Goal: Task Accomplishment & Management: Use online tool/utility

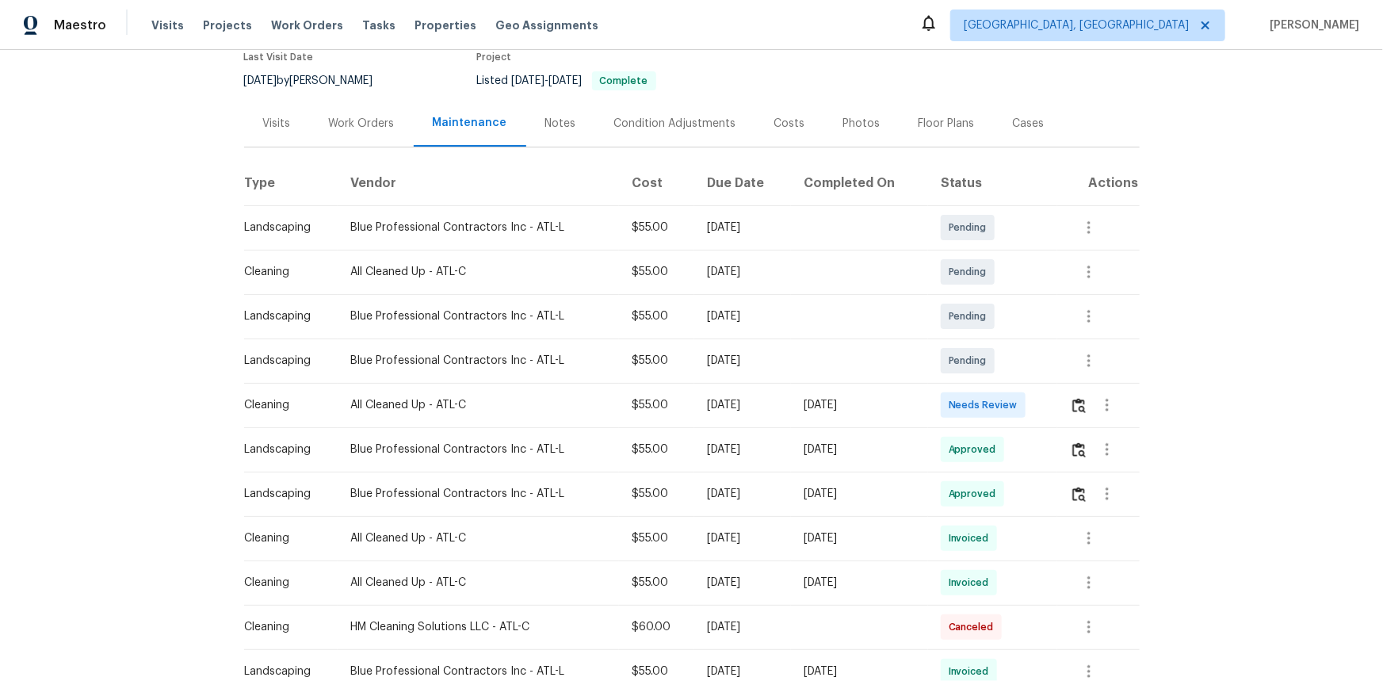
scroll to position [288, 0]
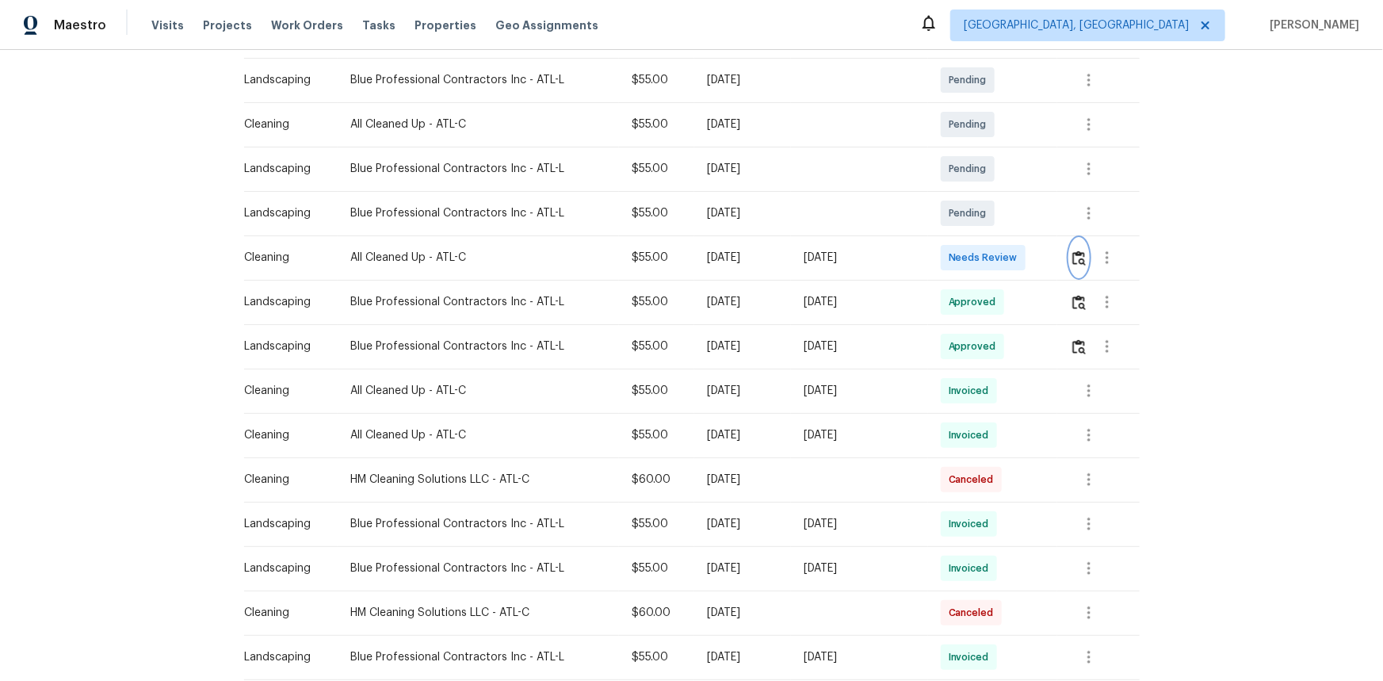
click at [1078, 258] on img "button" at bounding box center [1078, 257] width 13 height 15
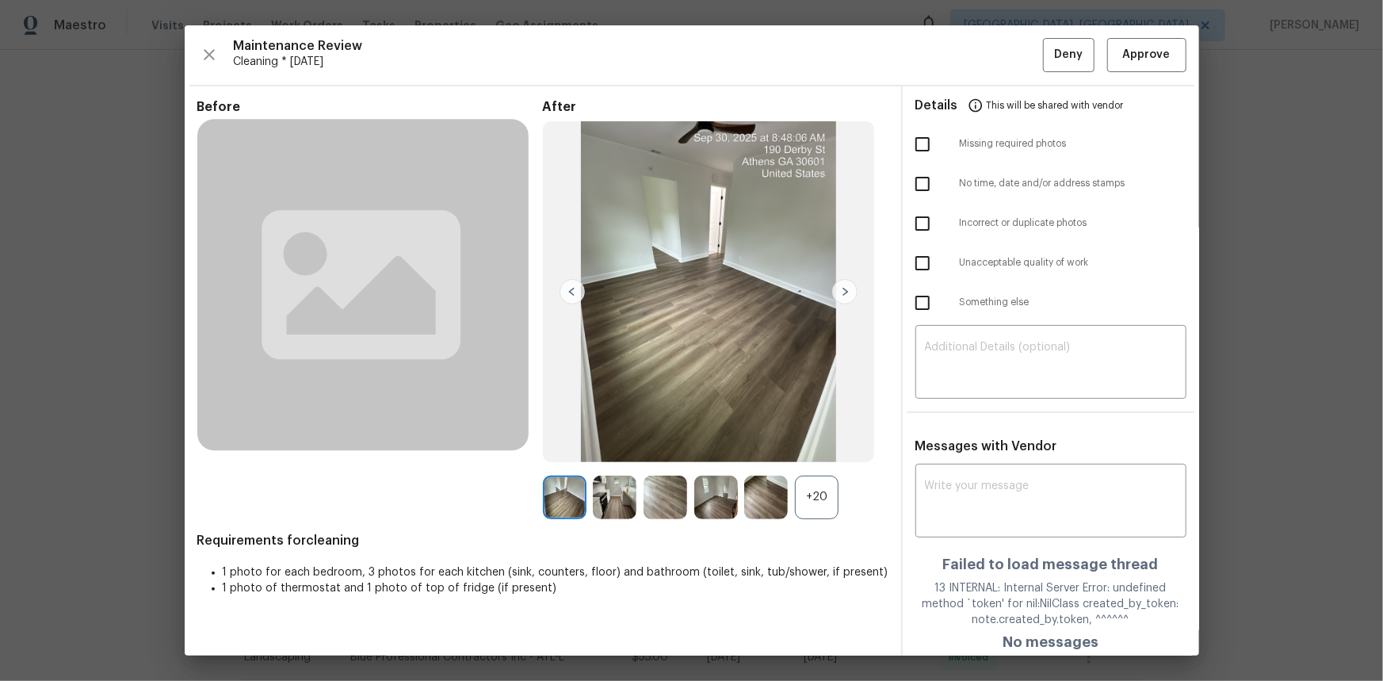
click at [800, 498] on div "+20" at bounding box center [817, 498] width 44 height 44
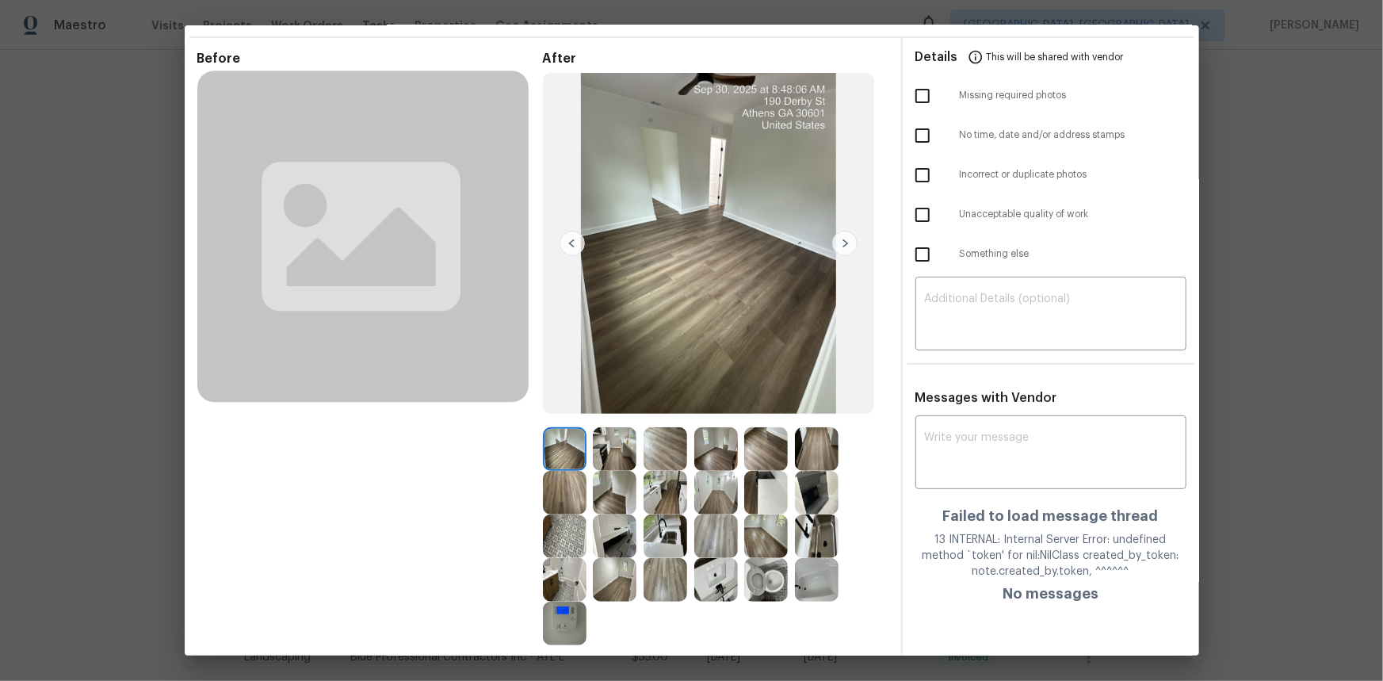
scroll to position [71, 0]
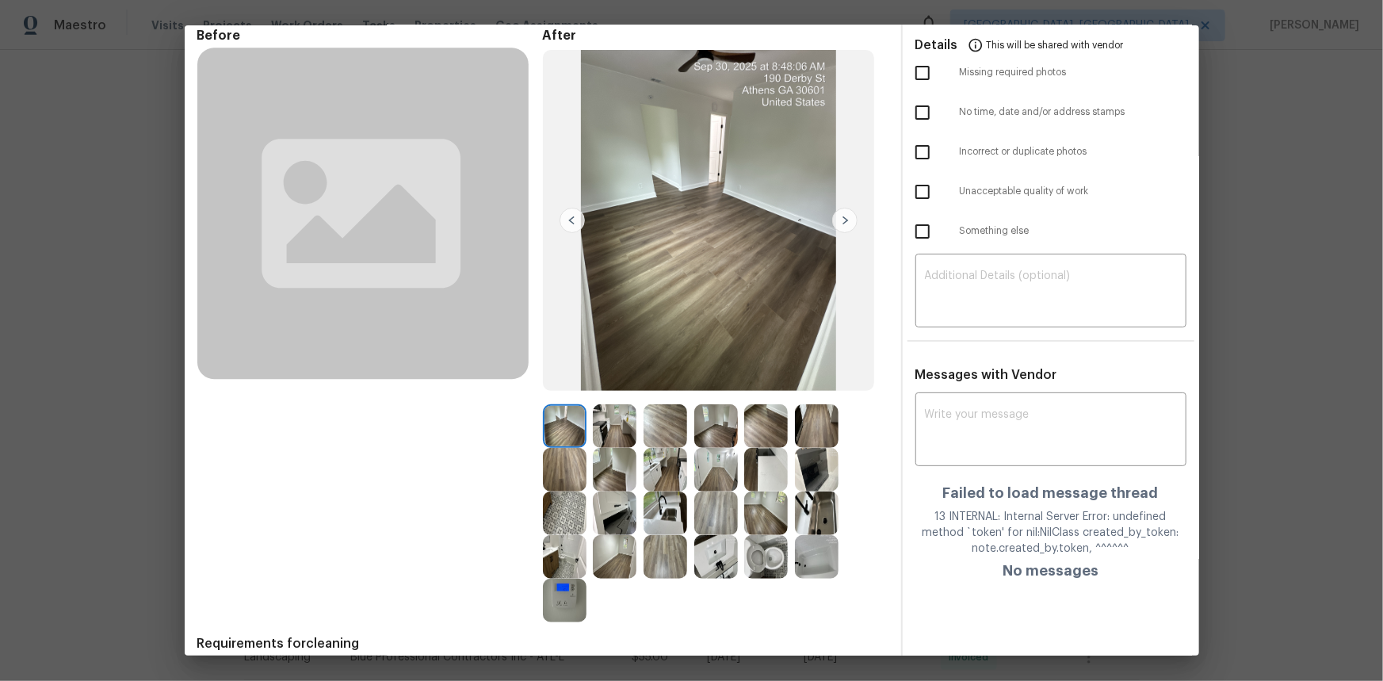
click at [547, 603] on img at bounding box center [565, 601] width 44 height 44
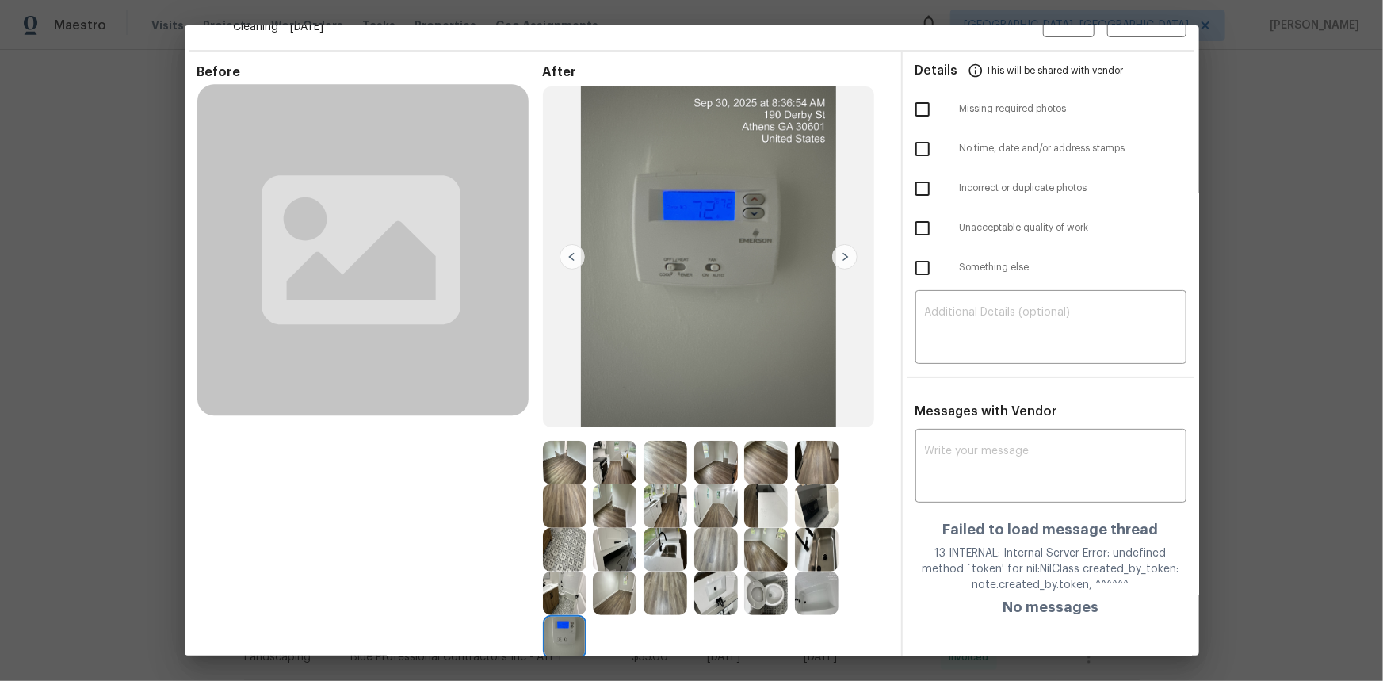
scroll to position [0, 0]
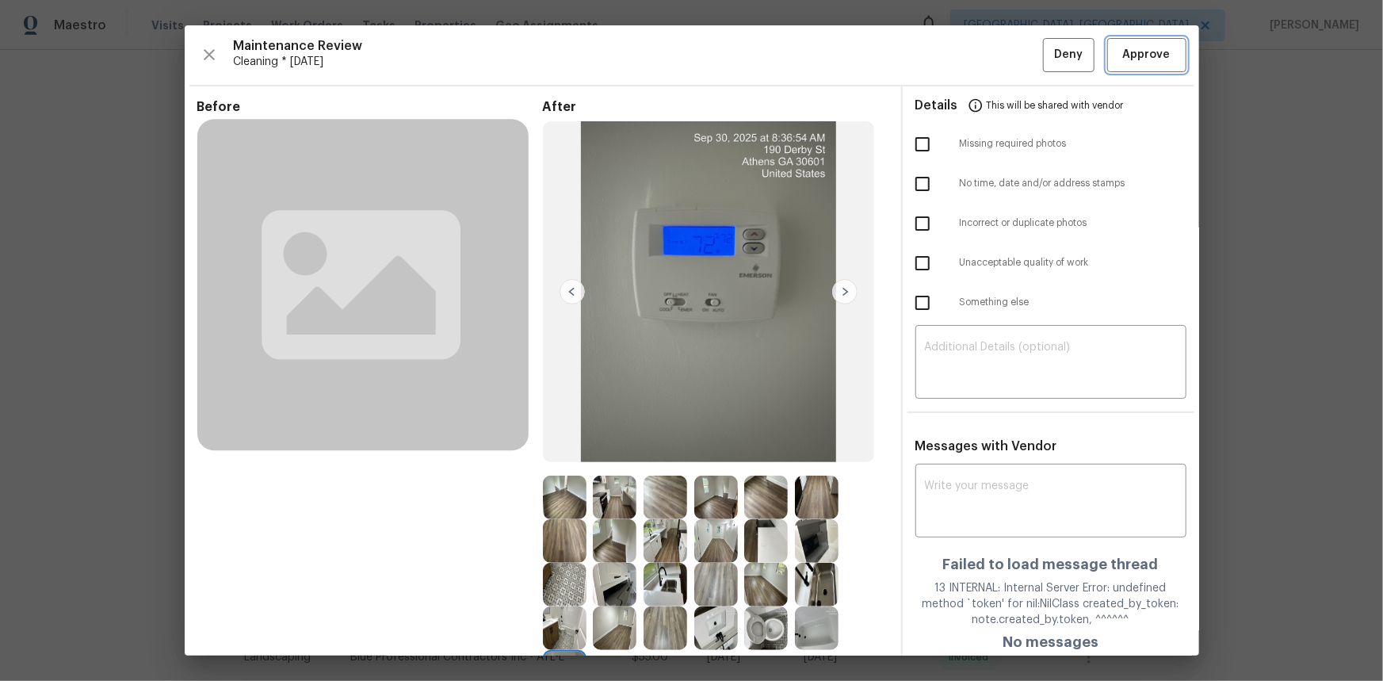
click at [1123, 55] on span "Approve" at bounding box center [1147, 55] width 48 height 20
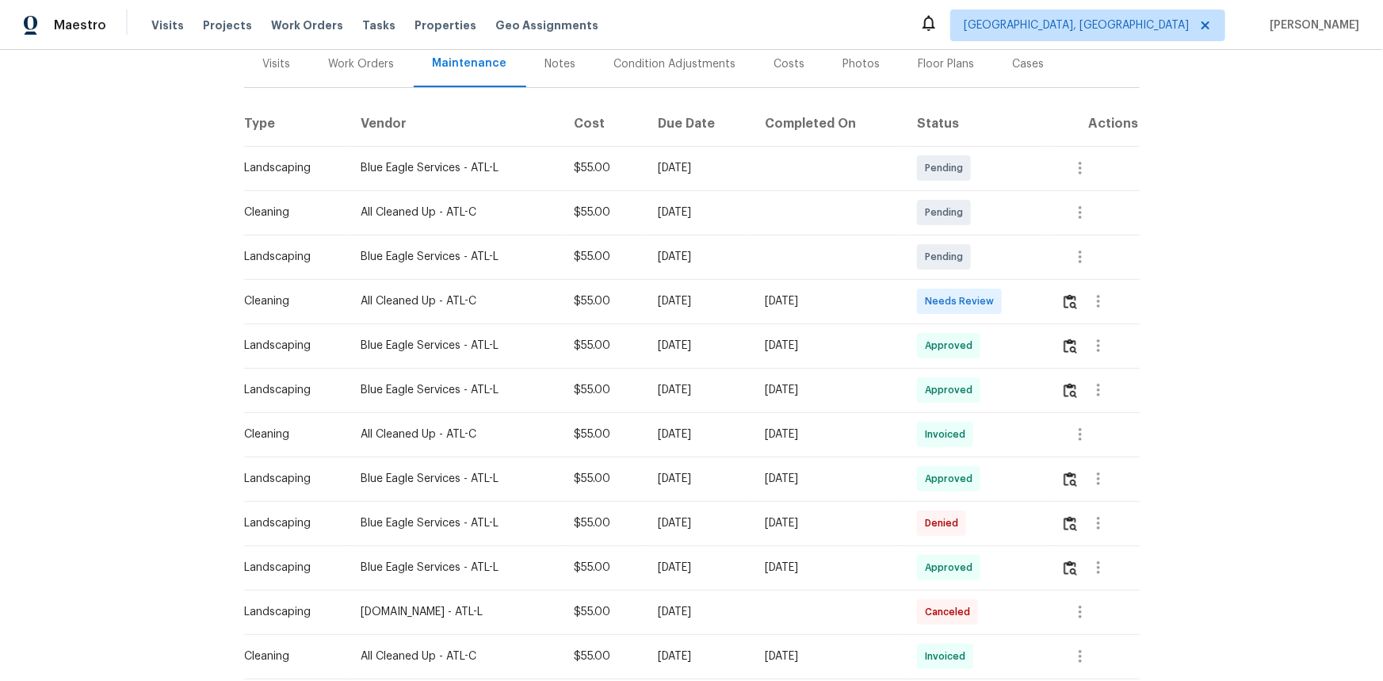
scroll to position [216, 0]
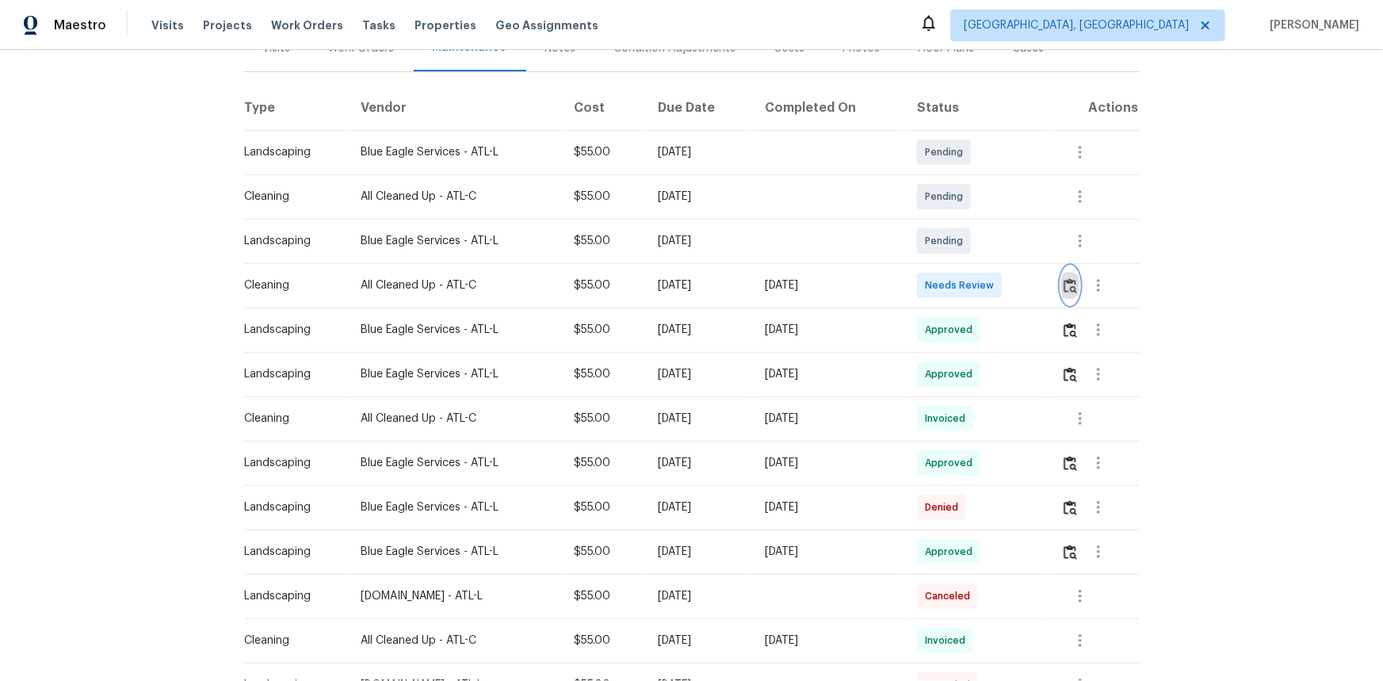
click at [983, 291] on img "button" at bounding box center [1070, 285] width 13 height 15
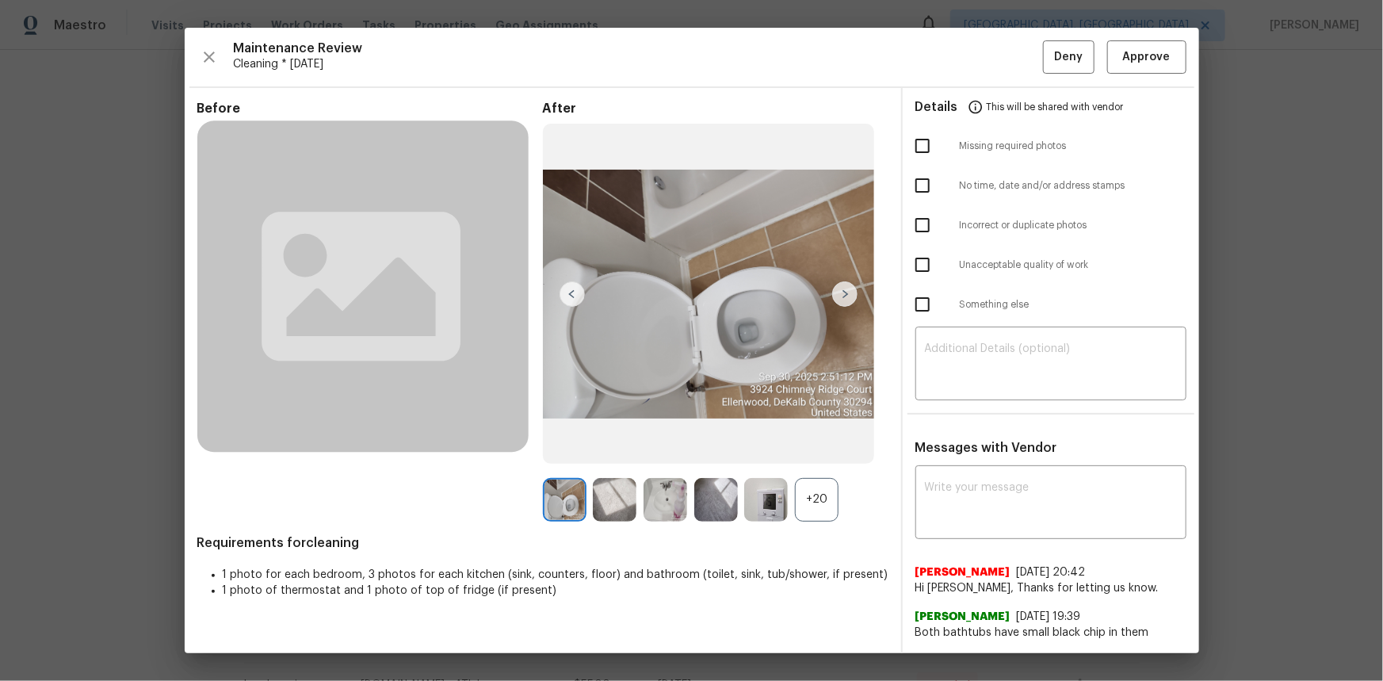
click at [771, 455] on img at bounding box center [766, 500] width 44 height 44
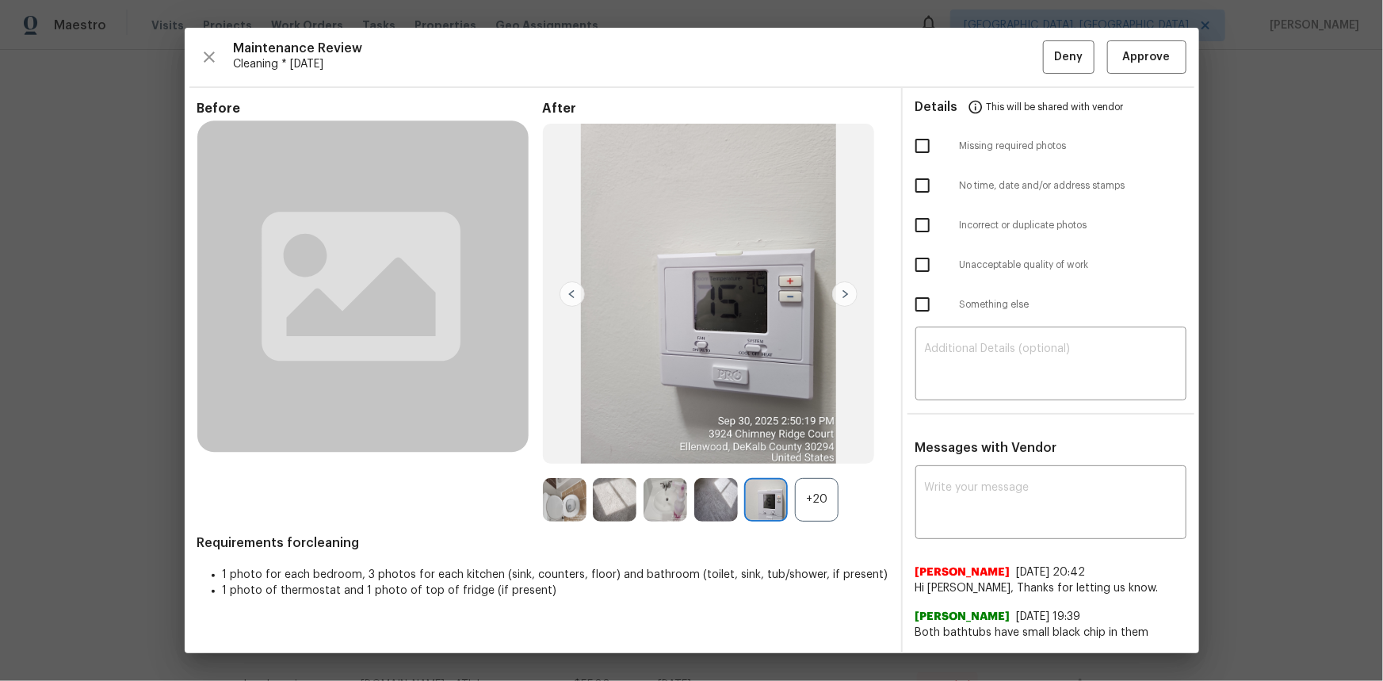
click at [768, 455] on img at bounding box center [766, 500] width 44 height 44
drag, startPoint x: 768, startPoint y: 499, endPoint x: 394, endPoint y: 18, distance: 609.4
click at [766, 455] on img at bounding box center [766, 500] width 44 height 44
click at [774, 455] on img at bounding box center [766, 500] width 44 height 44
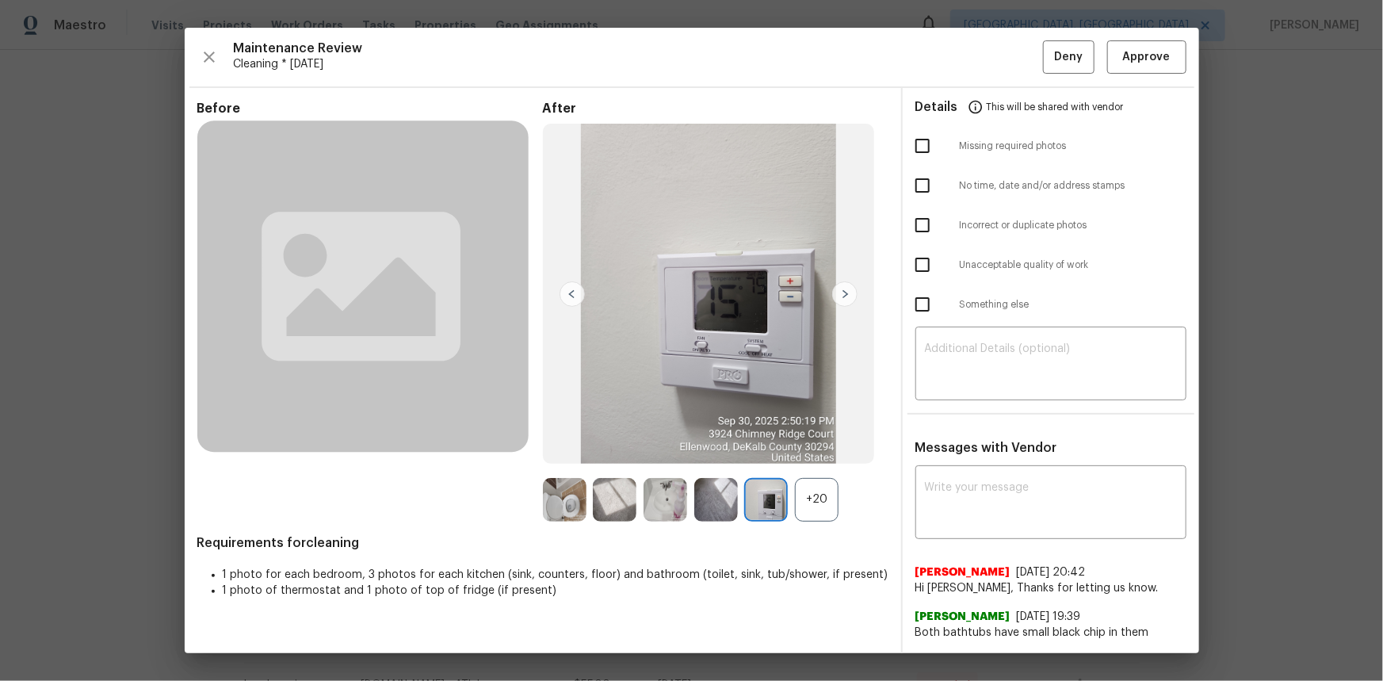
click at [774, 455] on img at bounding box center [766, 500] width 44 height 44
drag, startPoint x: 1148, startPoint y: 61, endPoint x: 1146, endPoint y: 52, distance: 9.8
click at [983, 54] on span "Approve" at bounding box center [1147, 58] width 48 height 20
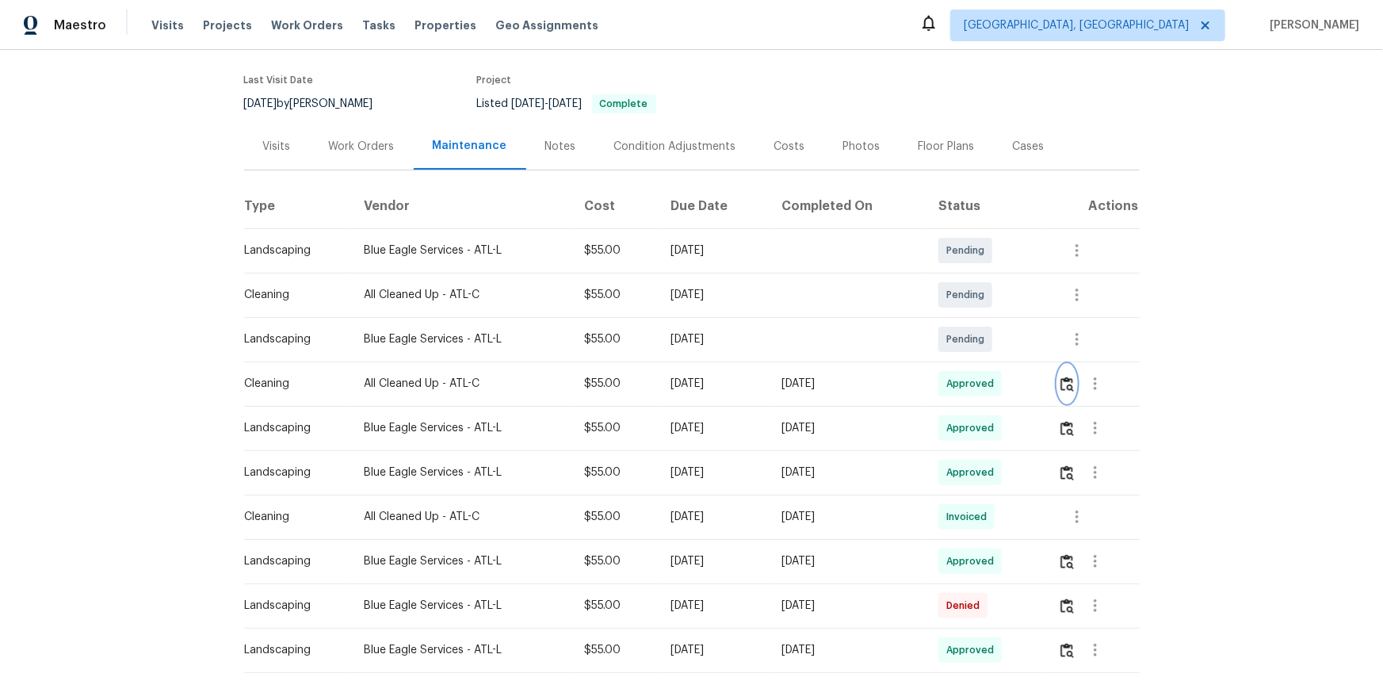
scroll to position [0, 0]
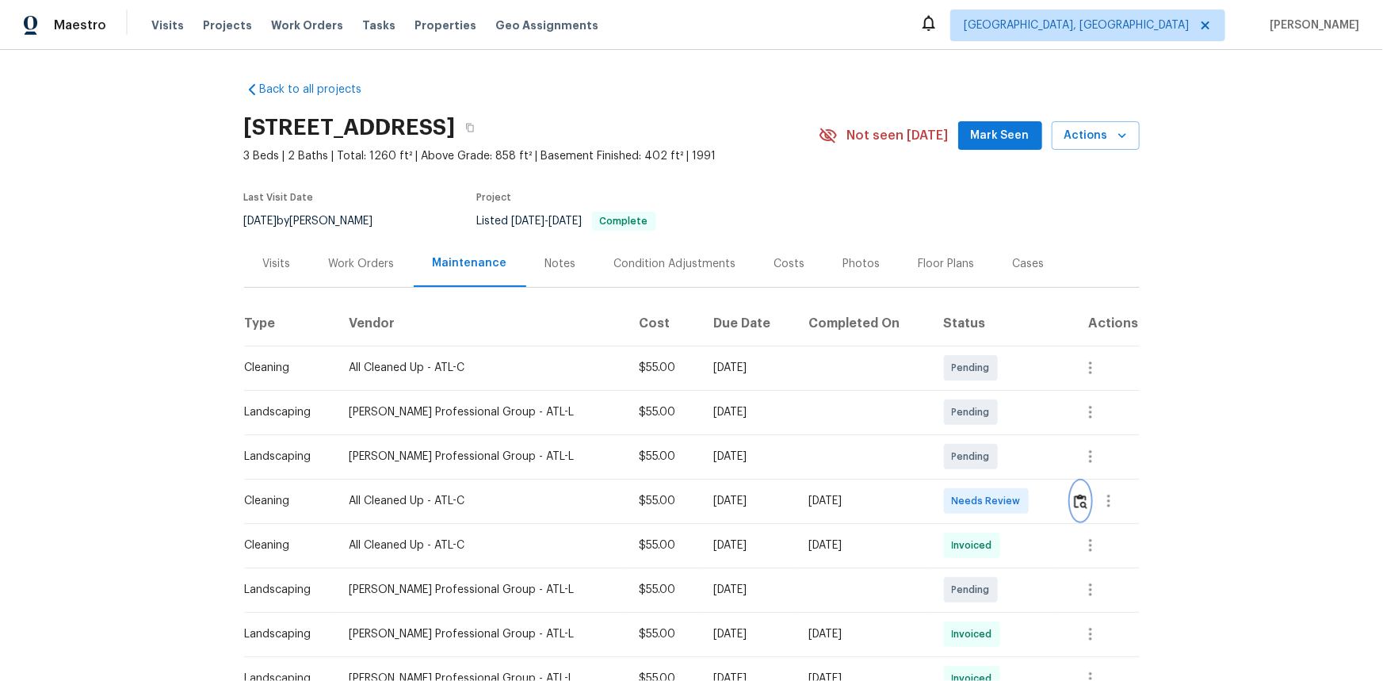
click at [983, 455] on img "button" at bounding box center [1080, 501] width 13 height 15
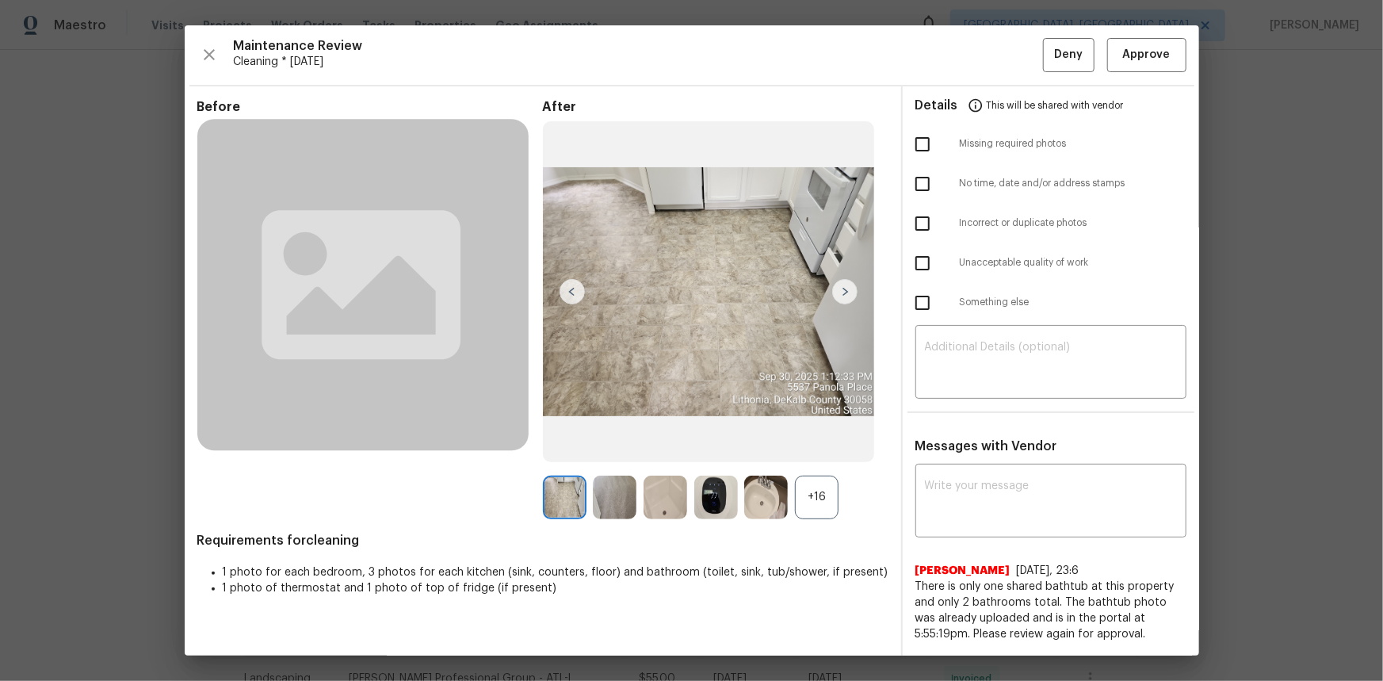
click at [808, 455] on div "+16" at bounding box center [817, 498] width 44 height 44
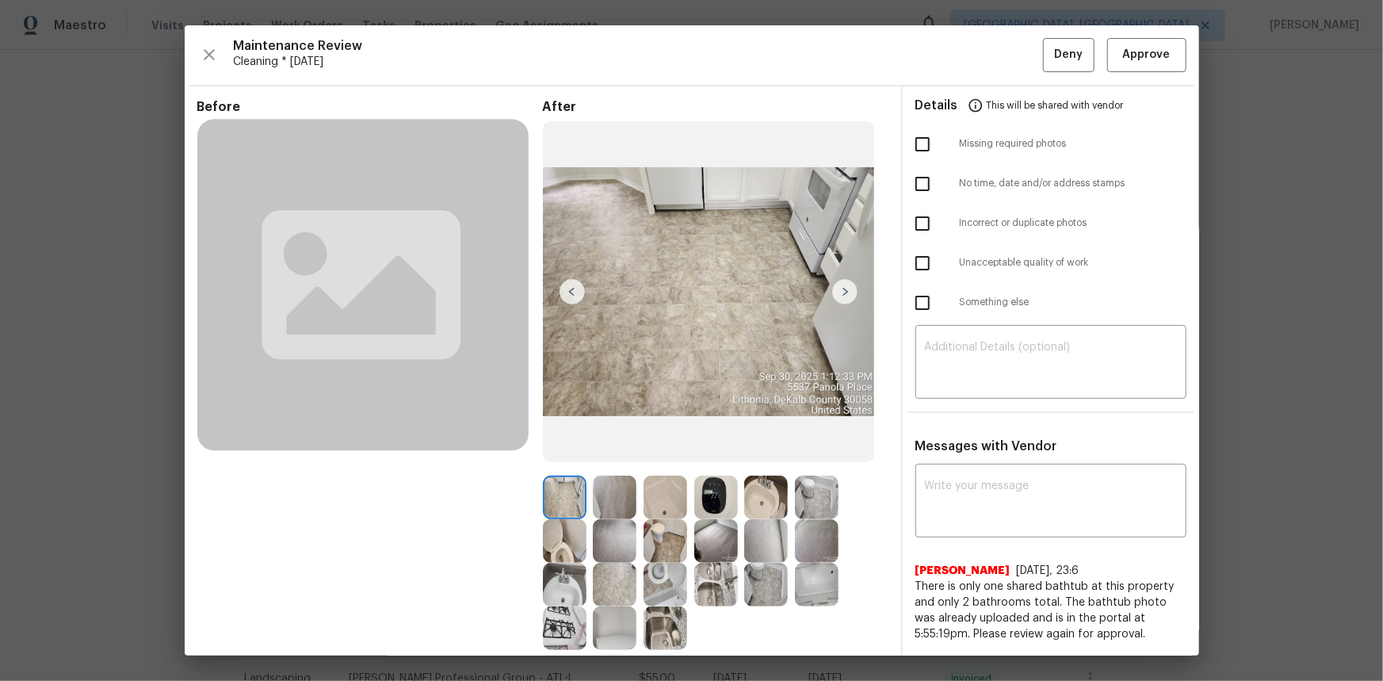
click at [720, 455] on img at bounding box center [716, 498] width 44 height 44
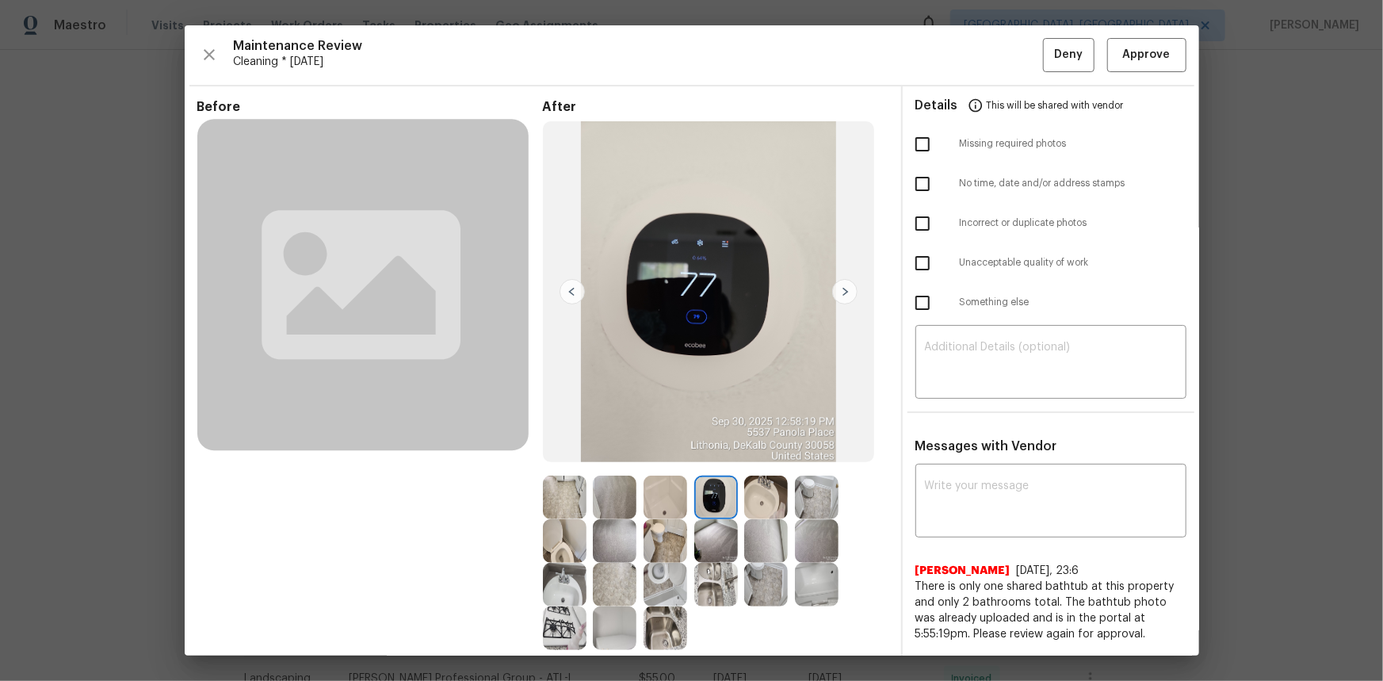
click at [720, 455] on img at bounding box center [716, 498] width 44 height 44
click at [983, 55] on span "Approve" at bounding box center [1147, 55] width 48 height 20
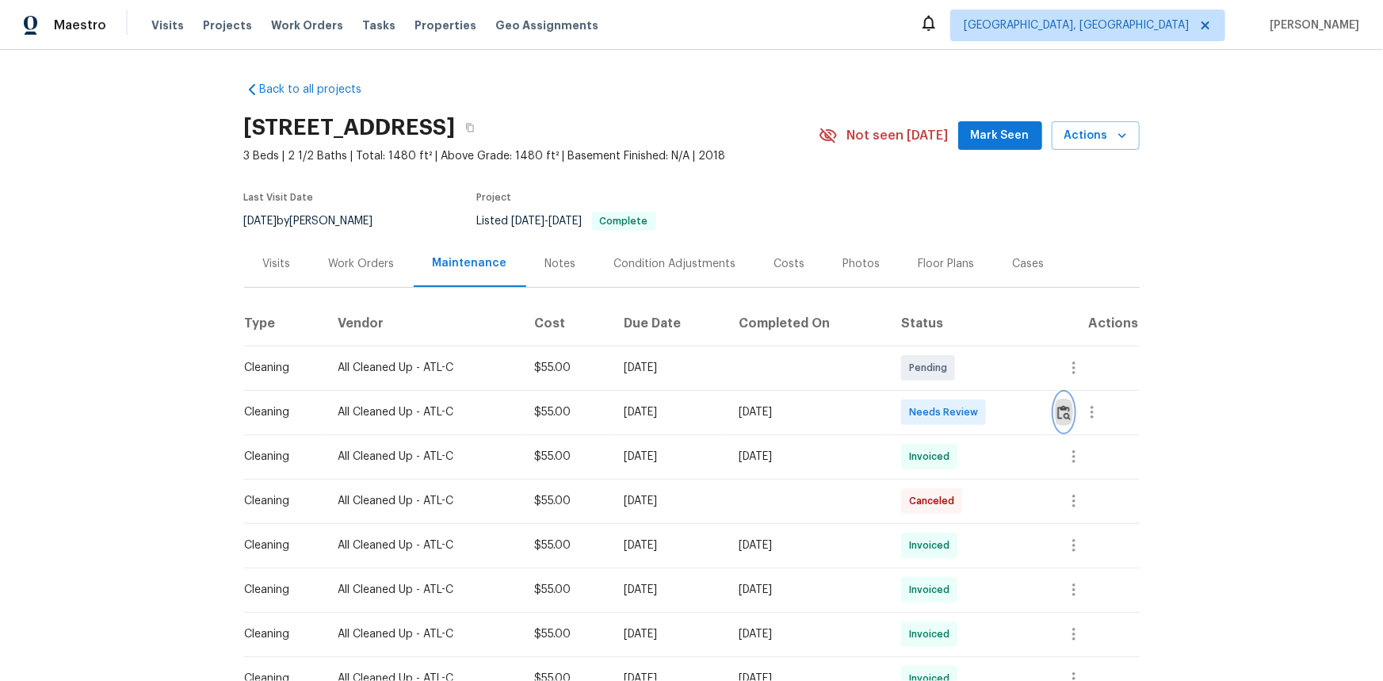
click at [983, 409] on img "button" at bounding box center [1063, 412] width 13 height 15
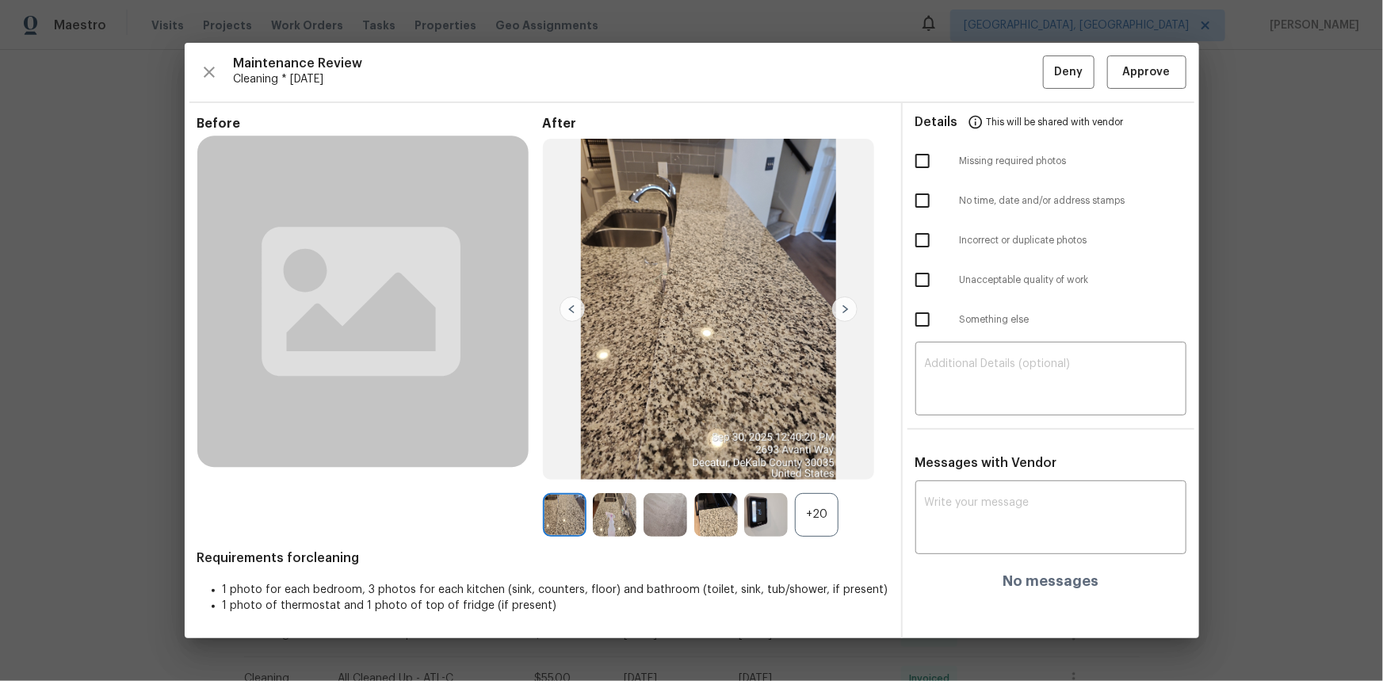
click at [764, 455] on img at bounding box center [766, 515] width 44 height 44
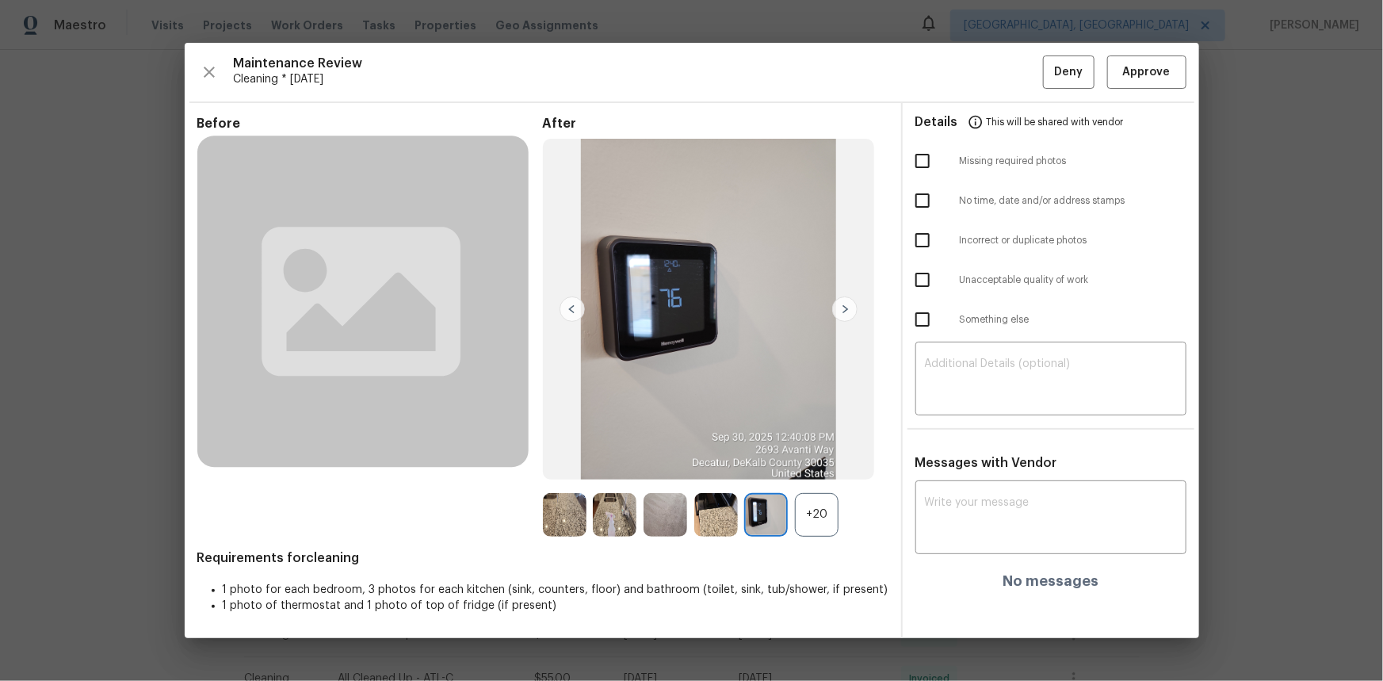
click at [765, 455] on img at bounding box center [766, 515] width 44 height 44
click at [983, 68] on span "Approve" at bounding box center [1147, 73] width 48 height 20
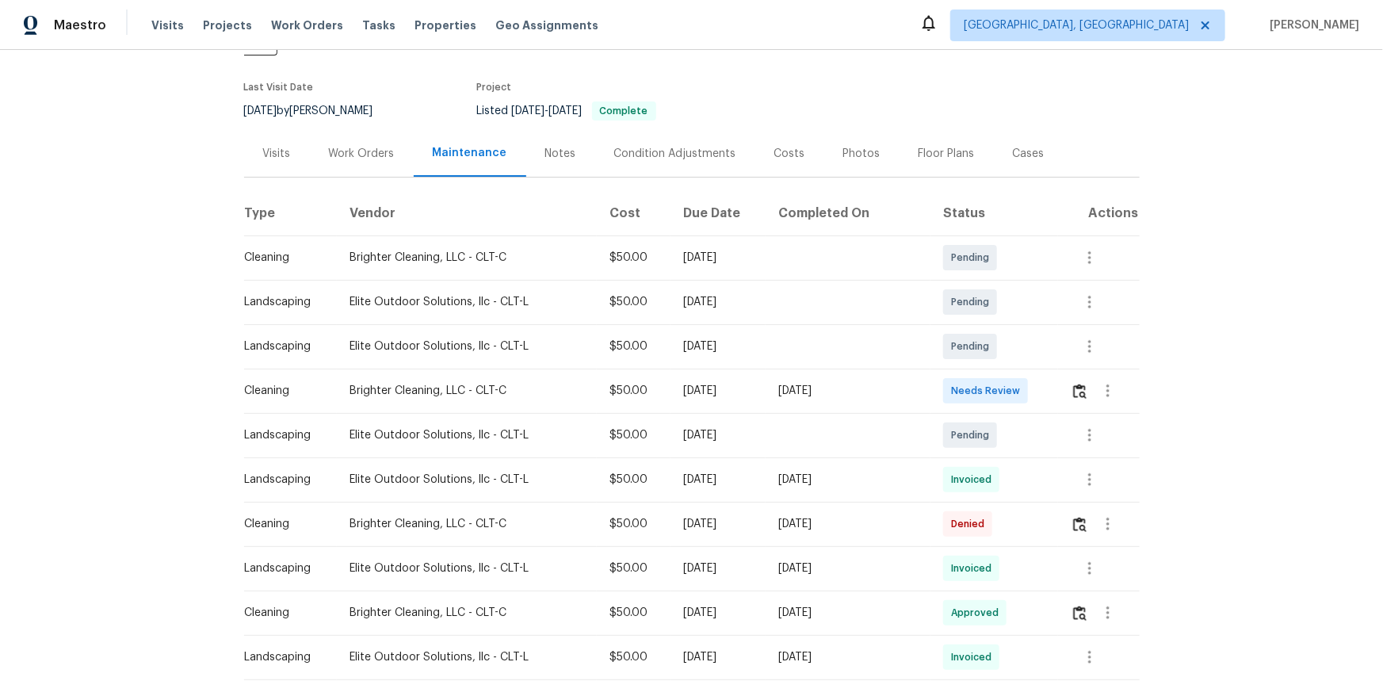
scroll to position [143, 0]
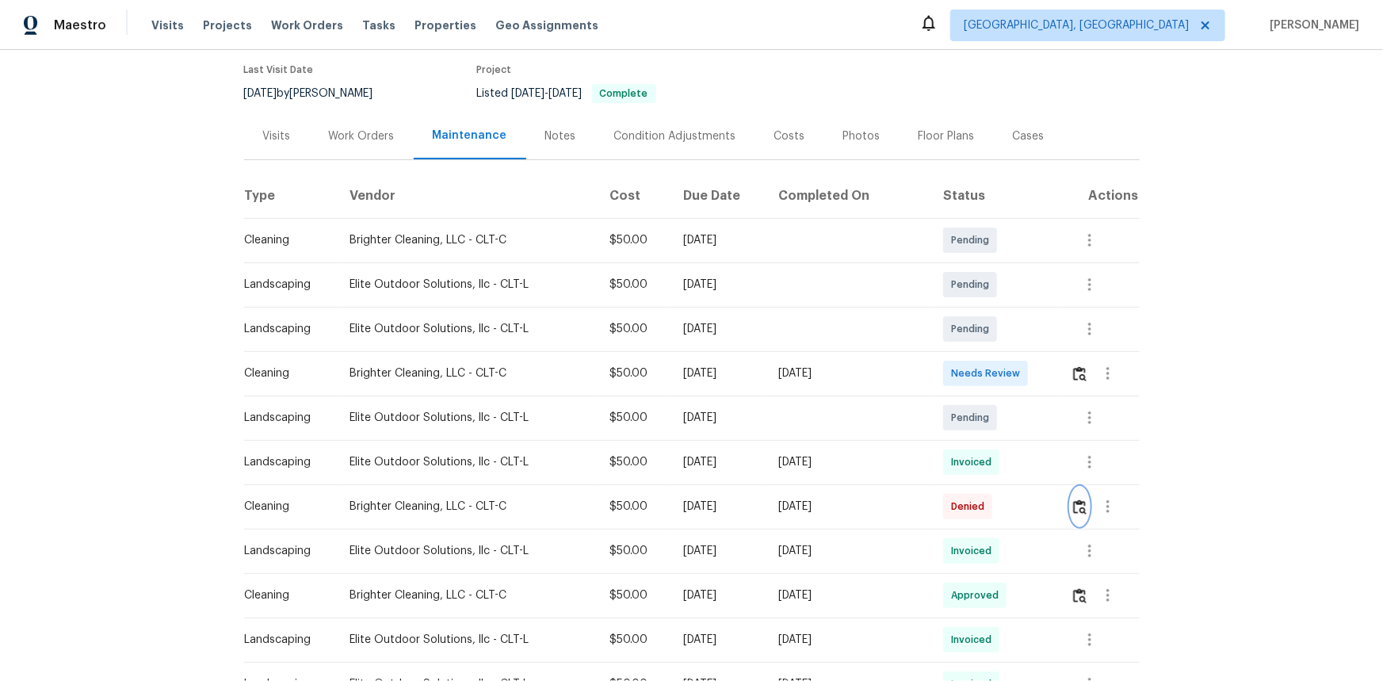
click at [983, 455] on img "button" at bounding box center [1079, 506] width 13 height 15
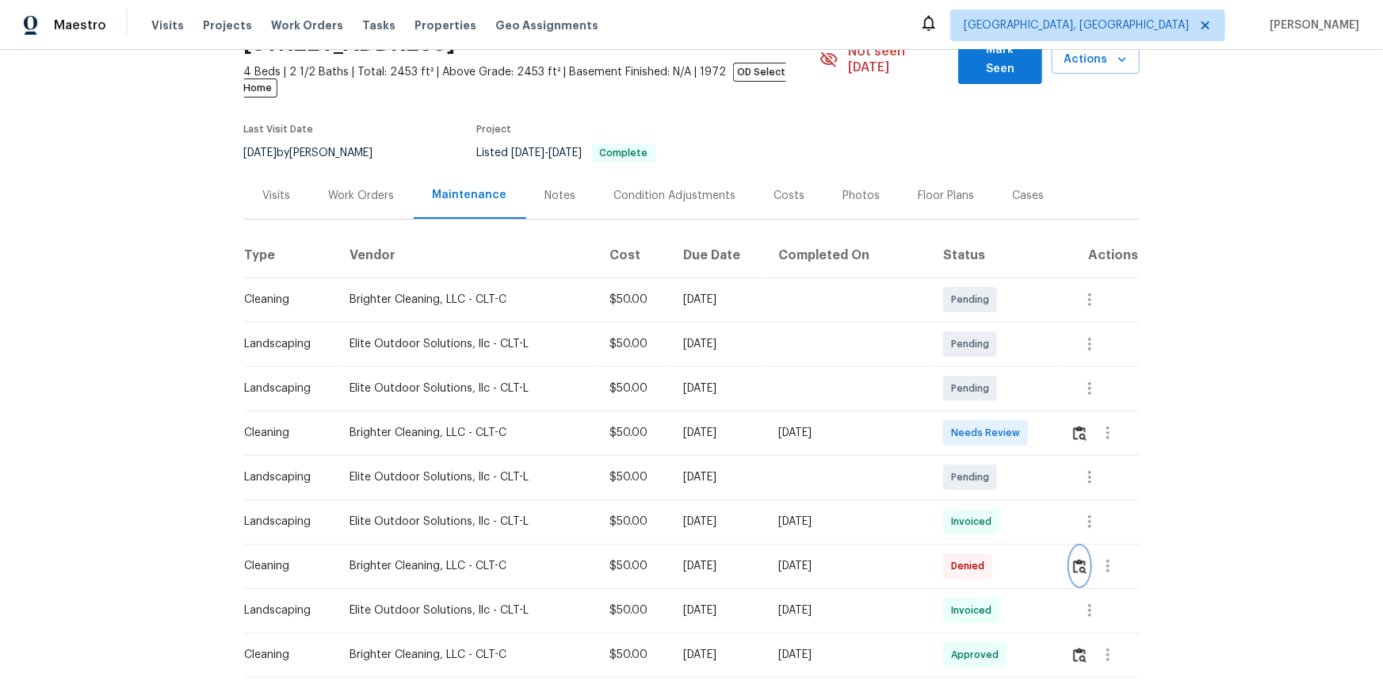
scroll to position [216, 0]
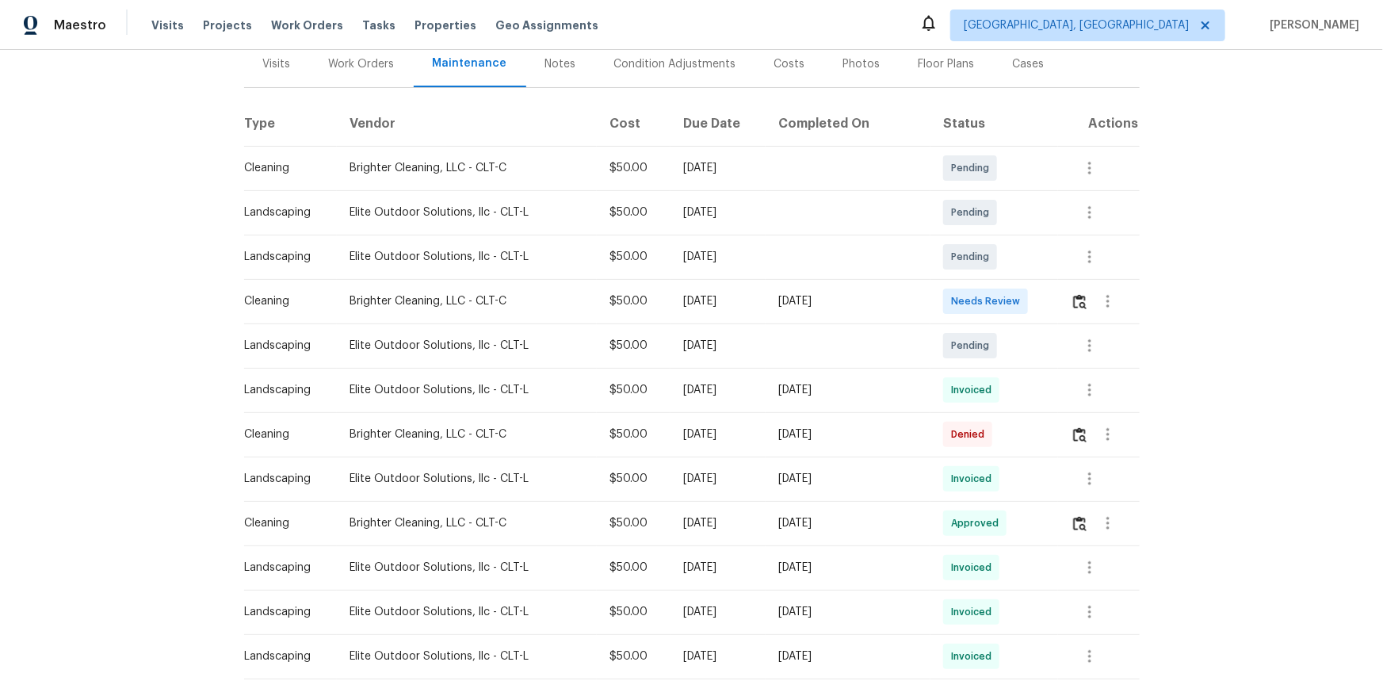
click at [983, 375] on div "Back to all projects [STREET_ADDRESS] 4 Beds | 2 1/2 Baths | Total: 2453 ft² | …" at bounding box center [691, 365] width 1383 height 631
click at [983, 294] on img "button" at bounding box center [1079, 301] width 13 height 15
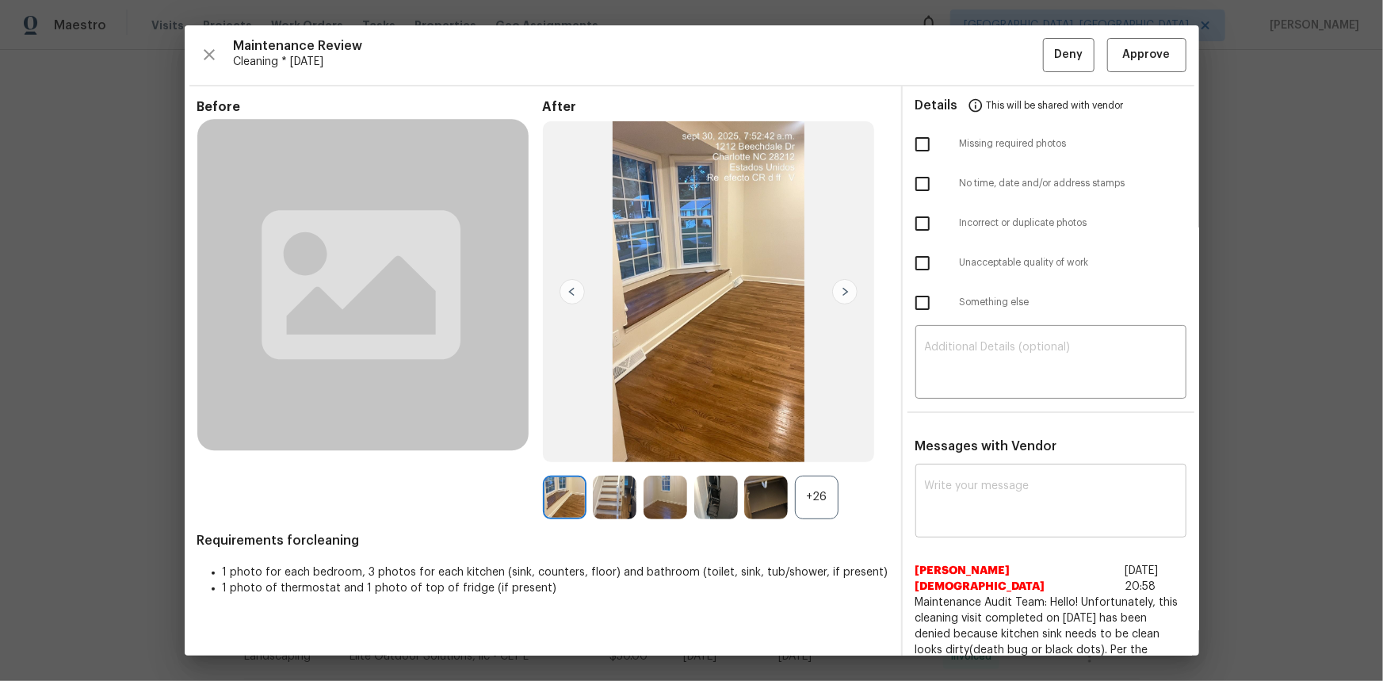
click at [963, 455] on textarea at bounding box center [1051, 502] width 252 height 44
click at [811, 455] on div "+26" at bounding box center [817, 498] width 44 height 44
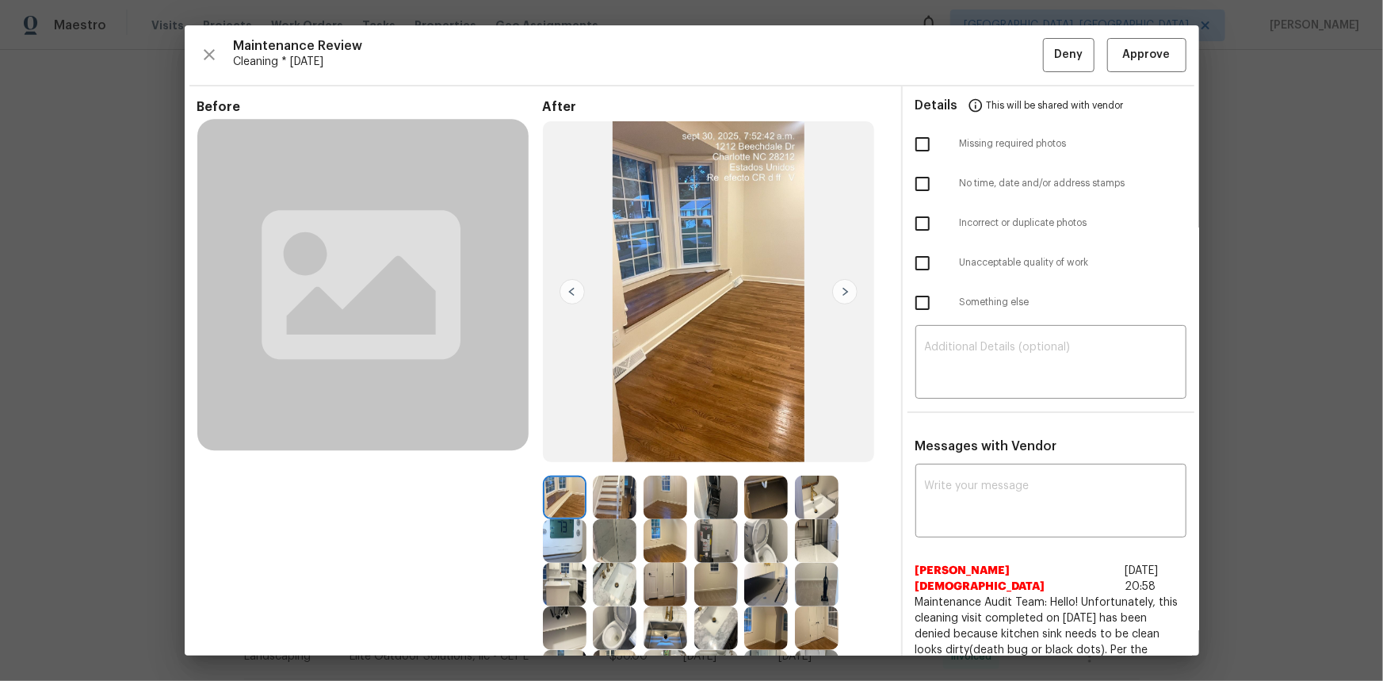
click at [556, 455] on img at bounding box center [565, 541] width 44 height 44
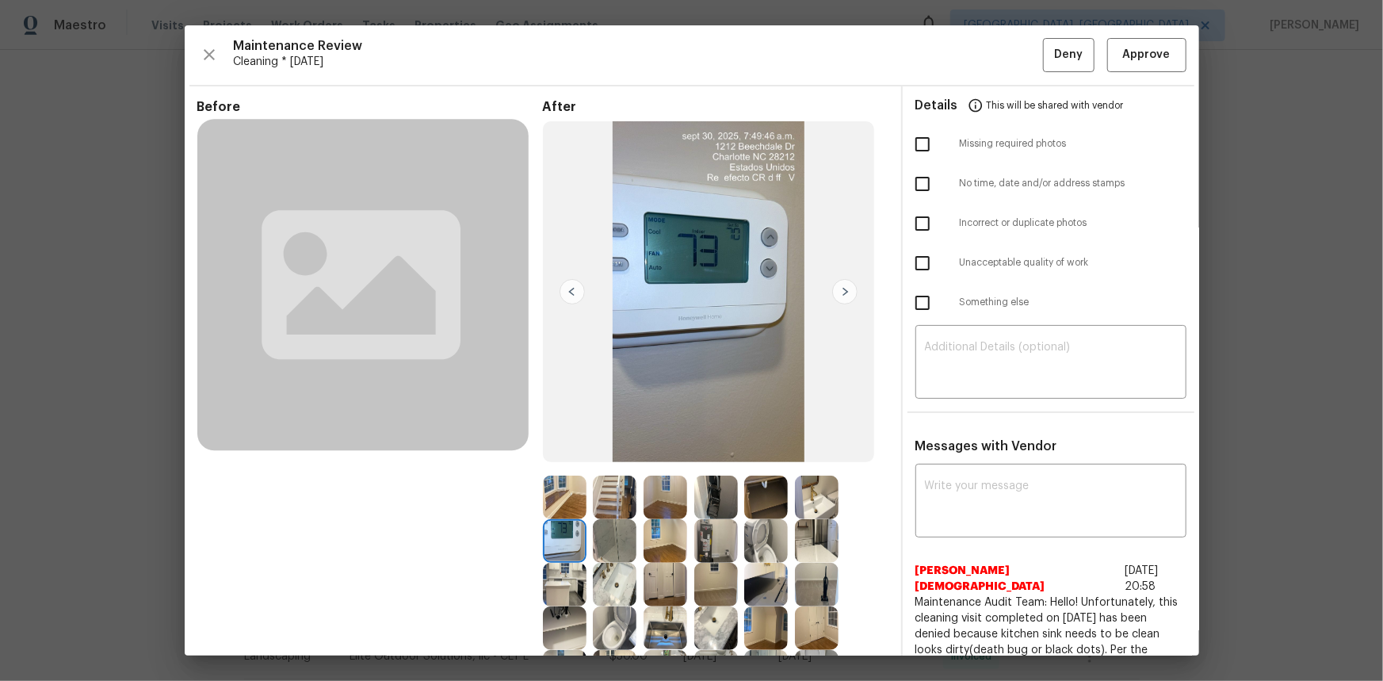
click at [556, 455] on img at bounding box center [565, 541] width 44 height 44
click at [940, 415] on div "Details This will be shared with vendor Missing required photos No time, date a…" at bounding box center [1051, 547] width 296 height 923
click at [961, 367] on textarea at bounding box center [1051, 364] width 252 height 44
paste textarea "Maintenance Audit Team: Hello! Unfortunately, this cleaning visit completed on …"
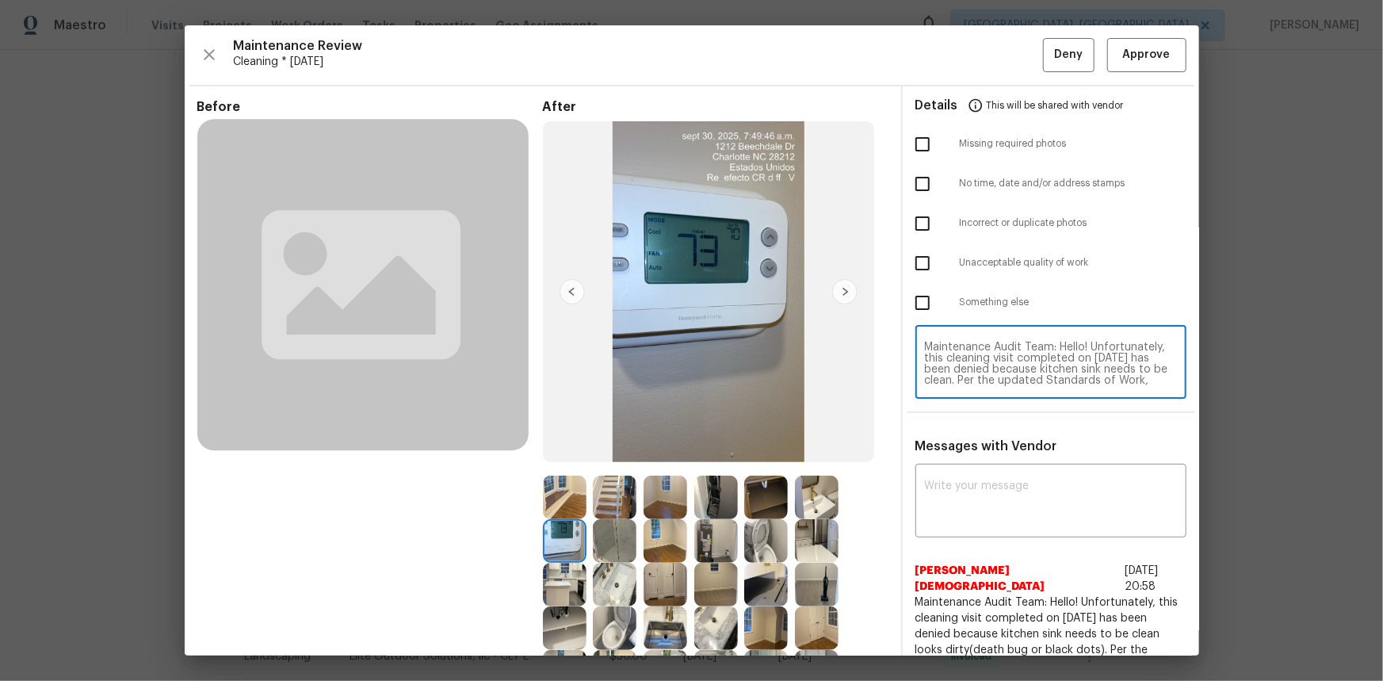
scroll to position [121, 0]
type textarea "Maintenance Audit Team: Hello! Unfortunately, this cleaning visit completed on …"
click at [930, 455] on textarea at bounding box center [1051, 502] width 252 height 44
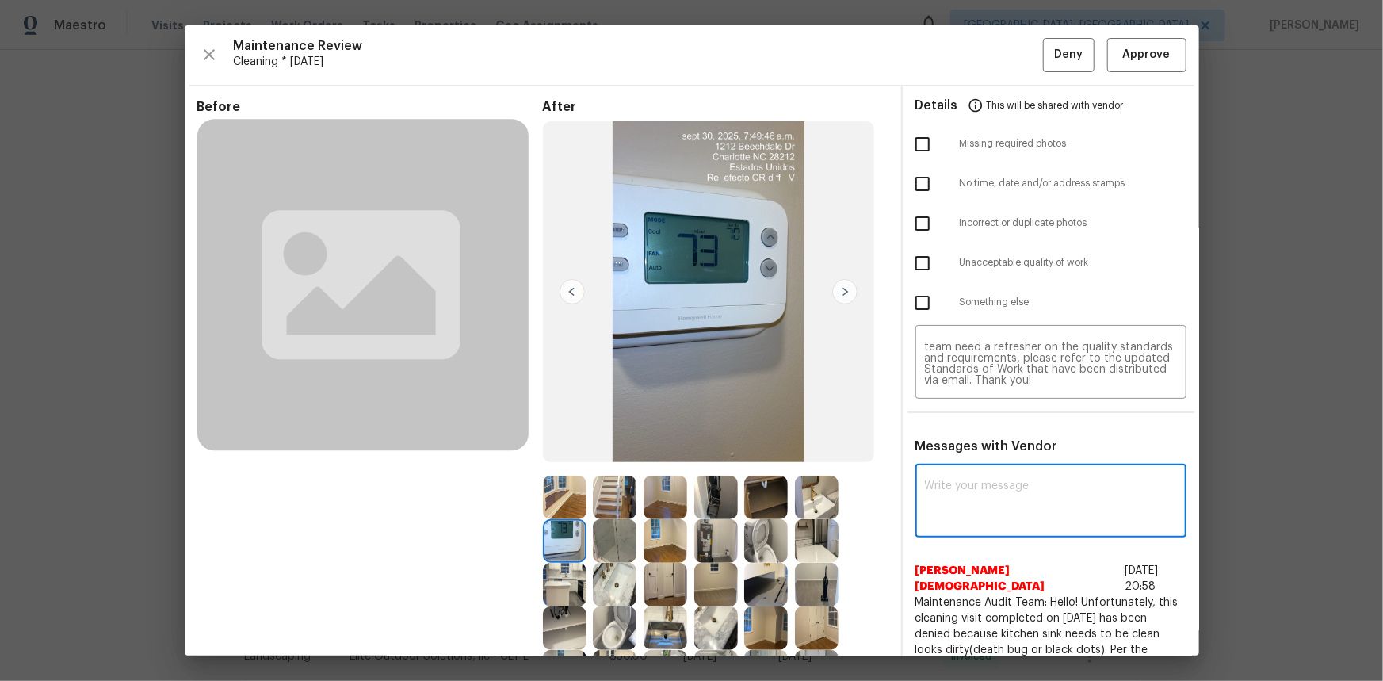
paste textarea "Maintenance Audit Team: Hello! Unfortunately, this cleaning visit completed on …"
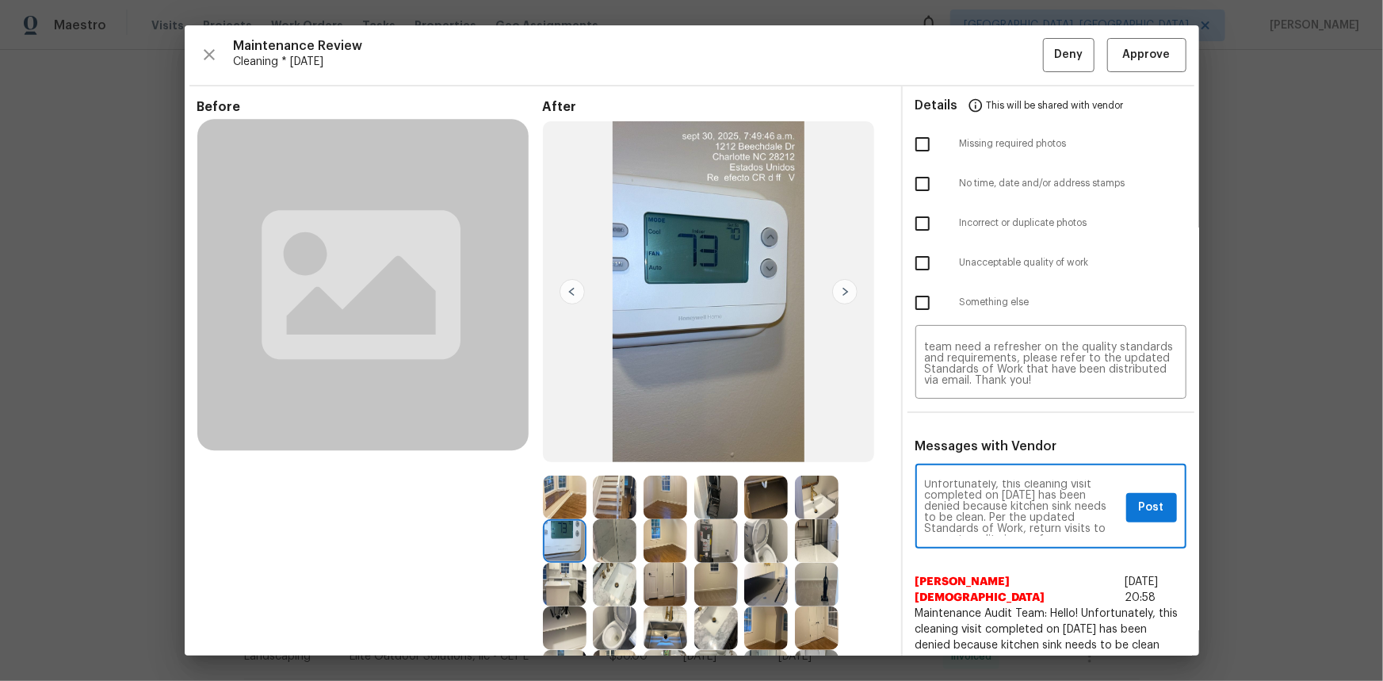
scroll to position [0, 0]
type textarea "Maintenance Audit Team: Hello! Unfortunately, this cleaning visit completed on …"
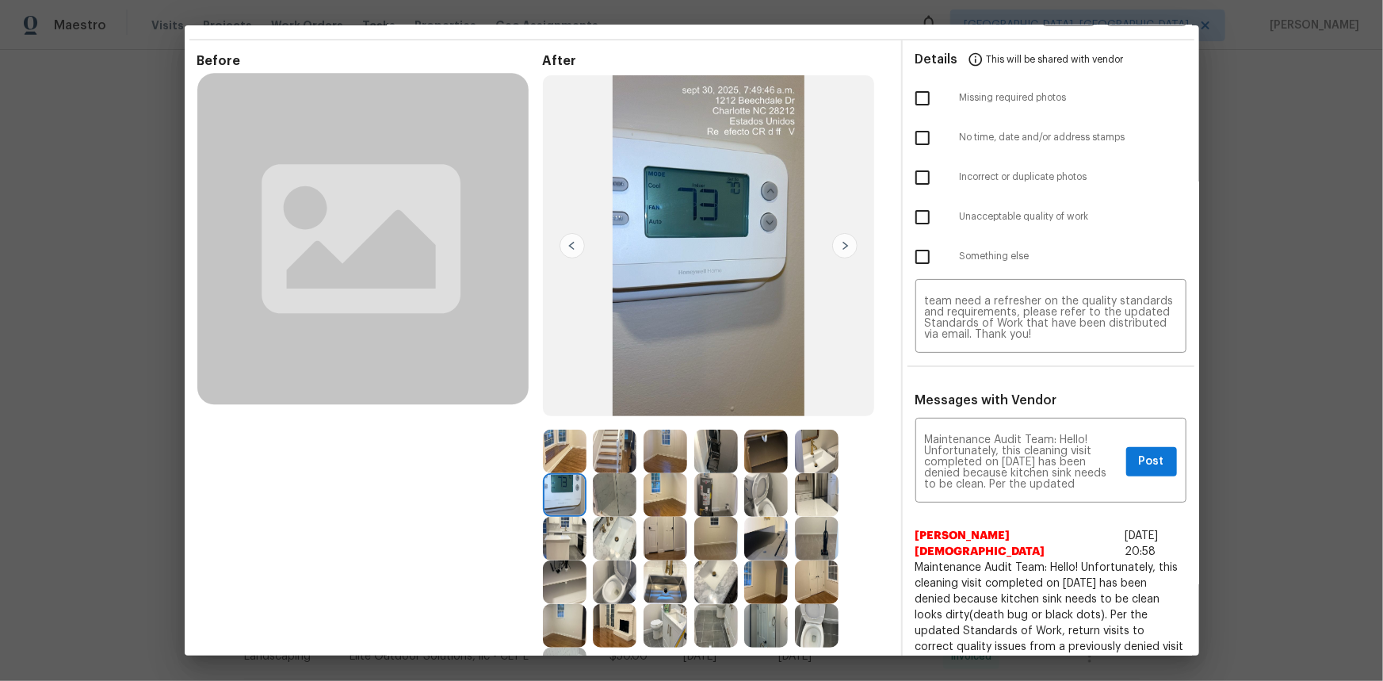
scroll to position [71, 0]
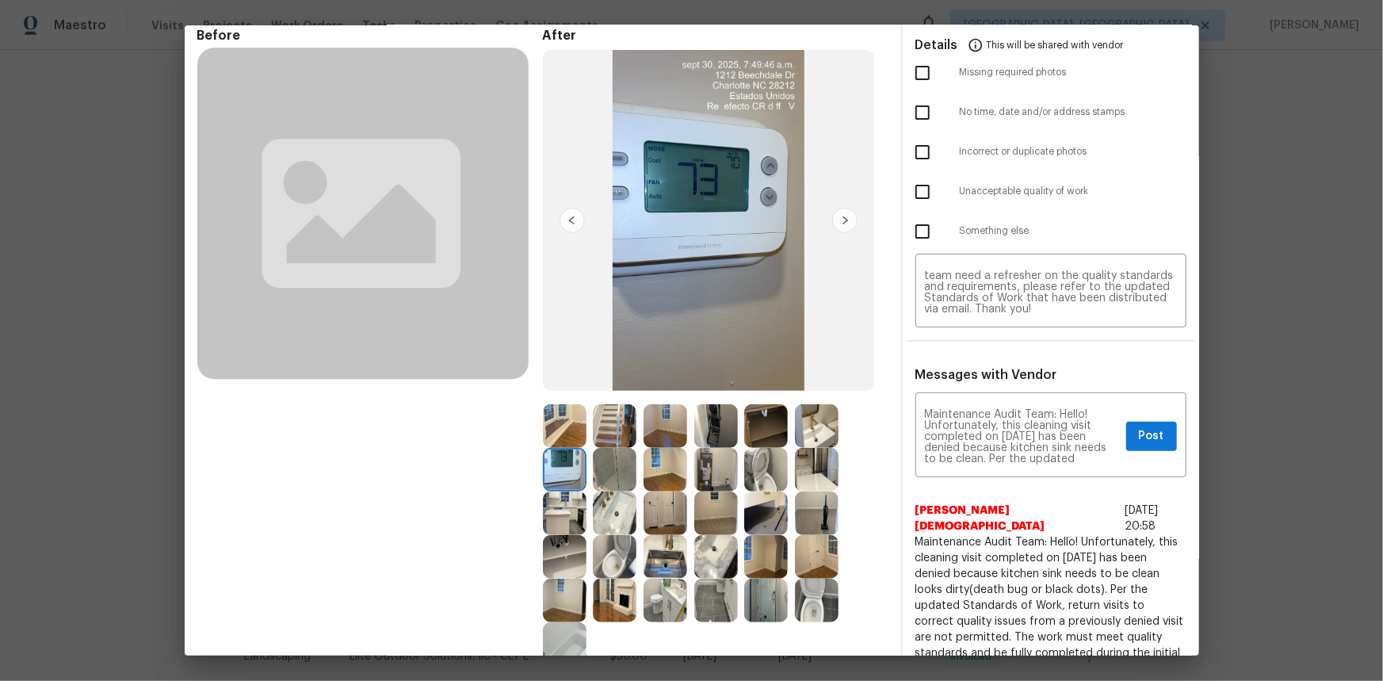
click at [659, 455] on img at bounding box center [666, 557] width 44 height 44
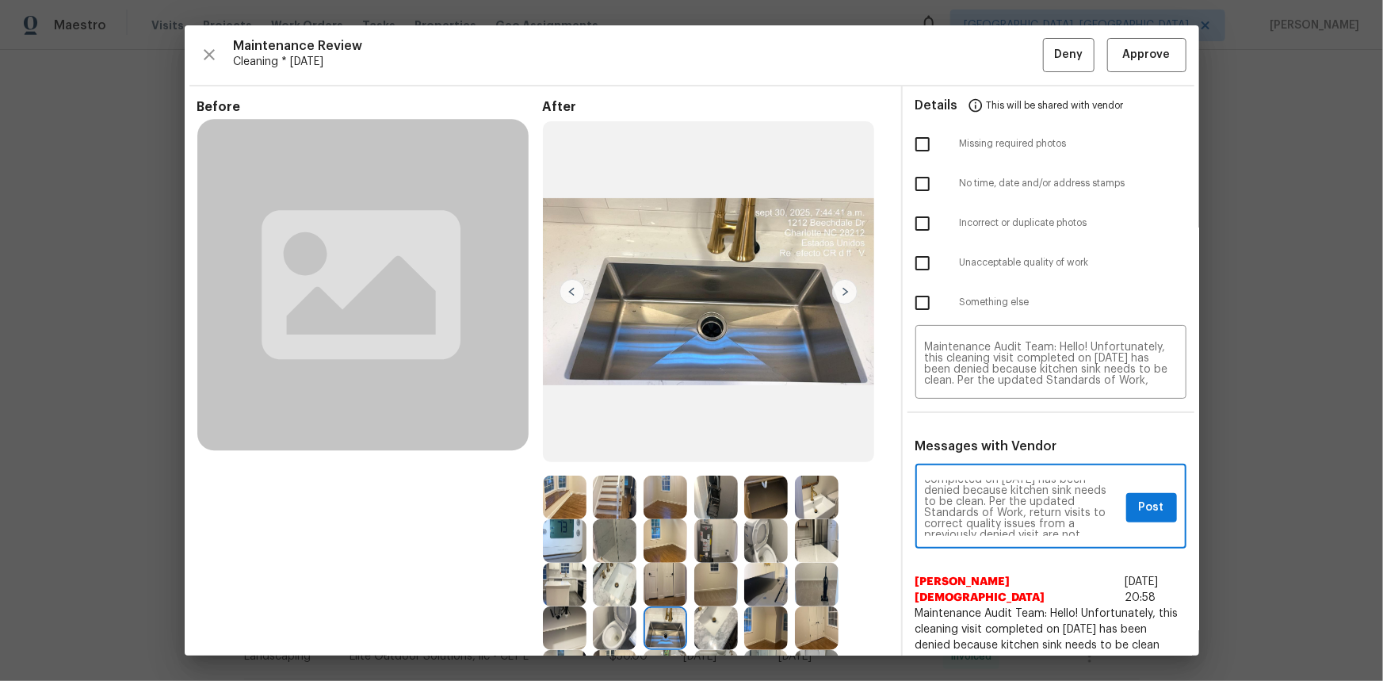
scroll to position [0, 0]
click at [983, 455] on span "Post" at bounding box center [1151, 508] width 25 height 20
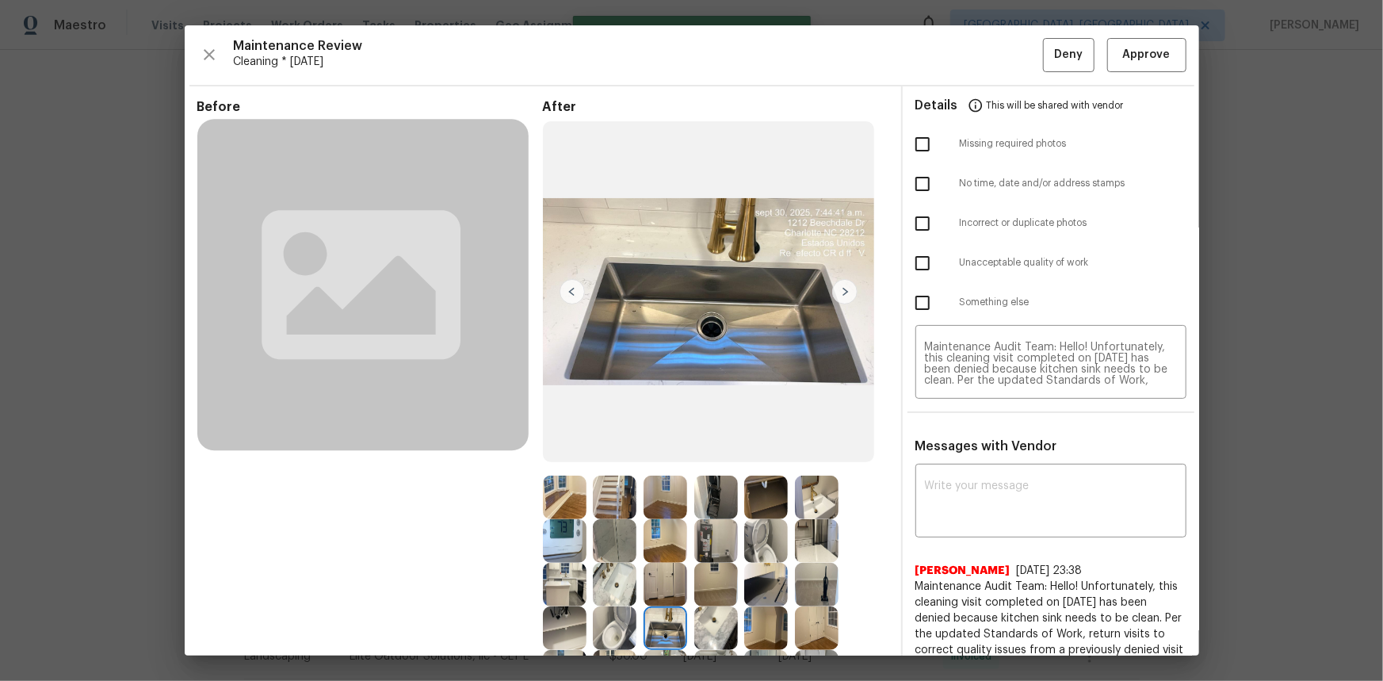
click at [908, 254] on input "checkbox" at bounding box center [922, 262] width 33 height 33
checkbox input "true"
click at [983, 51] on span "Deny" at bounding box center [1068, 55] width 29 height 20
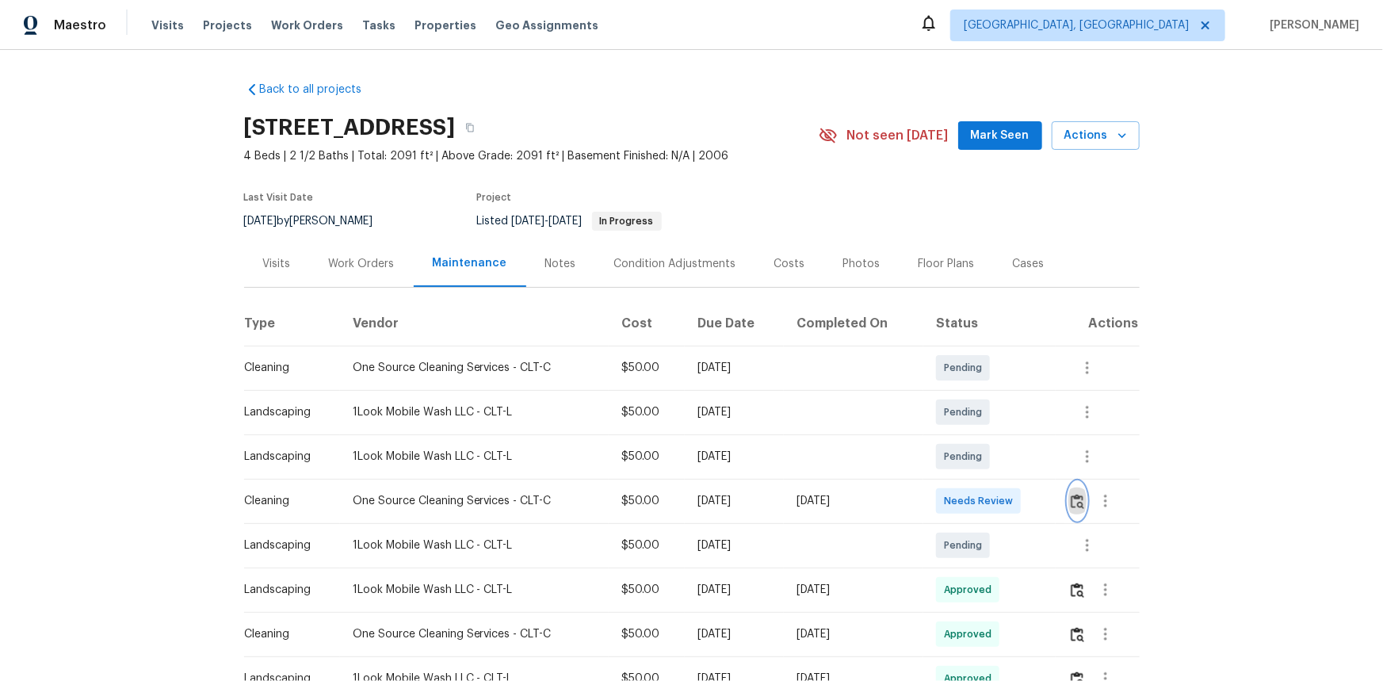
click at [983, 455] on img "button" at bounding box center [1077, 501] width 13 height 15
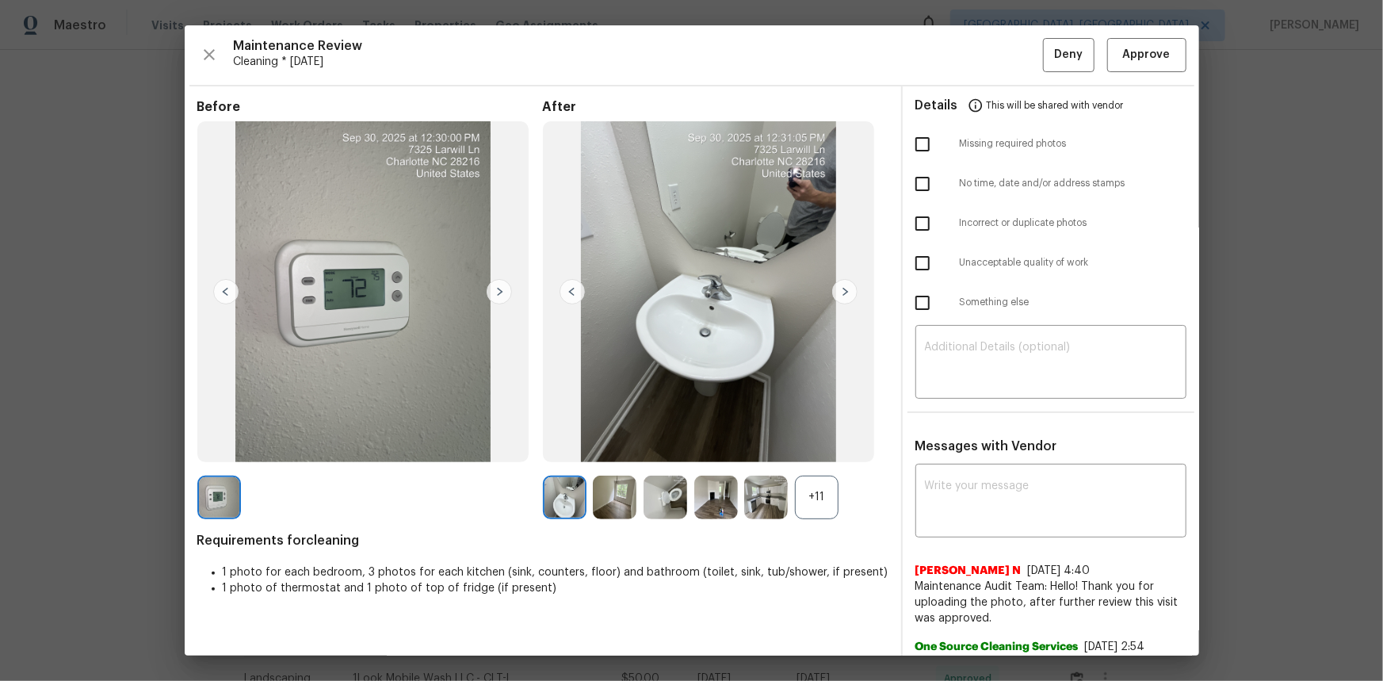
click at [808, 455] on div "+11" at bounding box center [817, 498] width 44 height 44
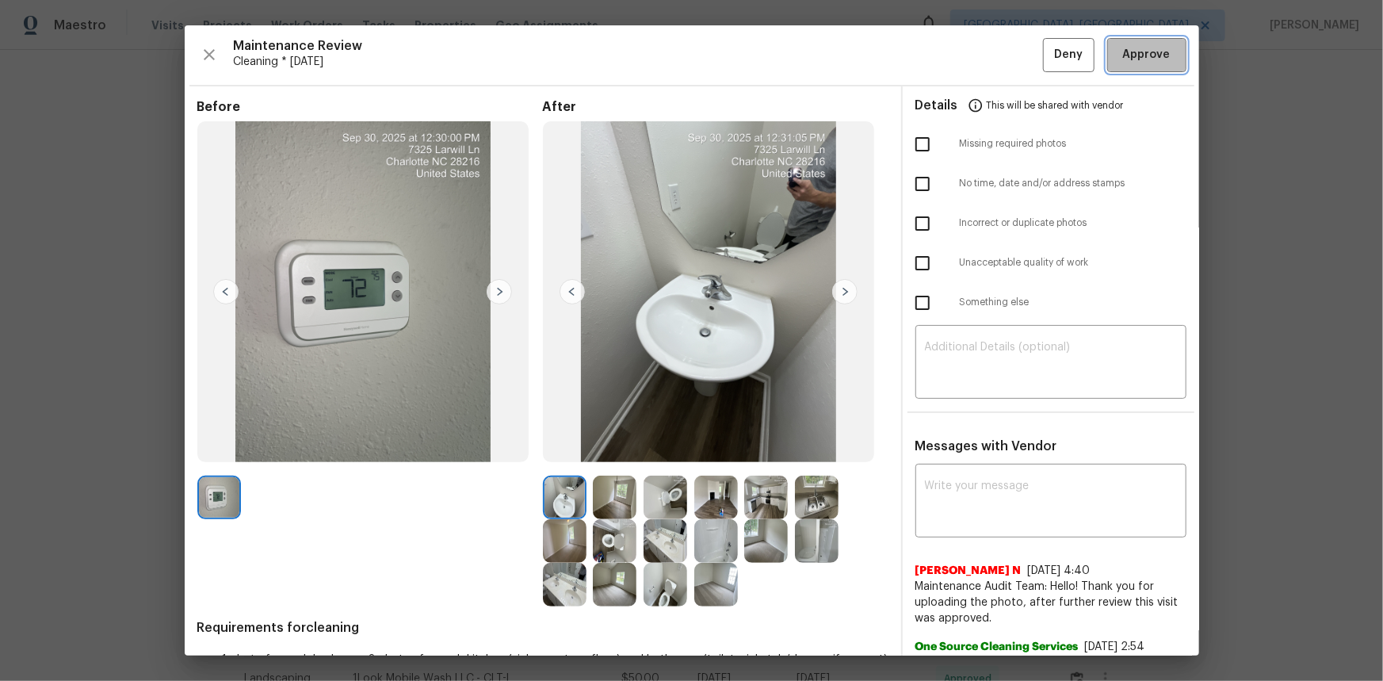
click at [983, 54] on span "Approve" at bounding box center [1147, 55] width 48 height 20
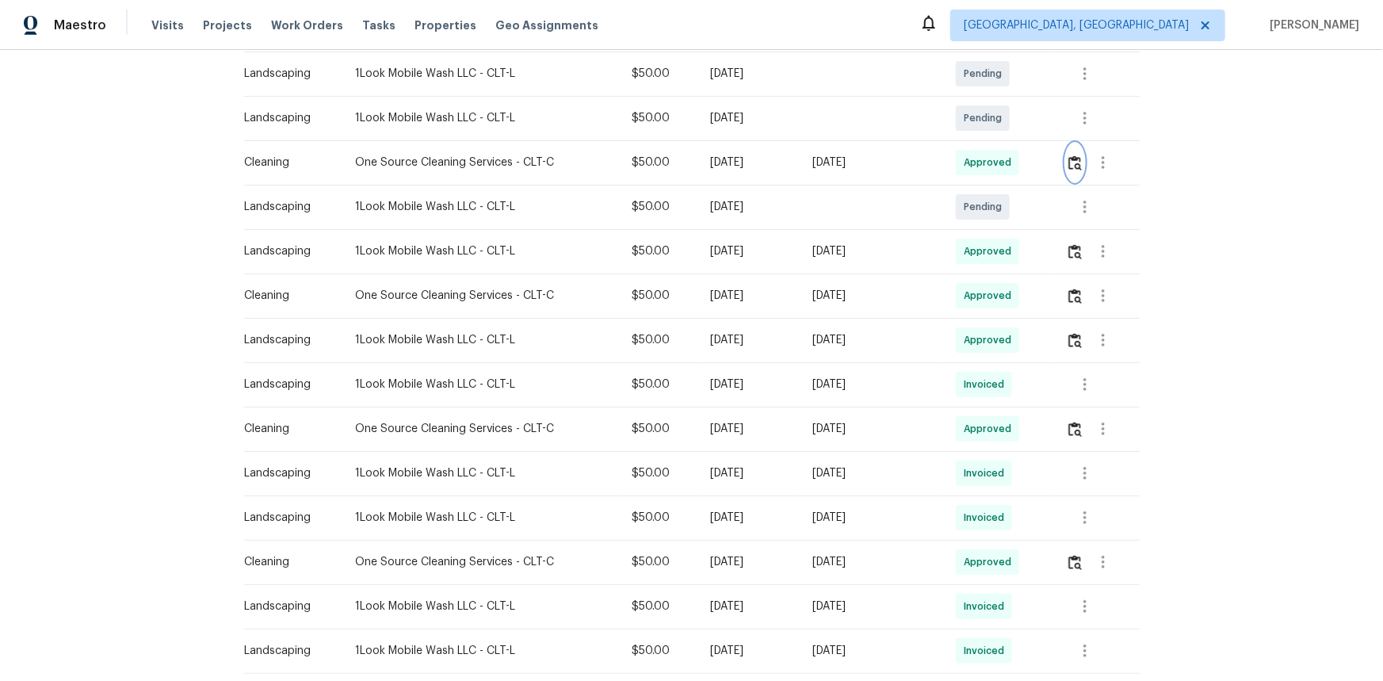
scroll to position [71, 0]
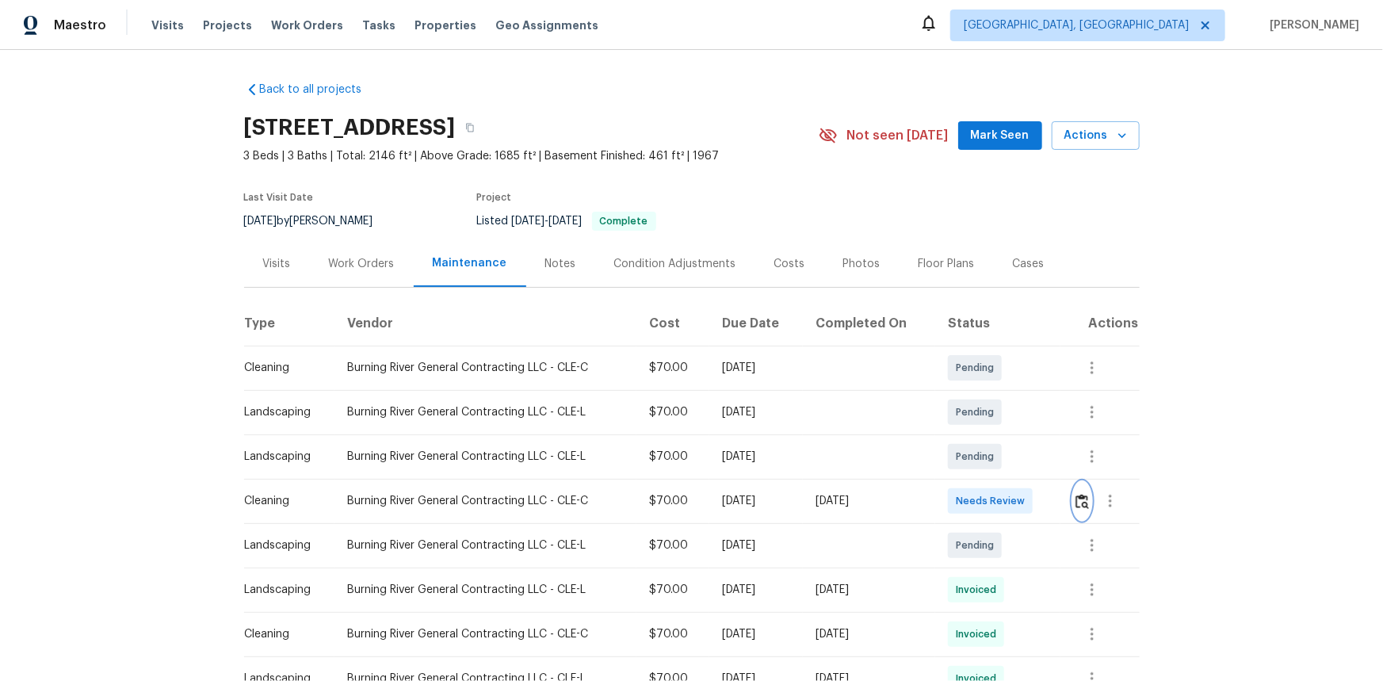
click at [983, 455] on button "button" at bounding box center [1082, 501] width 18 height 38
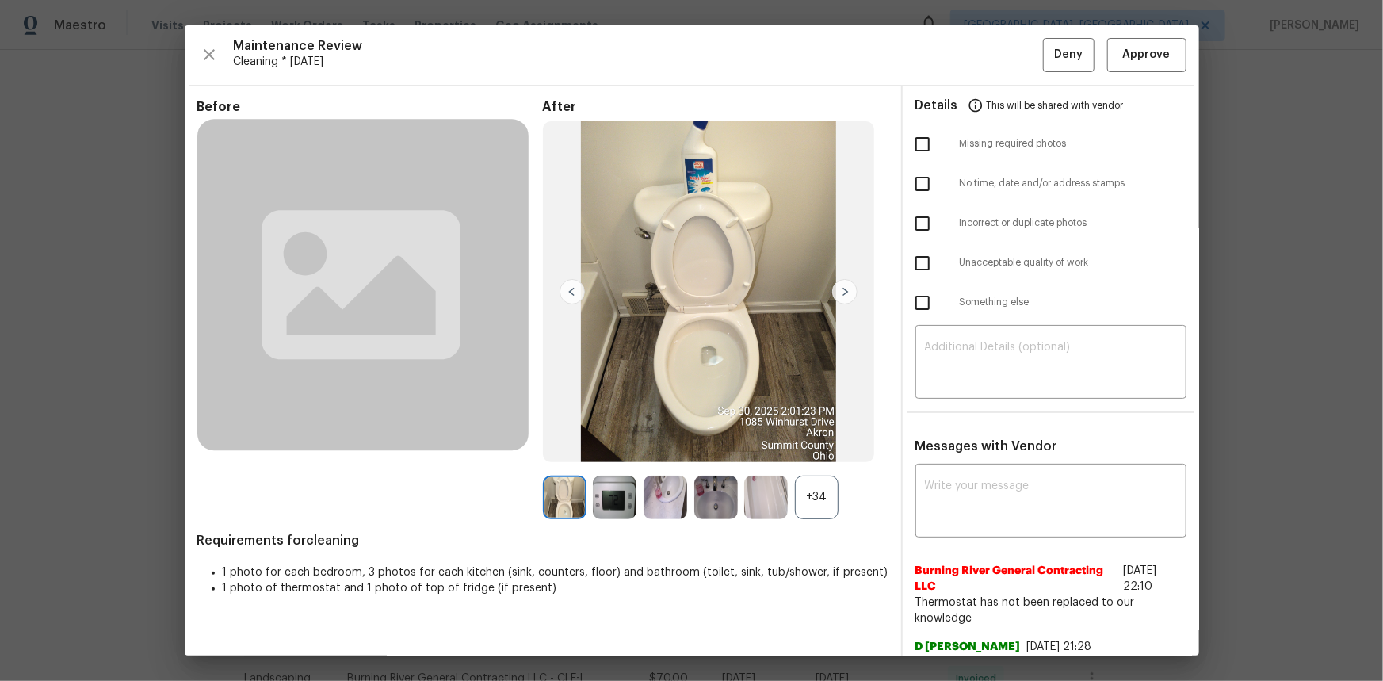
click at [811, 455] on div "+34" at bounding box center [817, 498] width 44 height 44
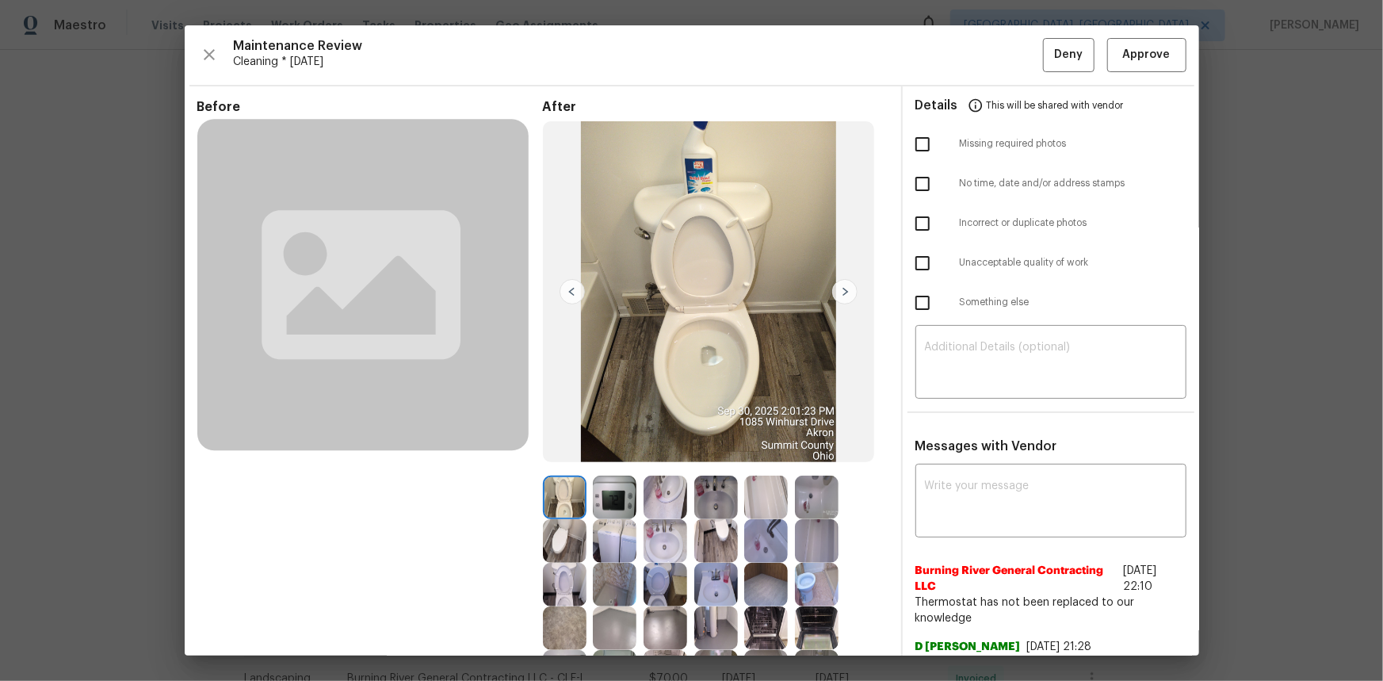
scroll to position [71, 0]
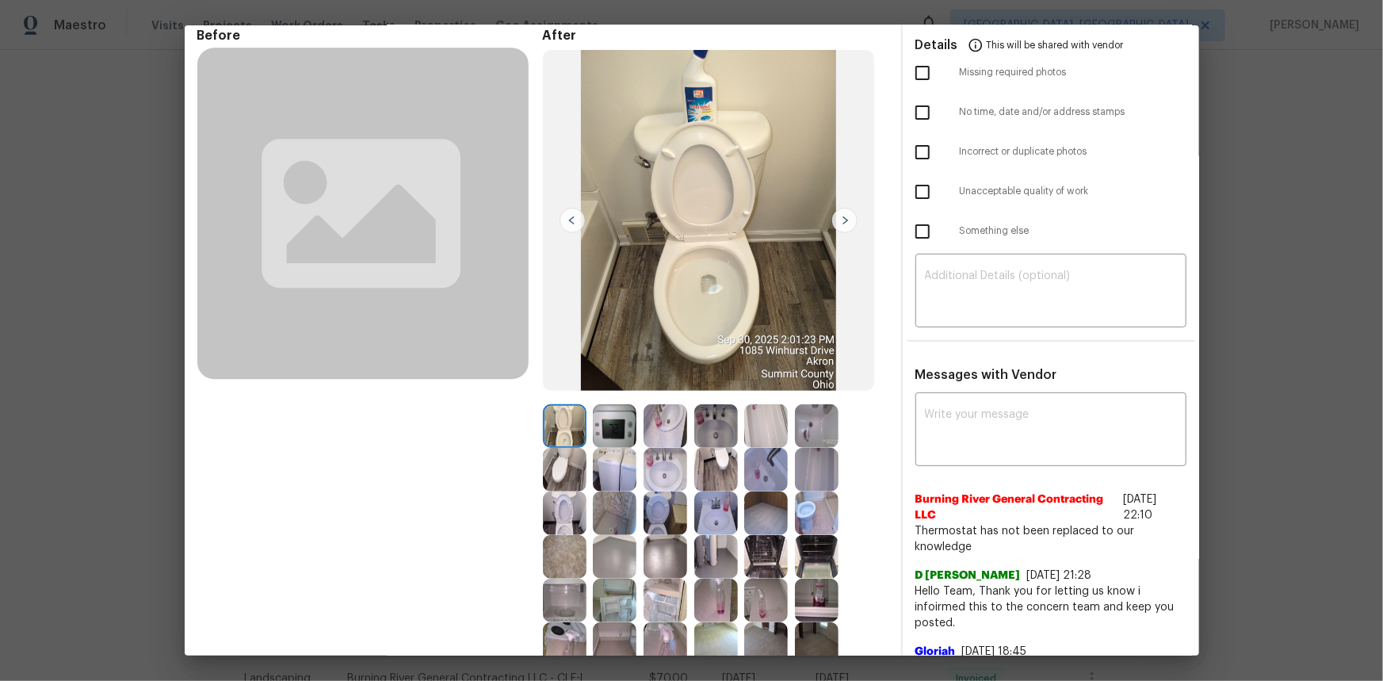
click at [614, 433] on img at bounding box center [615, 426] width 44 height 44
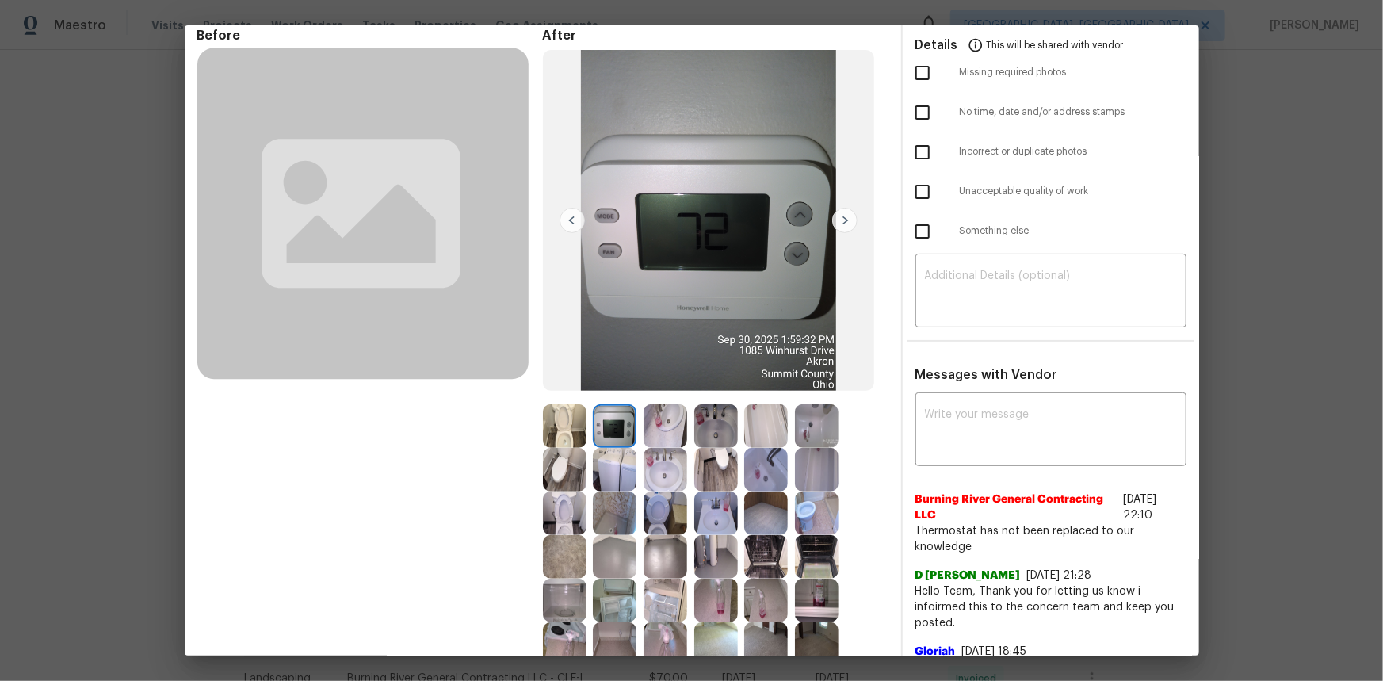
click at [614, 433] on img at bounding box center [615, 426] width 44 height 44
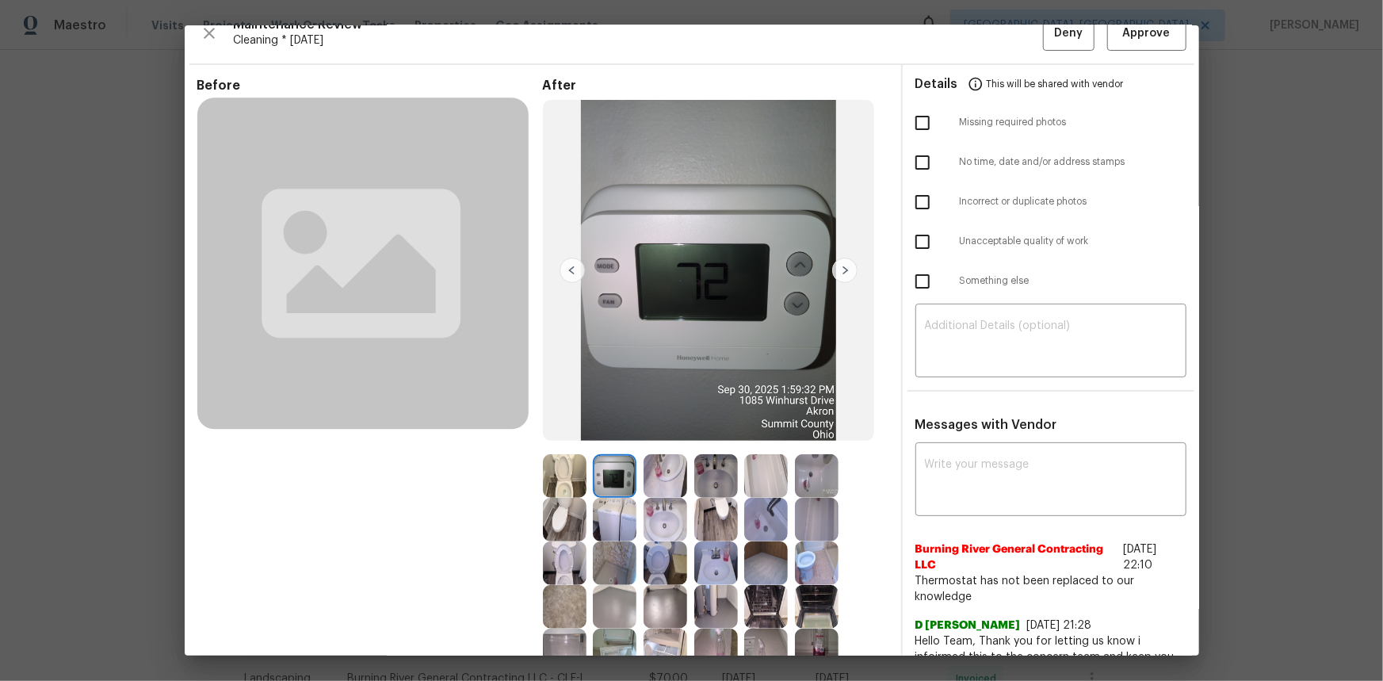
scroll to position [0, 0]
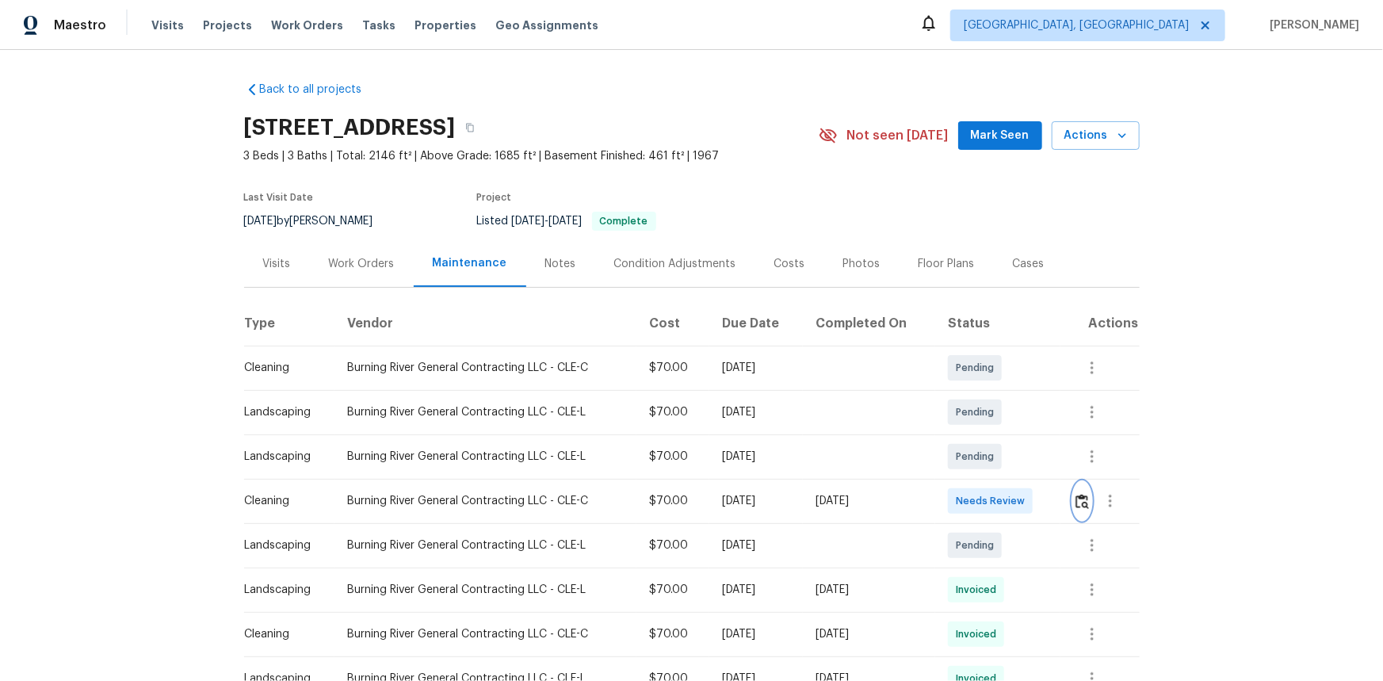
click at [983, 455] on img "button" at bounding box center [1081, 501] width 13 height 15
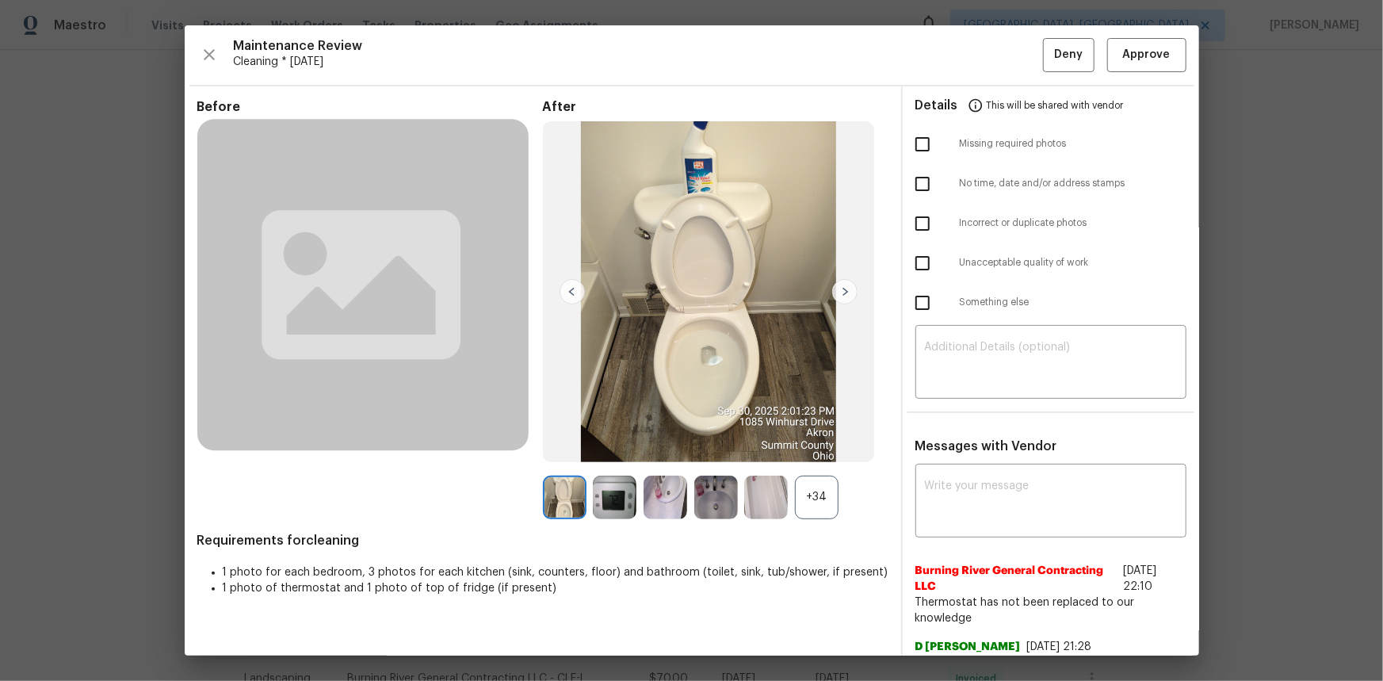
click at [811, 455] on div "+34" at bounding box center [817, 498] width 44 height 44
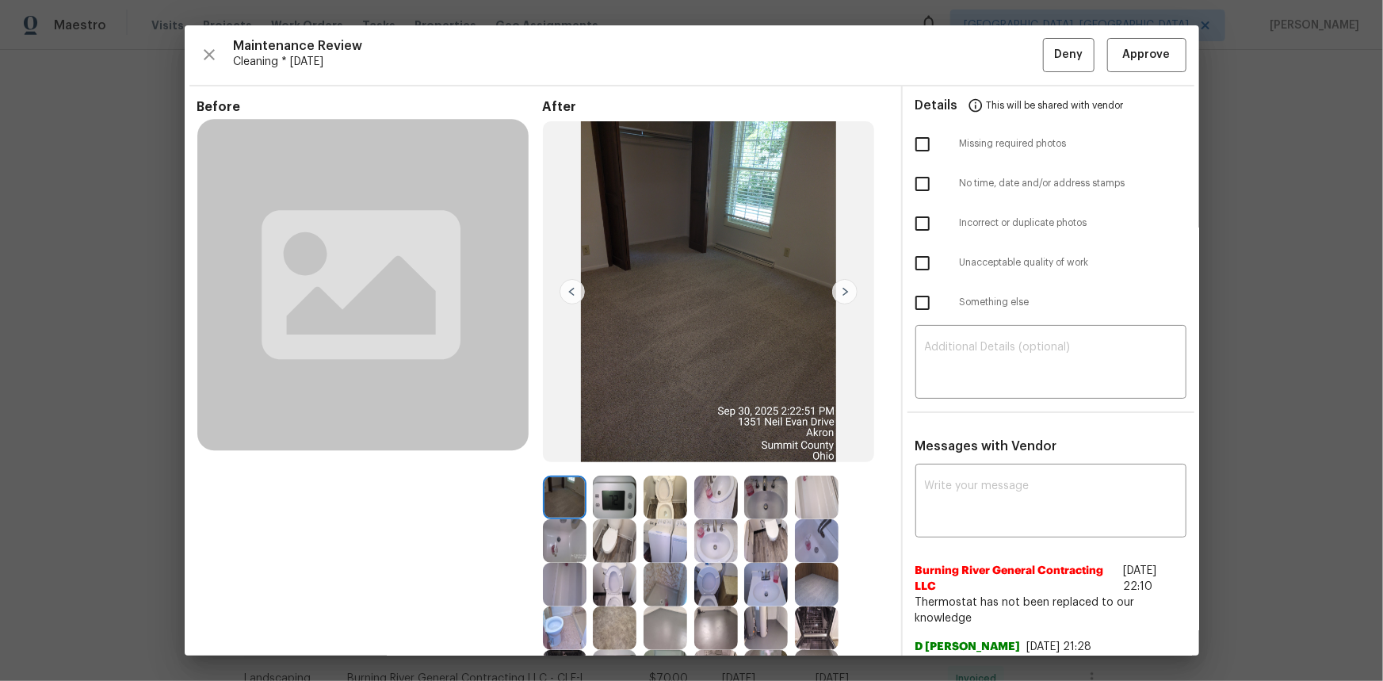
click at [621, 455] on img at bounding box center [615, 498] width 44 height 44
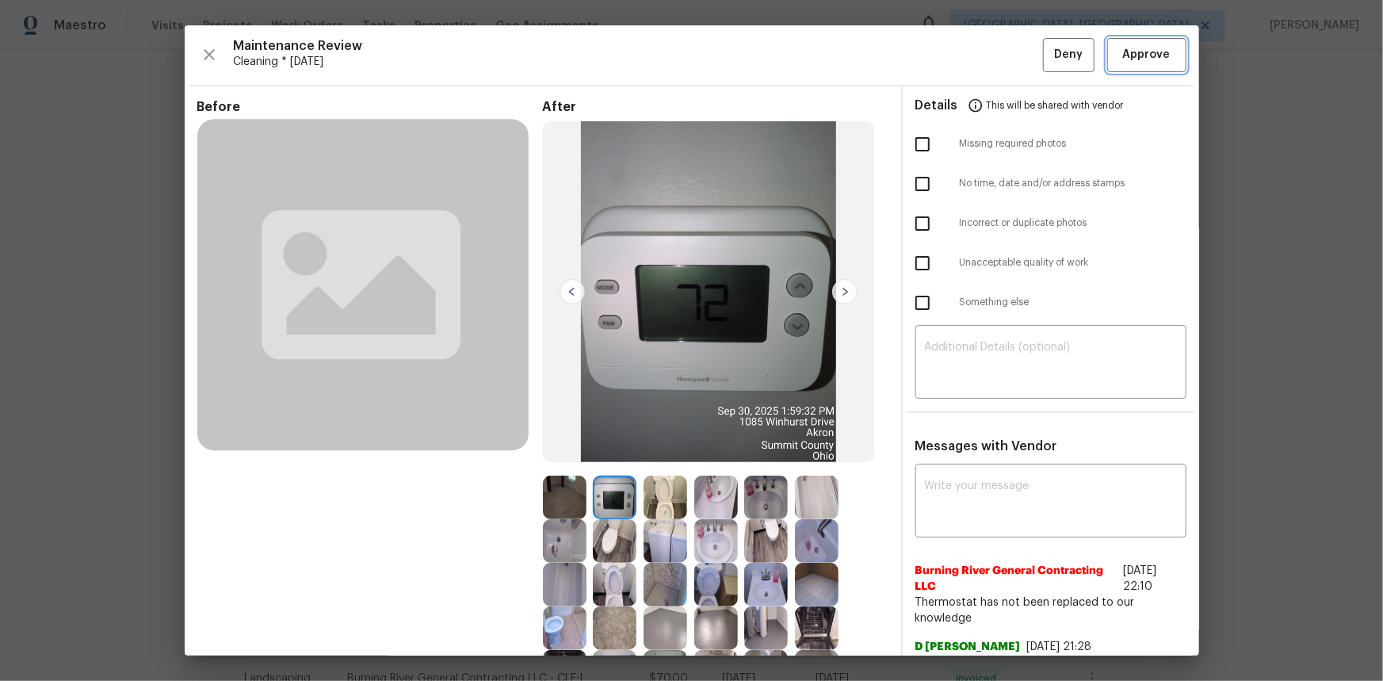
click at [983, 52] on span "Approve" at bounding box center [1147, 55] width 48 height 20
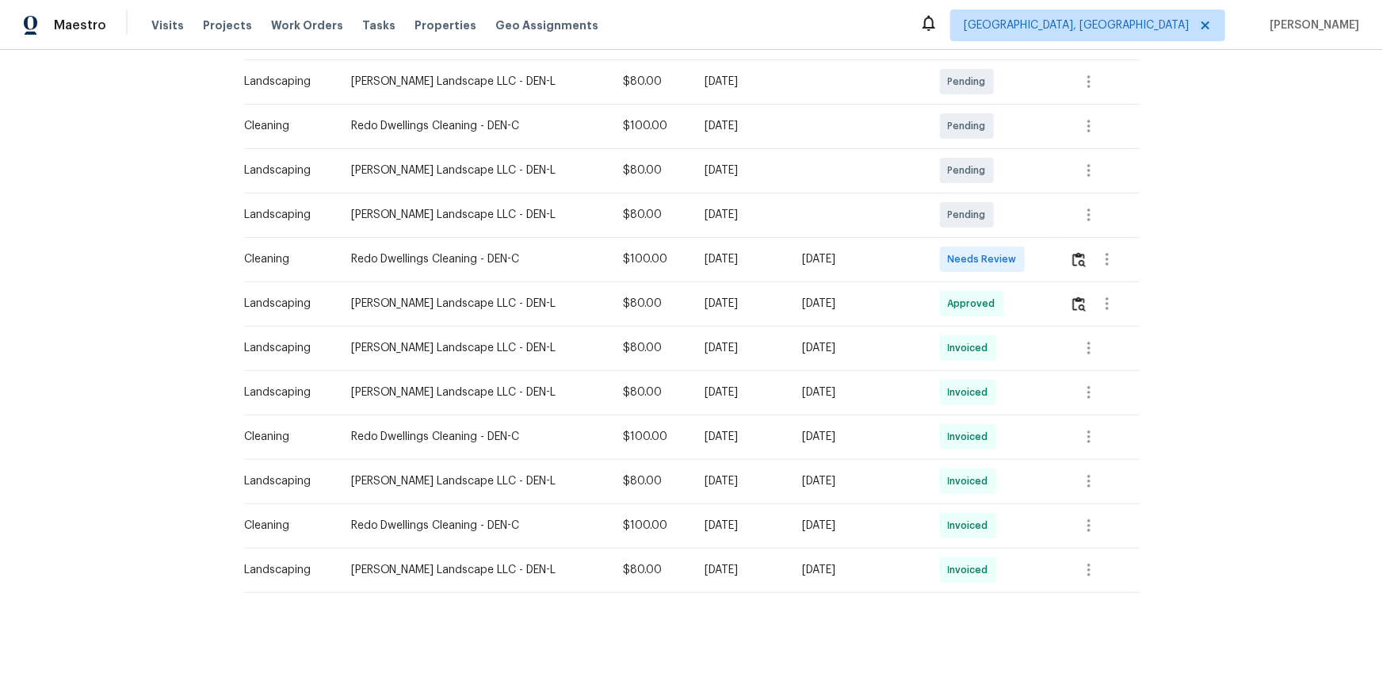
scroll to position [288, 0]
click at [983, 261] on img "button" at bounding box center [1078, 257] width 13 height 15
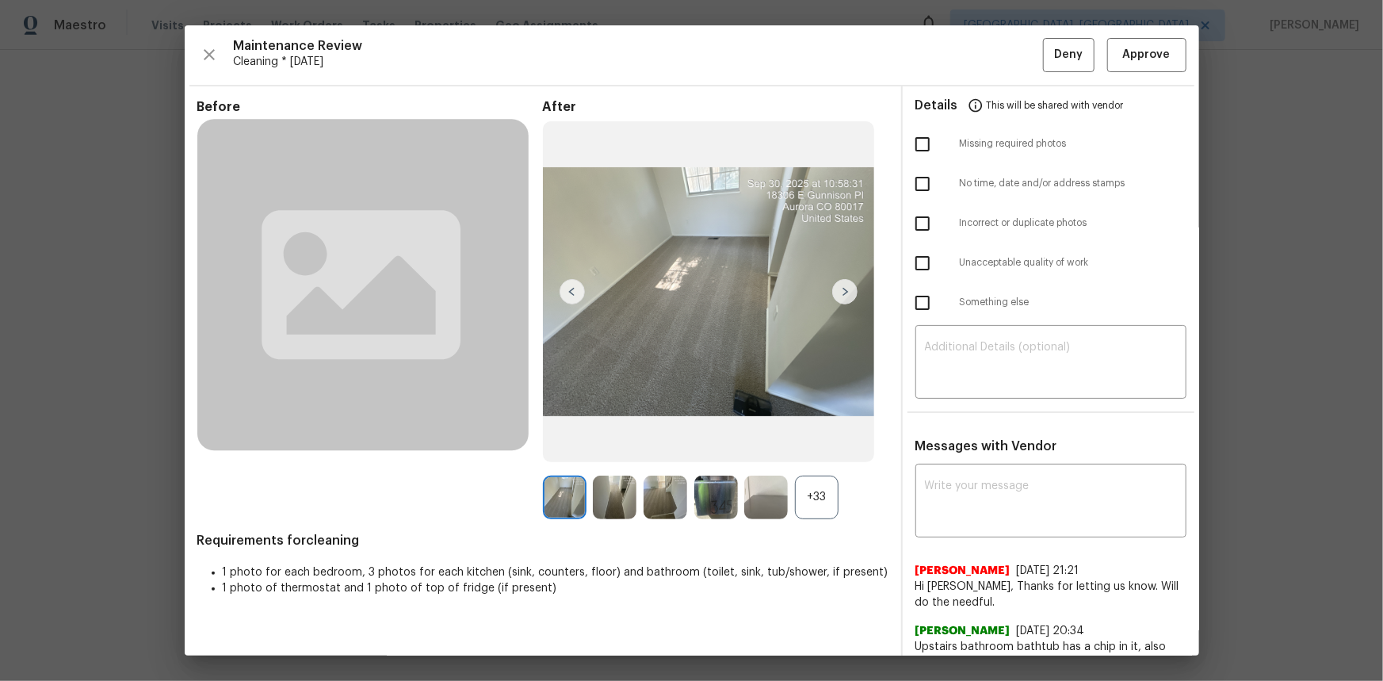
click at [815, 455] on div "+33" at bounding box center [817, 498] width 44 height 44
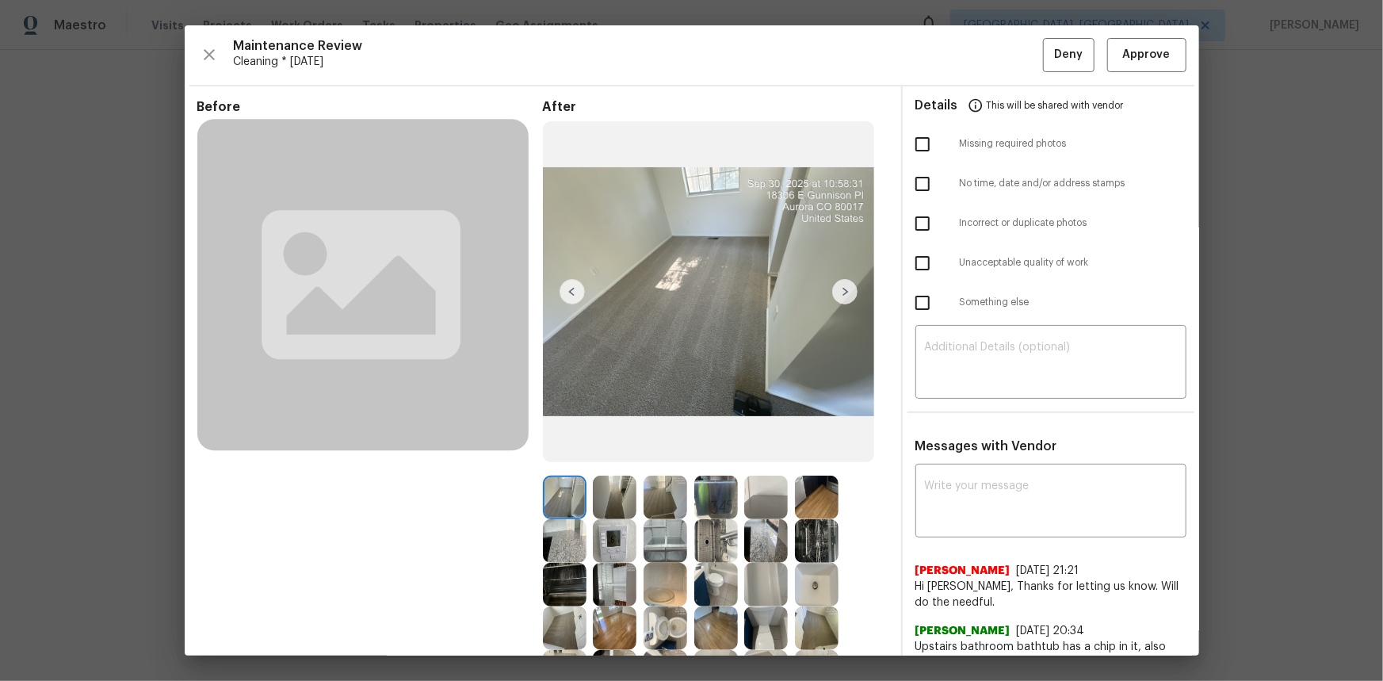
click at [614, 455] on img at bounding box center [615, 541] width 44 height 44
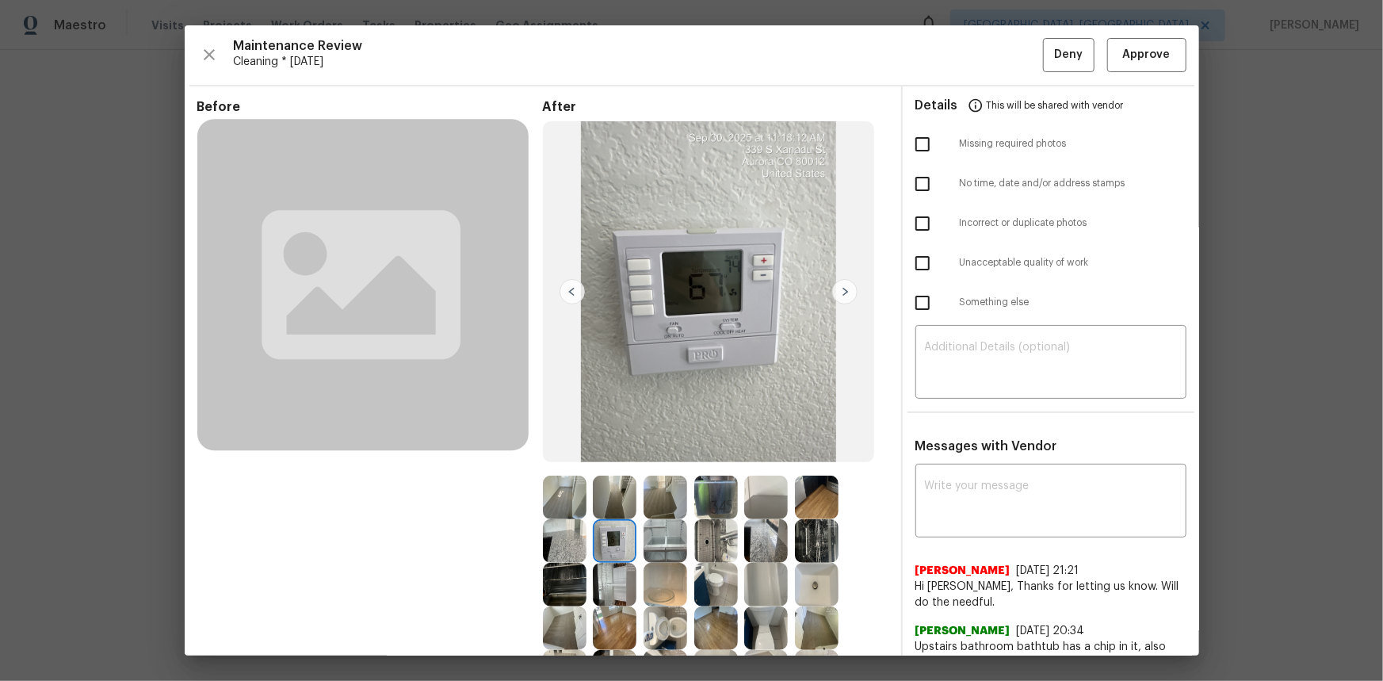
click at [614, 455] on img at bounding box center [615, 541] width 44 height 44
click at [983, 55] on span "Approve" at bounding box center [1147, 55] width 48 height 20
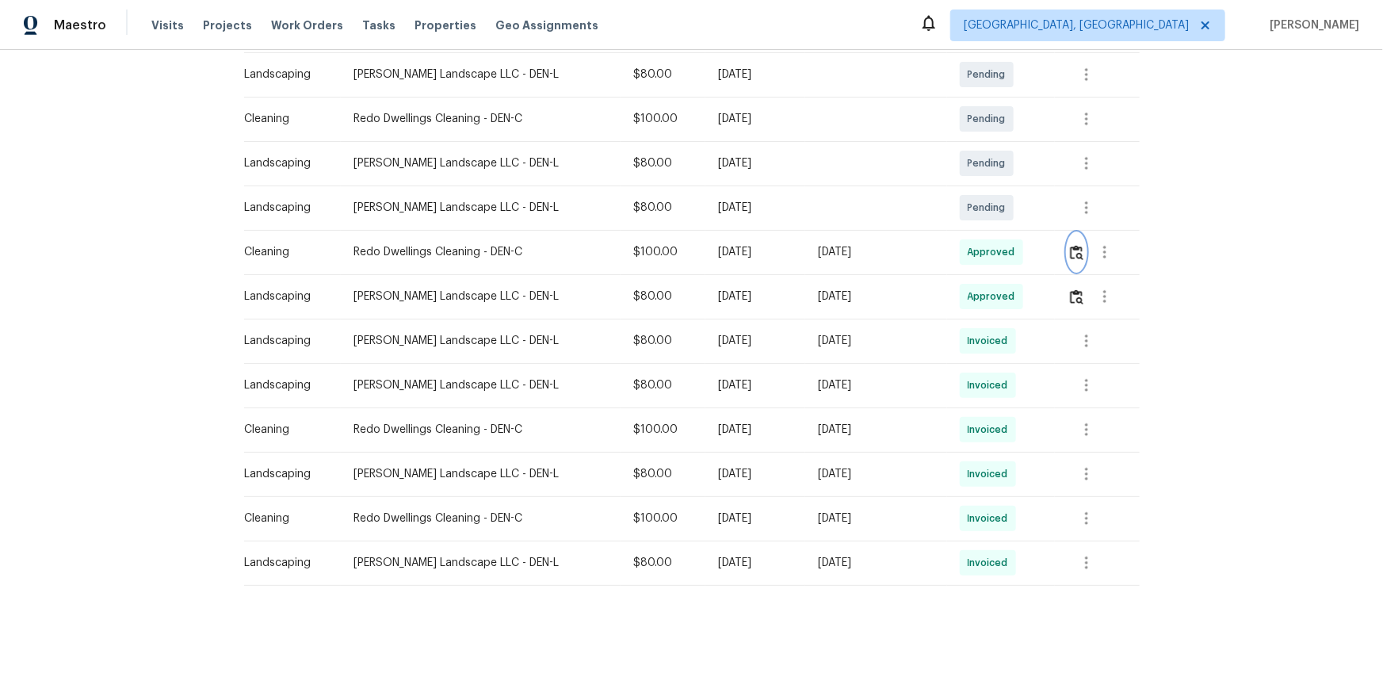
scroll to position [0, 0]
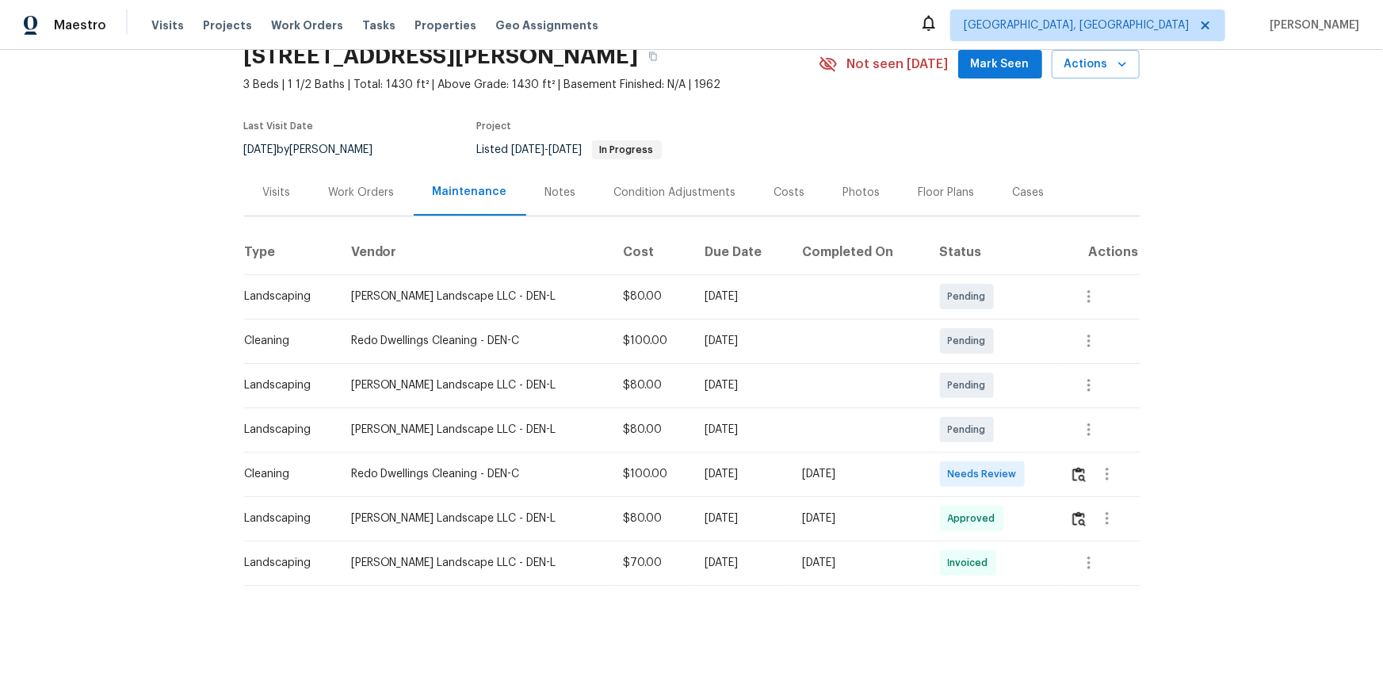
scroll to position [81, 0]
click at [983, 455] on img "button" at bounding box center [1078, 474] width 13 height 15
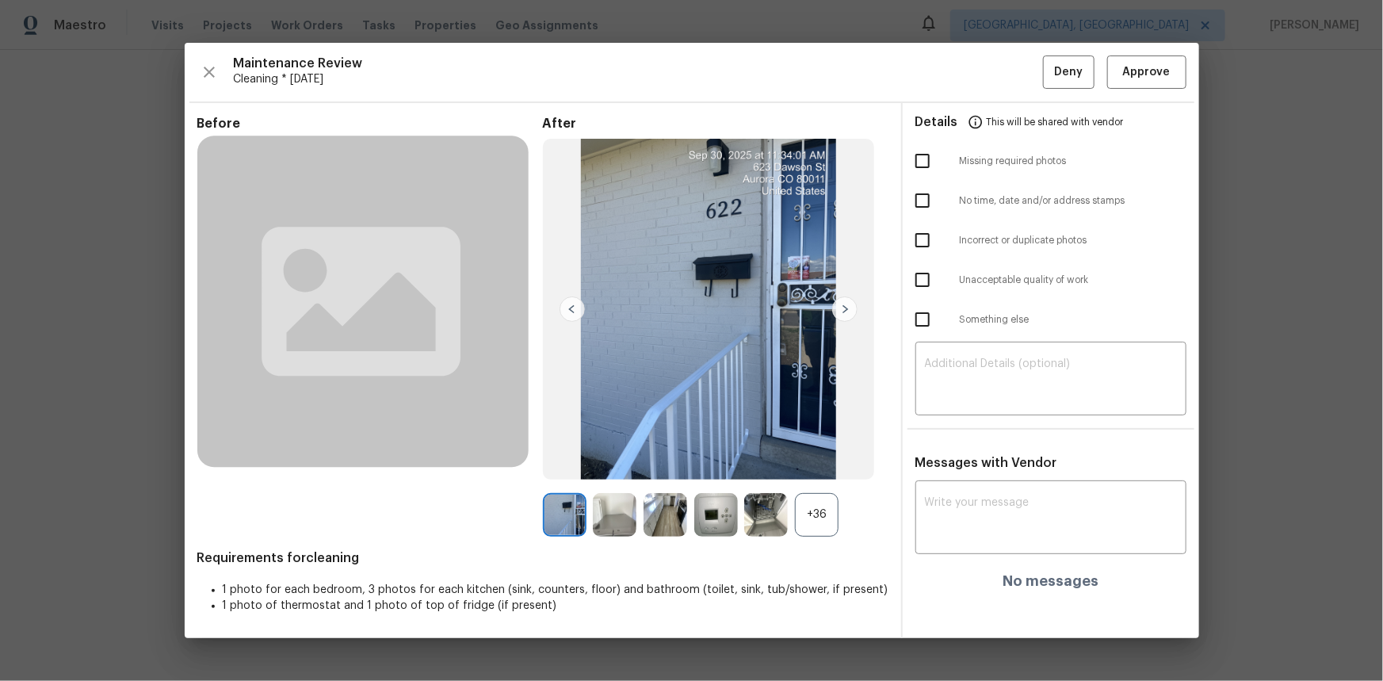
click at [820, 455] on div "+36" at bounding box center [817, 515] width 44 height 44
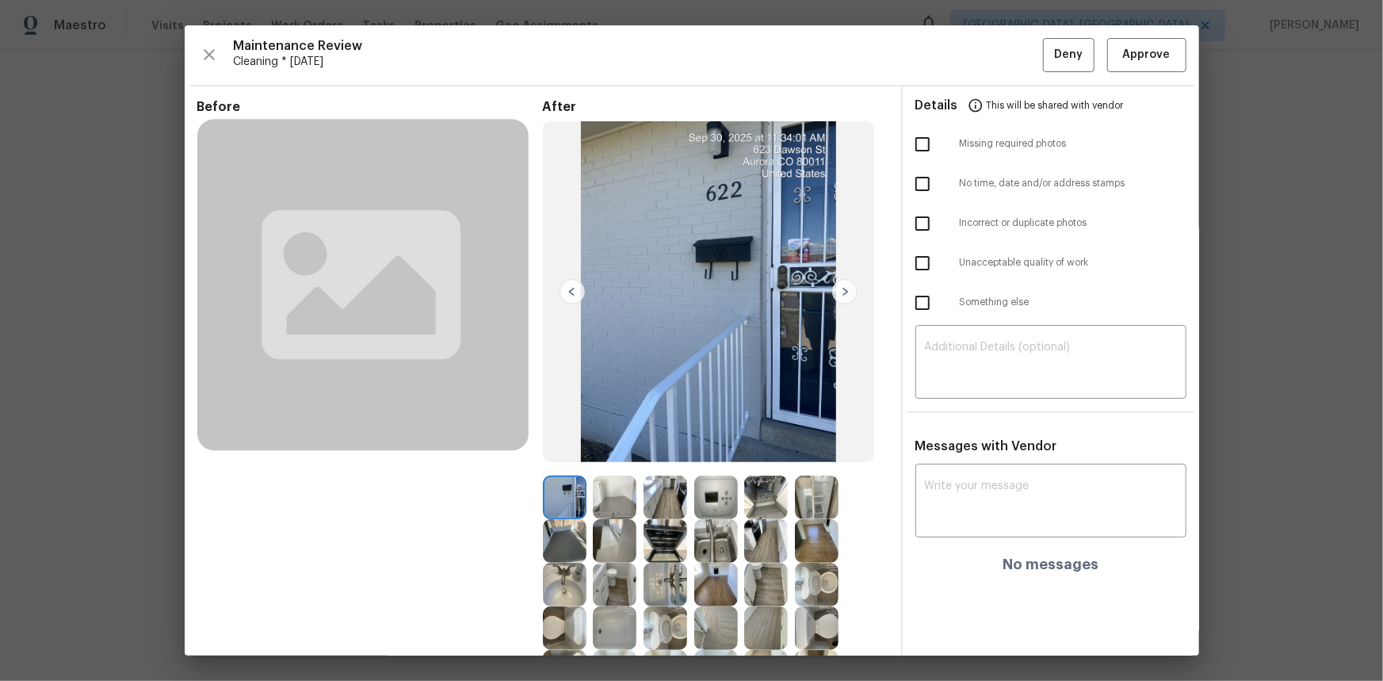
click at [703, 455] on img at bounding box center [716, 498] width 44 height 44
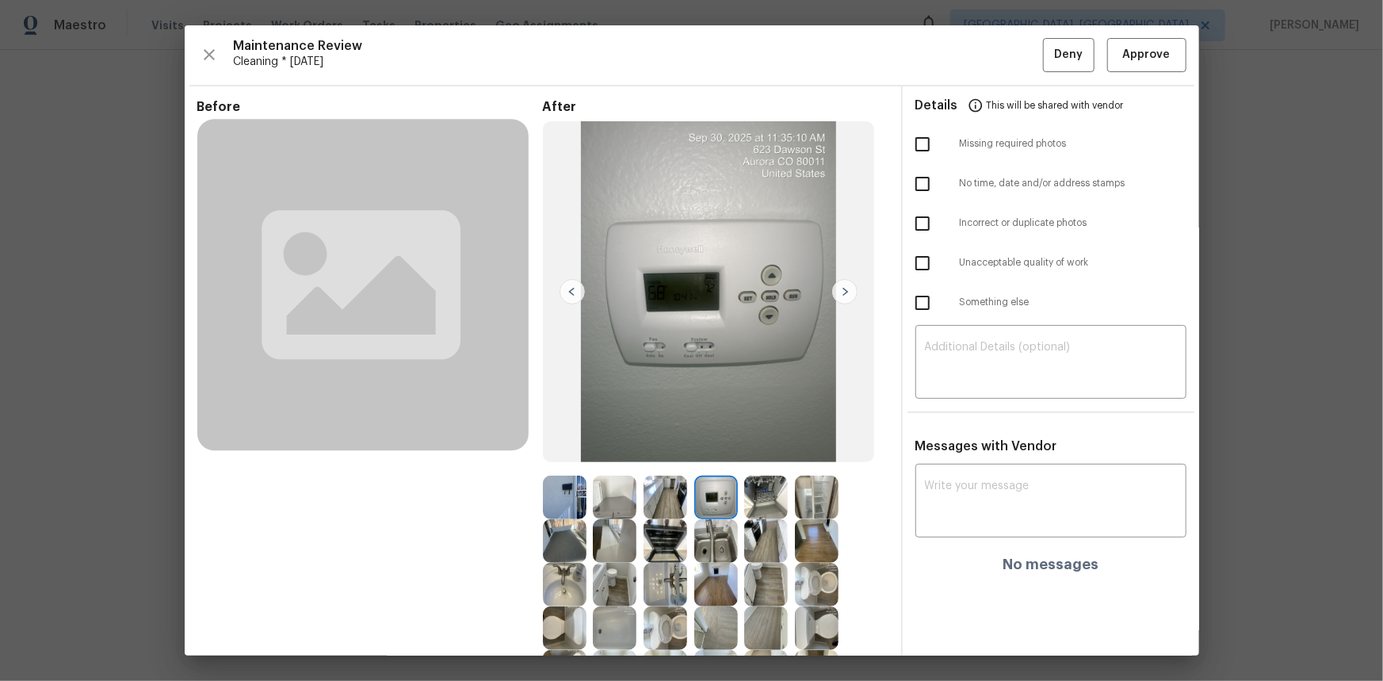
click at [703, 455] on img at bounding box center [716, 498] width 44 height 44
click at [983, 55] on span "Approve" at bounding box center [1147, 55] width 48 height 20
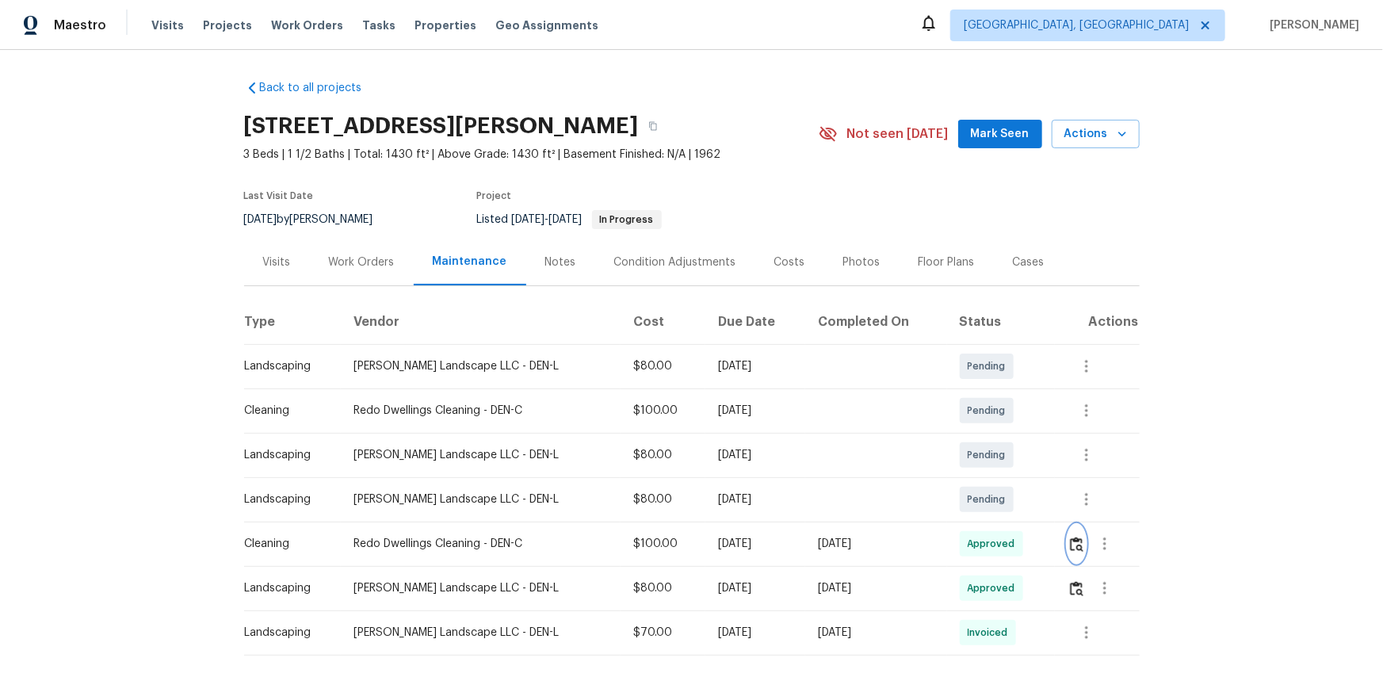
scroll to position [0, 0]
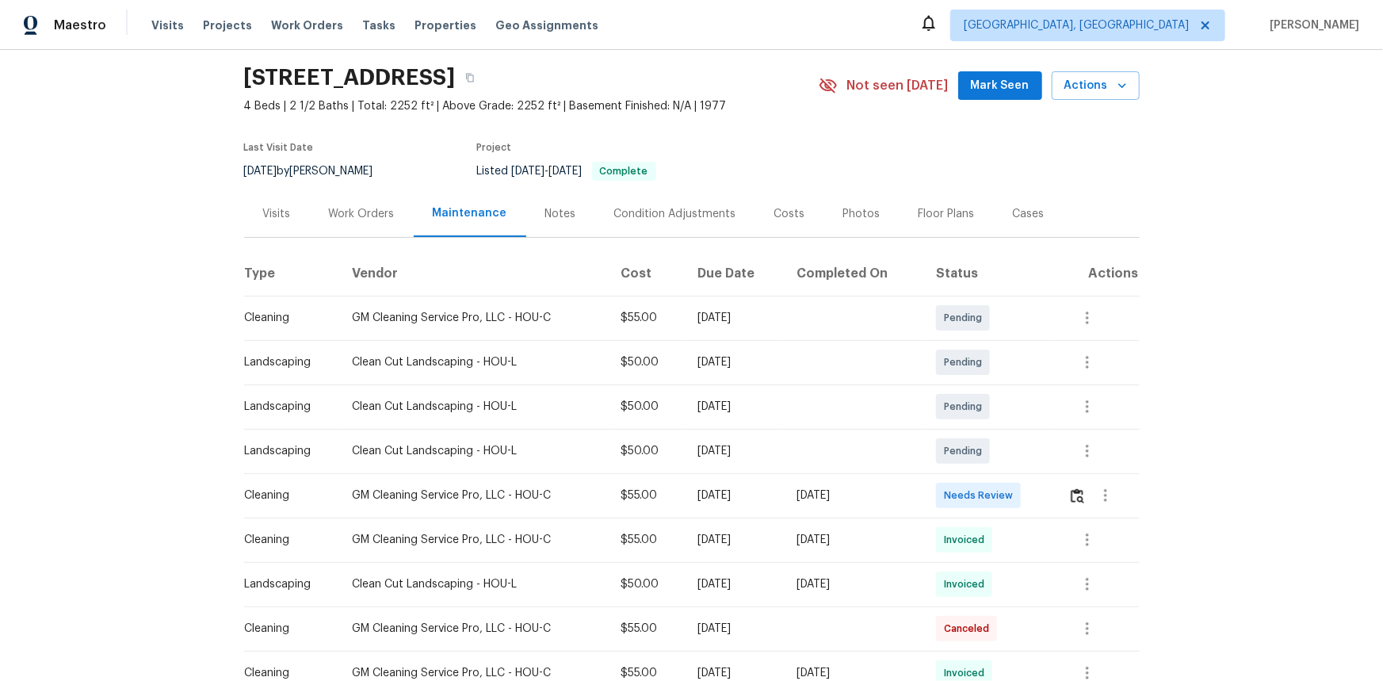
scroll to position [216, 0]
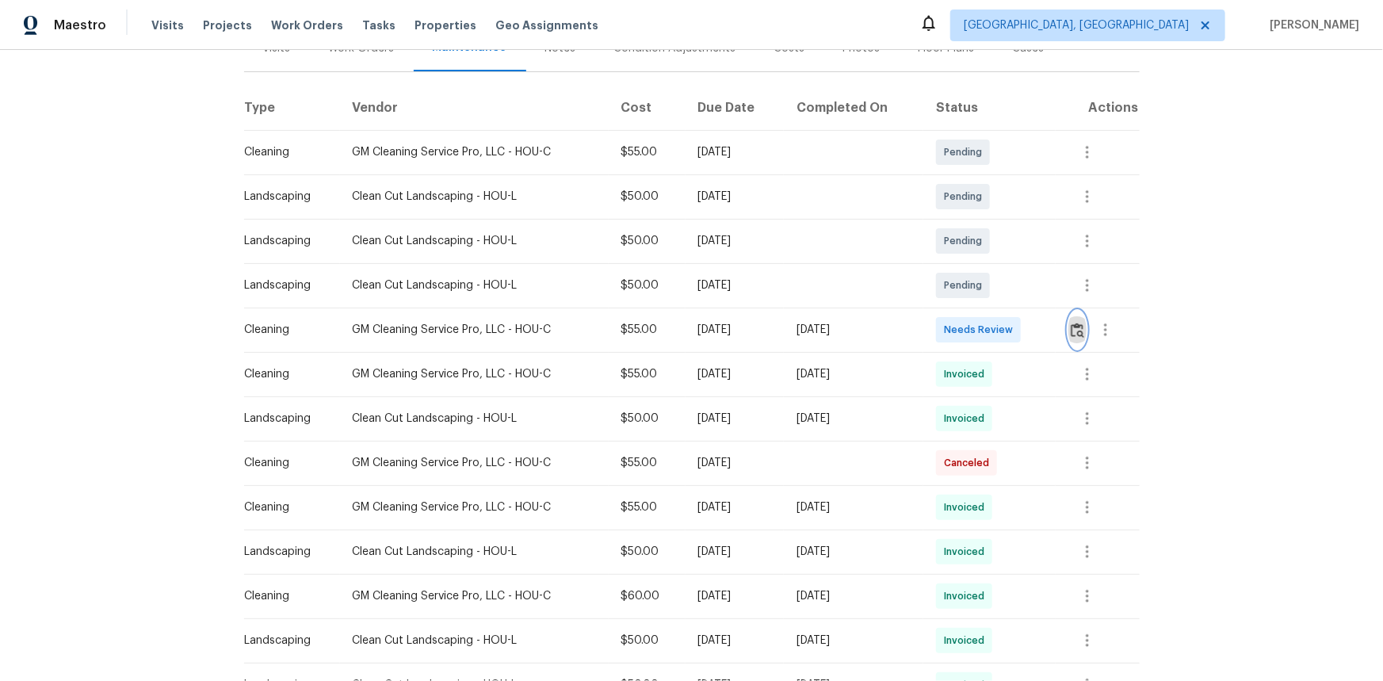
click at [983, 325] on img "button" at bounding box center [1077, 330] width 13 height 15
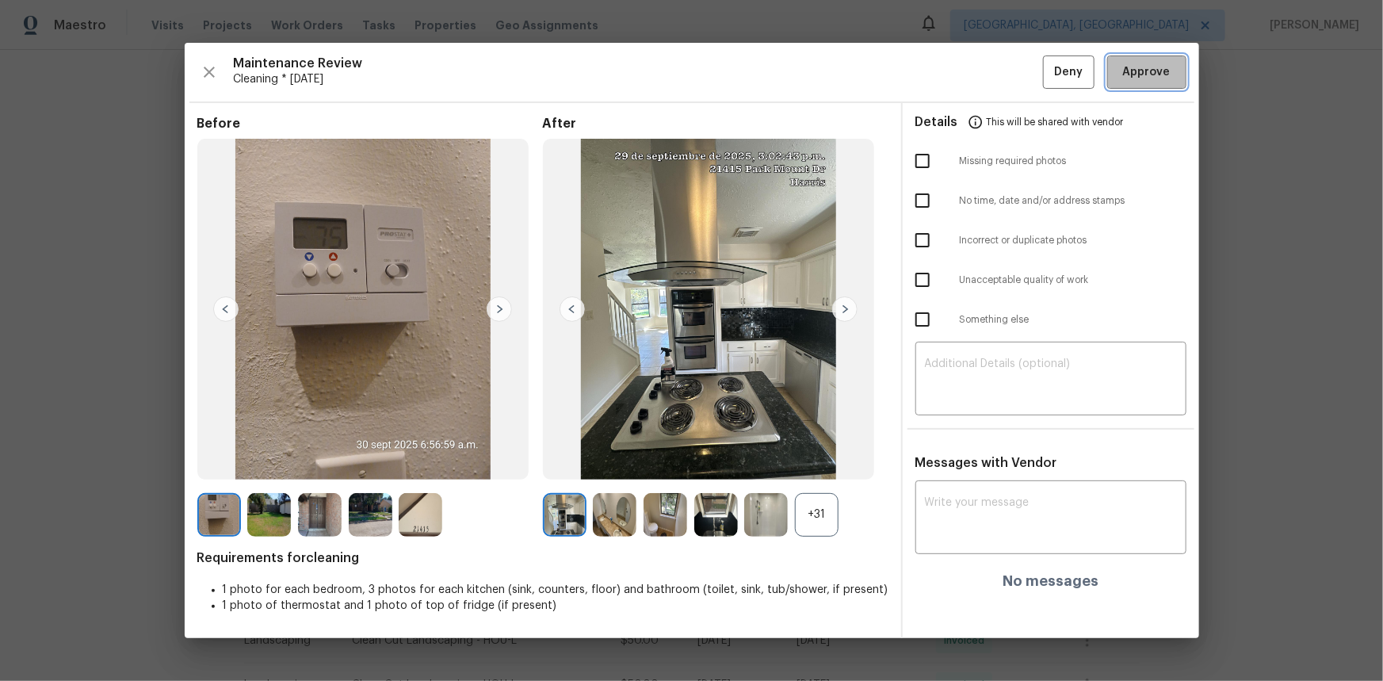
click at [983, 63] on span "Approve" at bounding box center [1147, 73] width 48 height 20
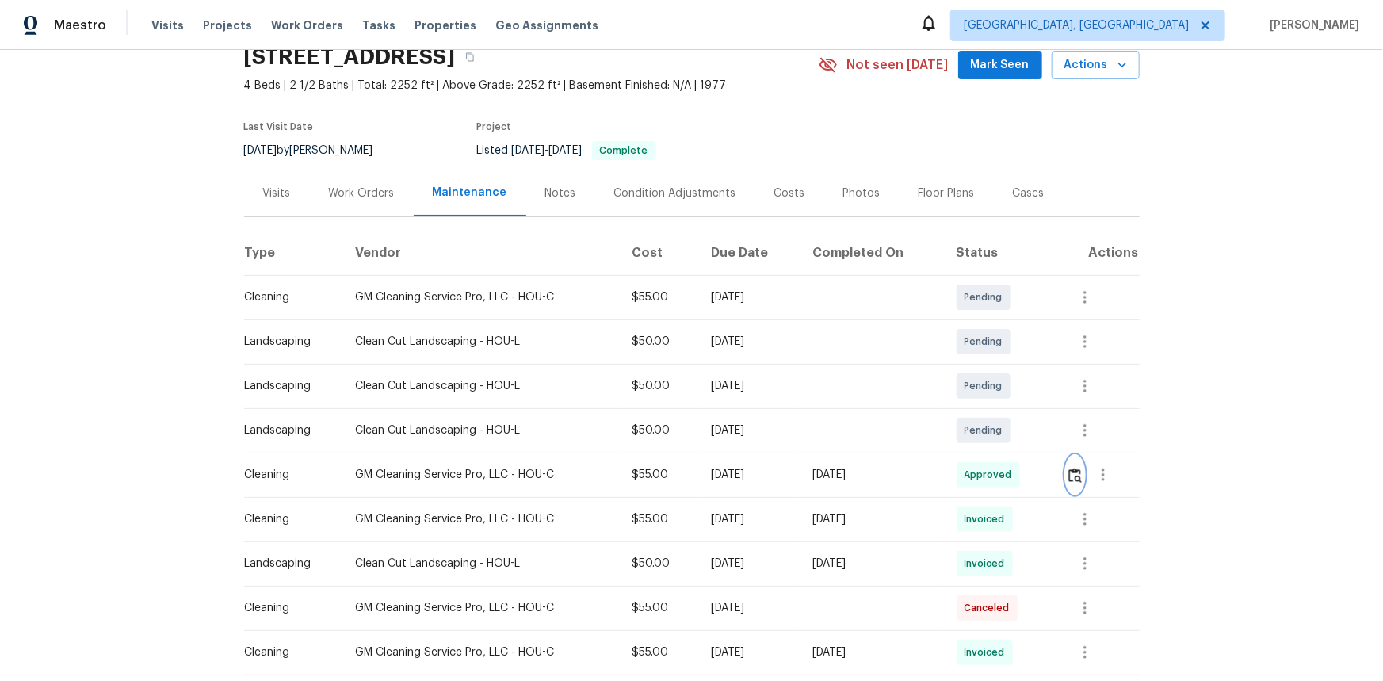
scroll to position [0, 0]
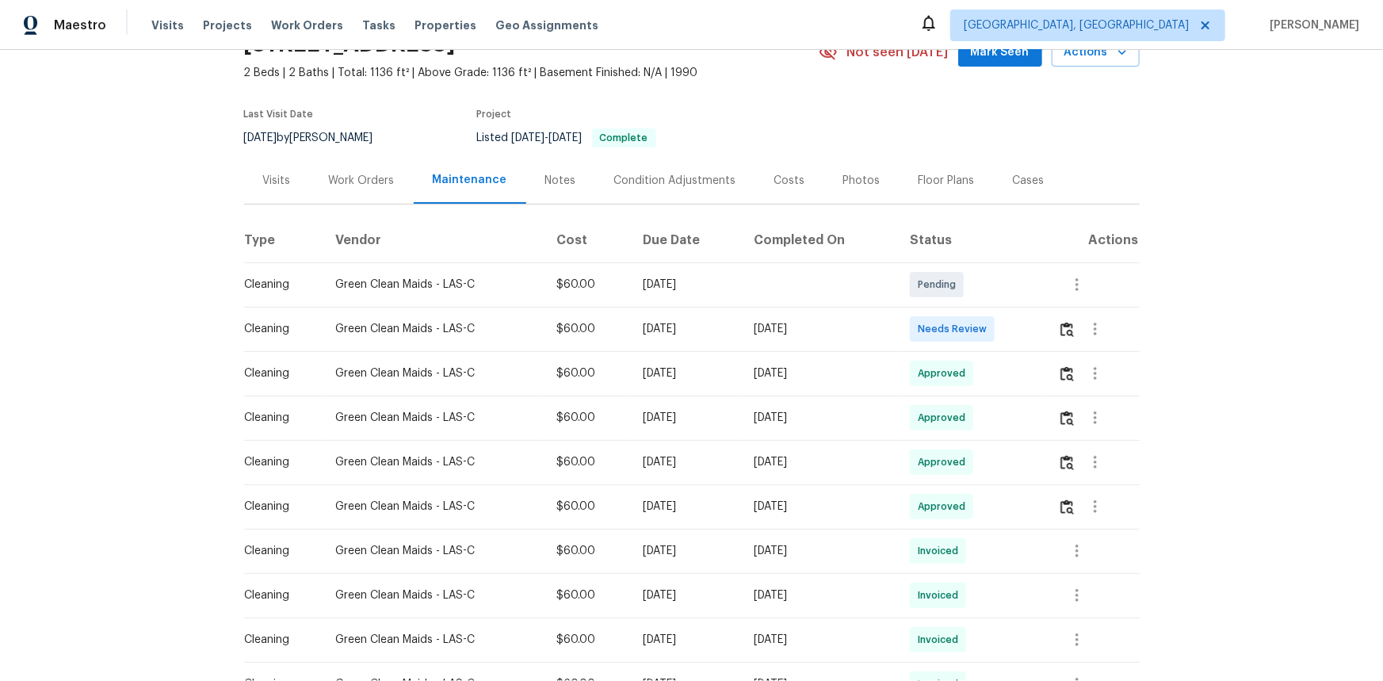
scroll to position [48, 0]
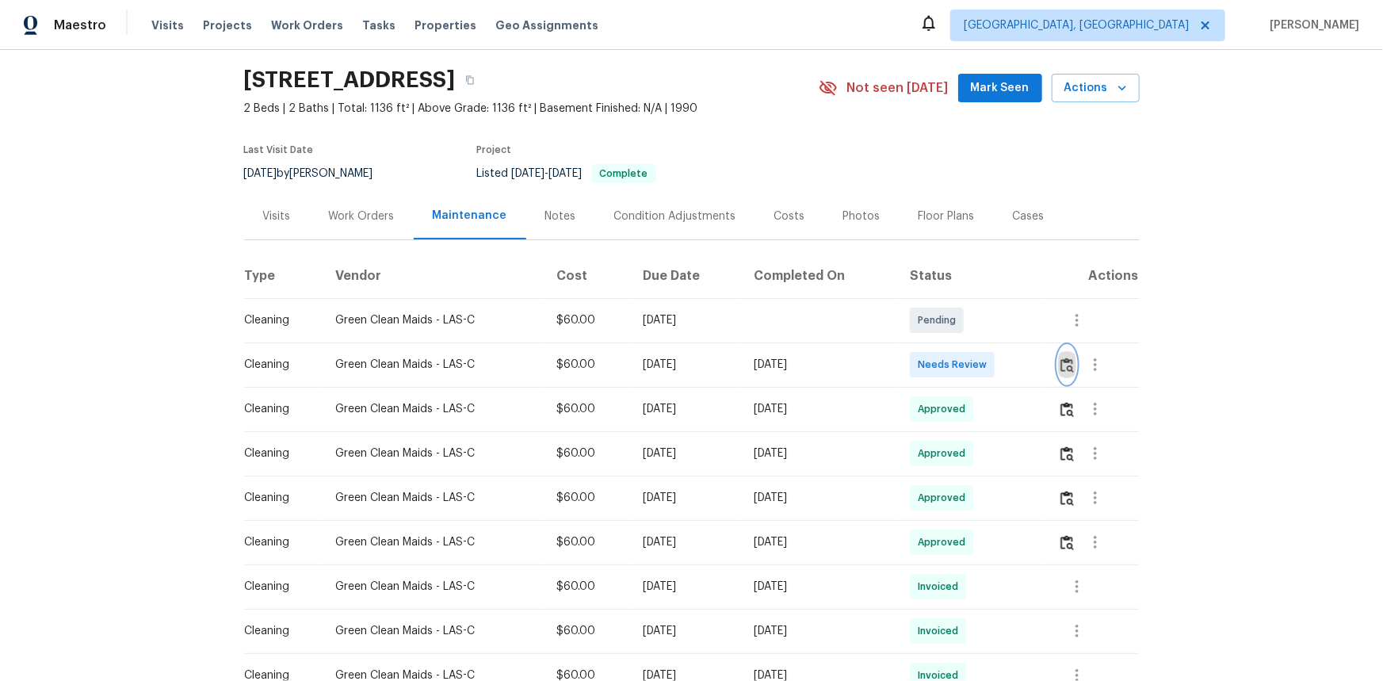
click at [983, 372] on img "button" at bounding box center [1066, 364] width 13 height 15
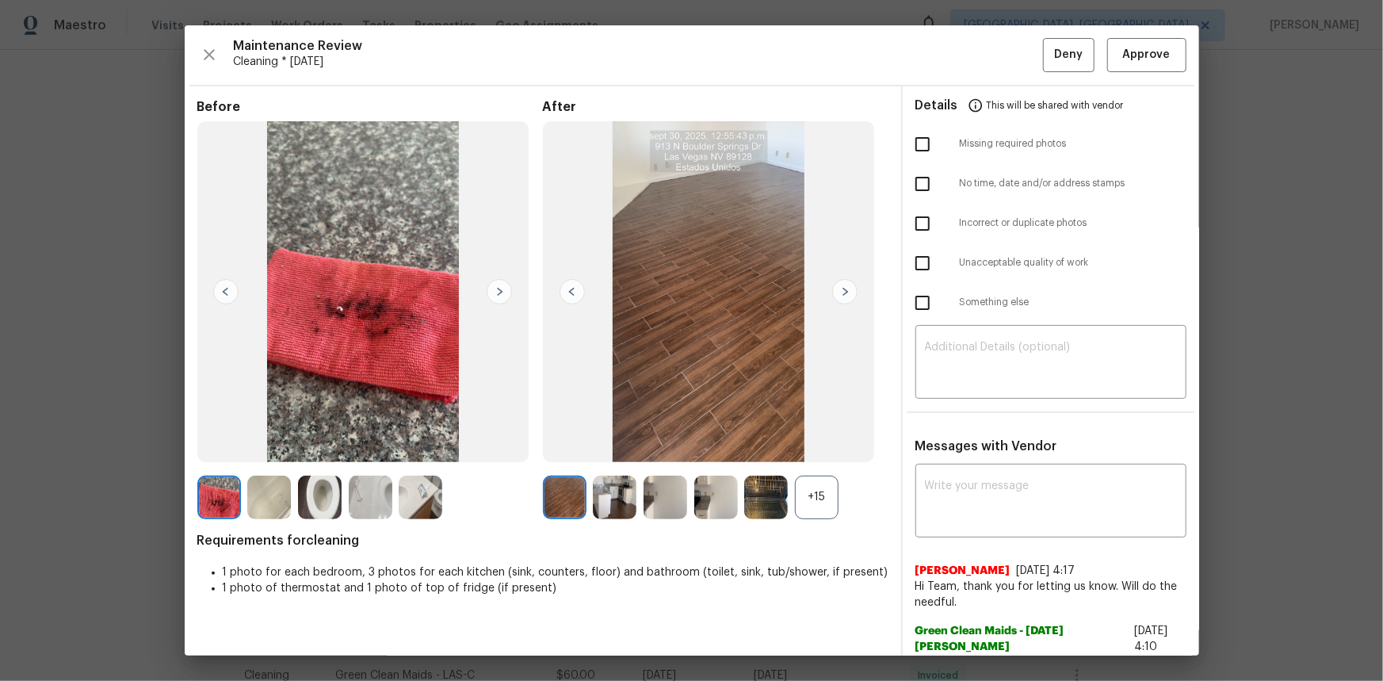
click at [805, 455] on div "+15" at bounding box center [817, 498] width 44 height 44
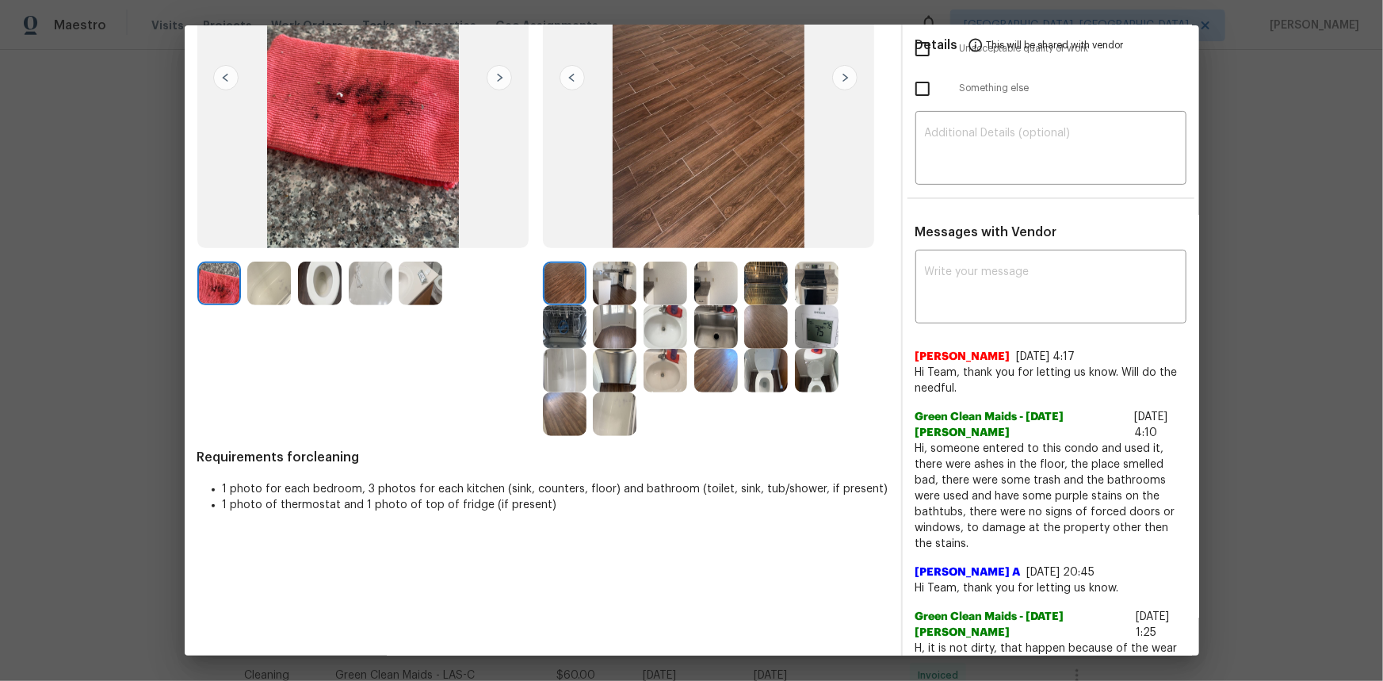
scroll to position [216, 0]
click at [270, 284] on img at bounding box center [269, 282] width 44 height 44
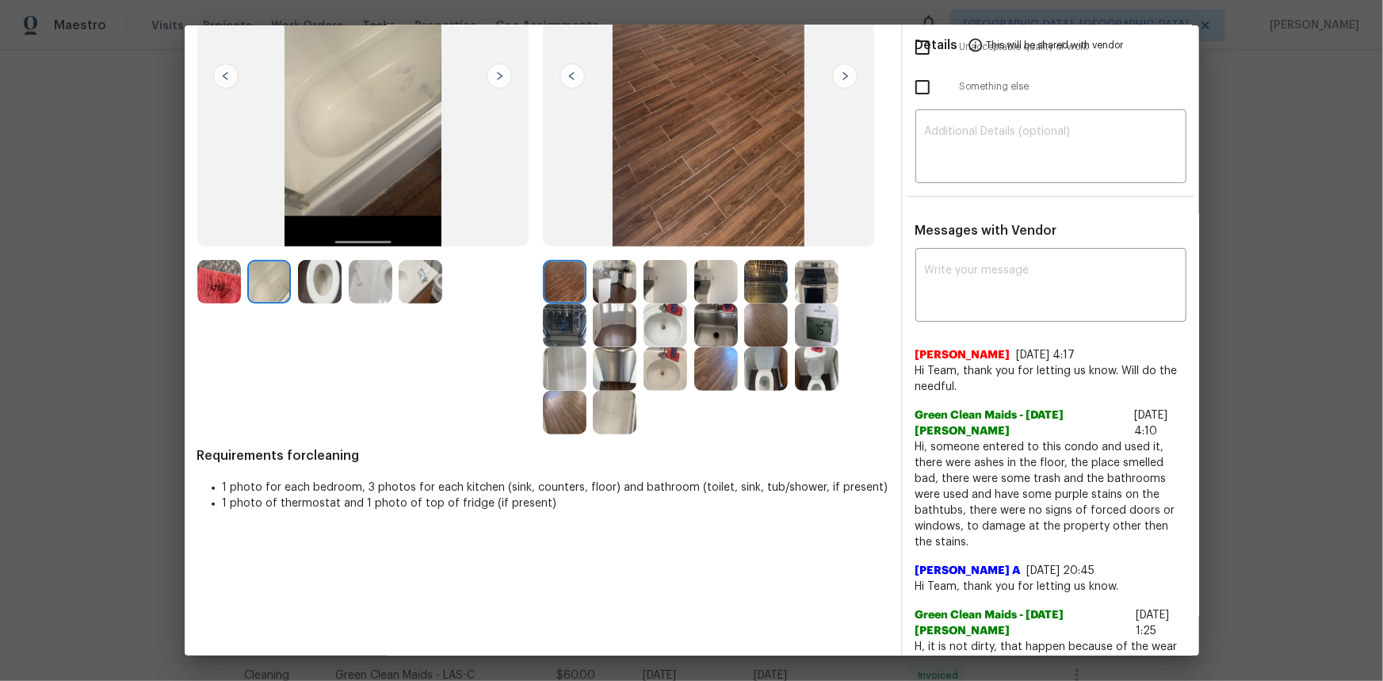
click at [272, 284] on img at bounding box center [269, 282] width 44 height 44
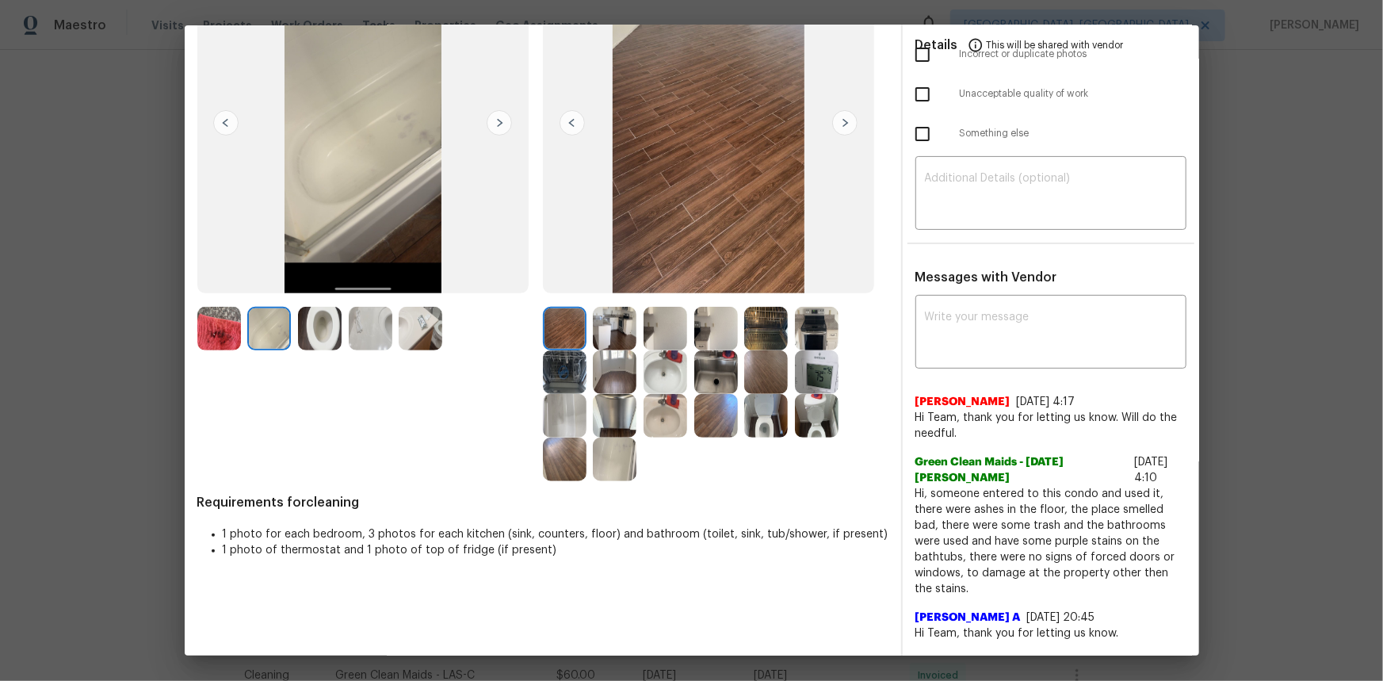
scroll to position [143, 0]
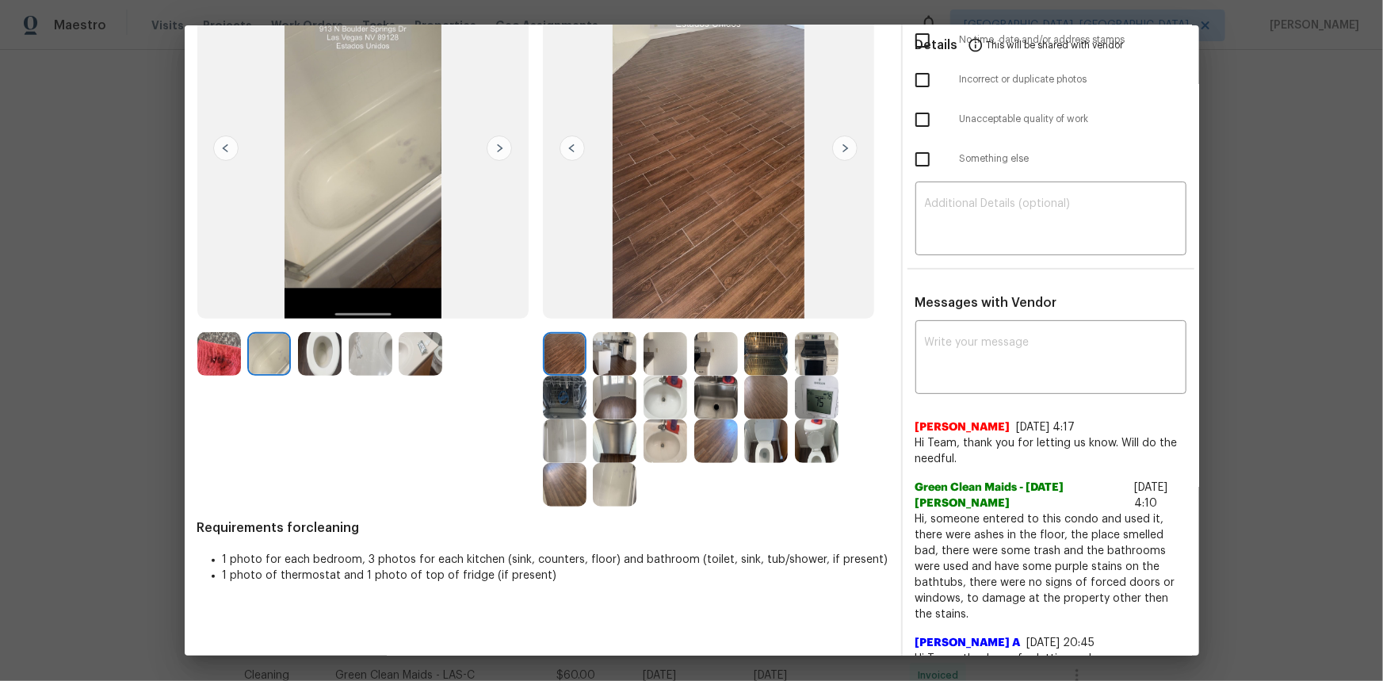
click at [615, 455] on img at bounding box center [615, 485] width 44 height 44
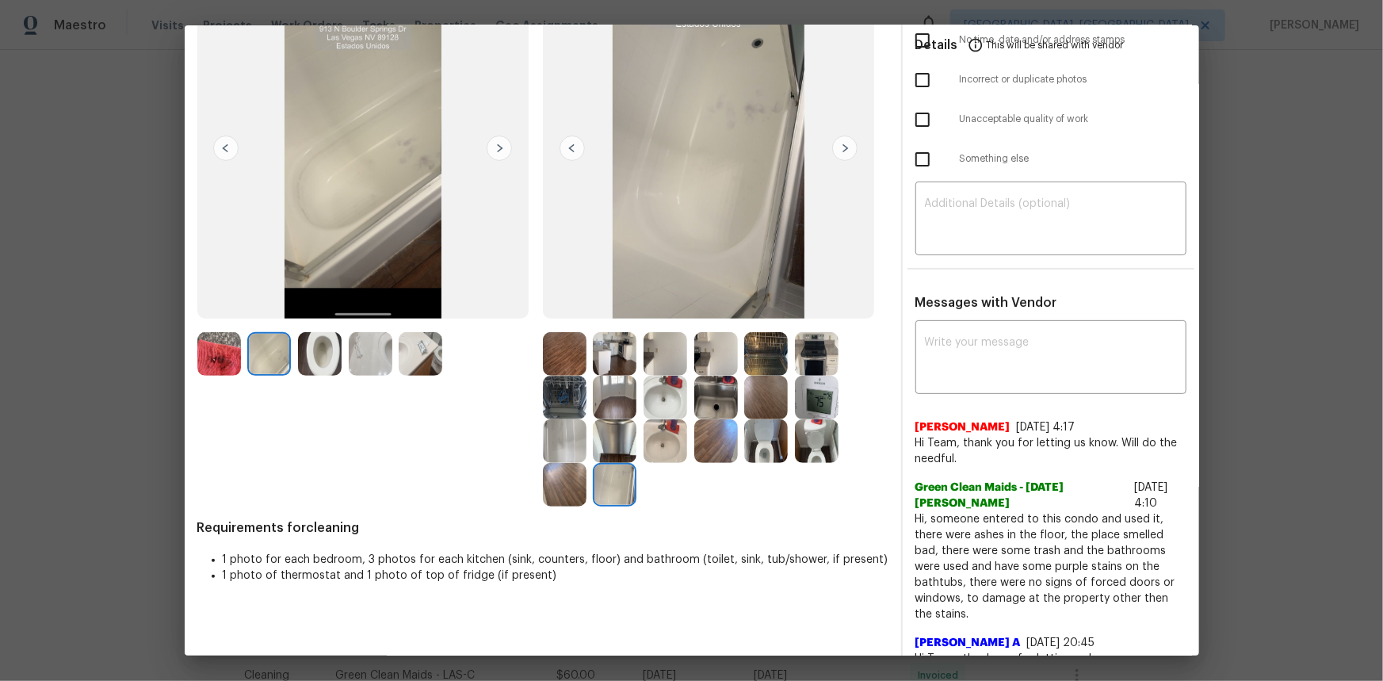
click at [617, 455] on img at bounding box center [615, 485] width 44 height 44
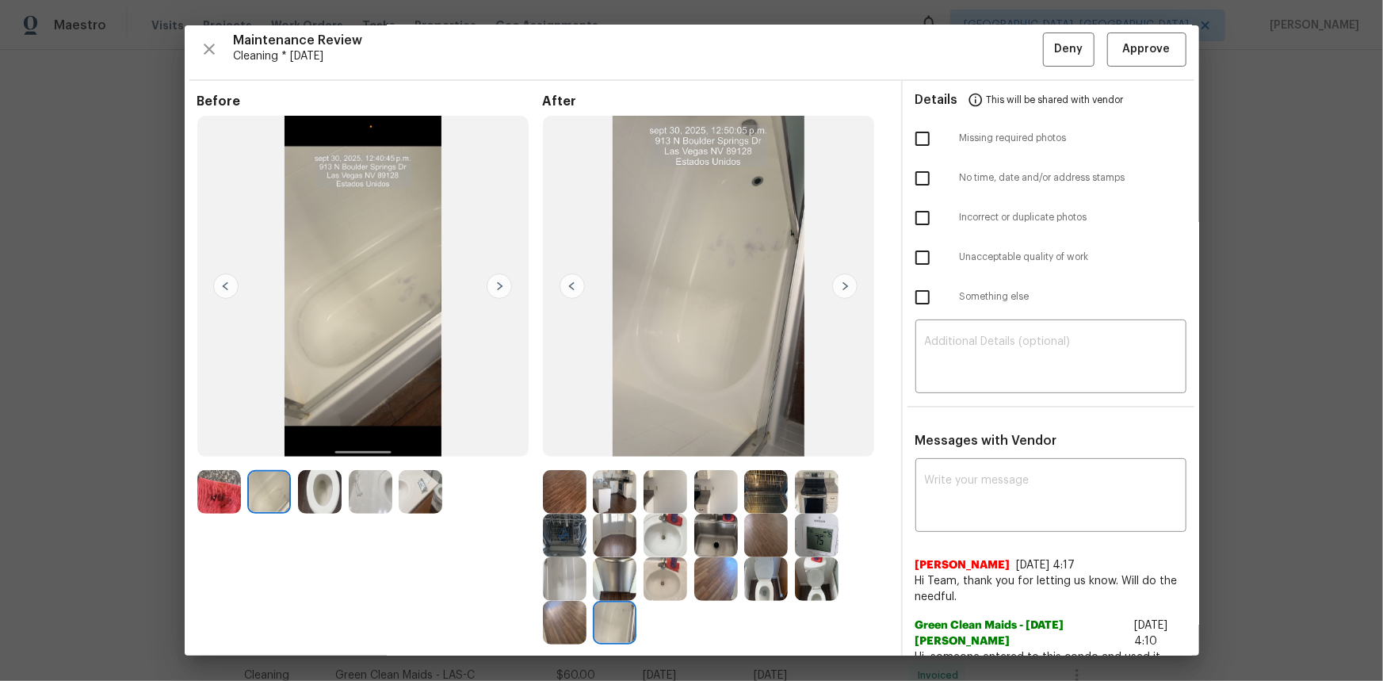
scroll to position [0, 0]
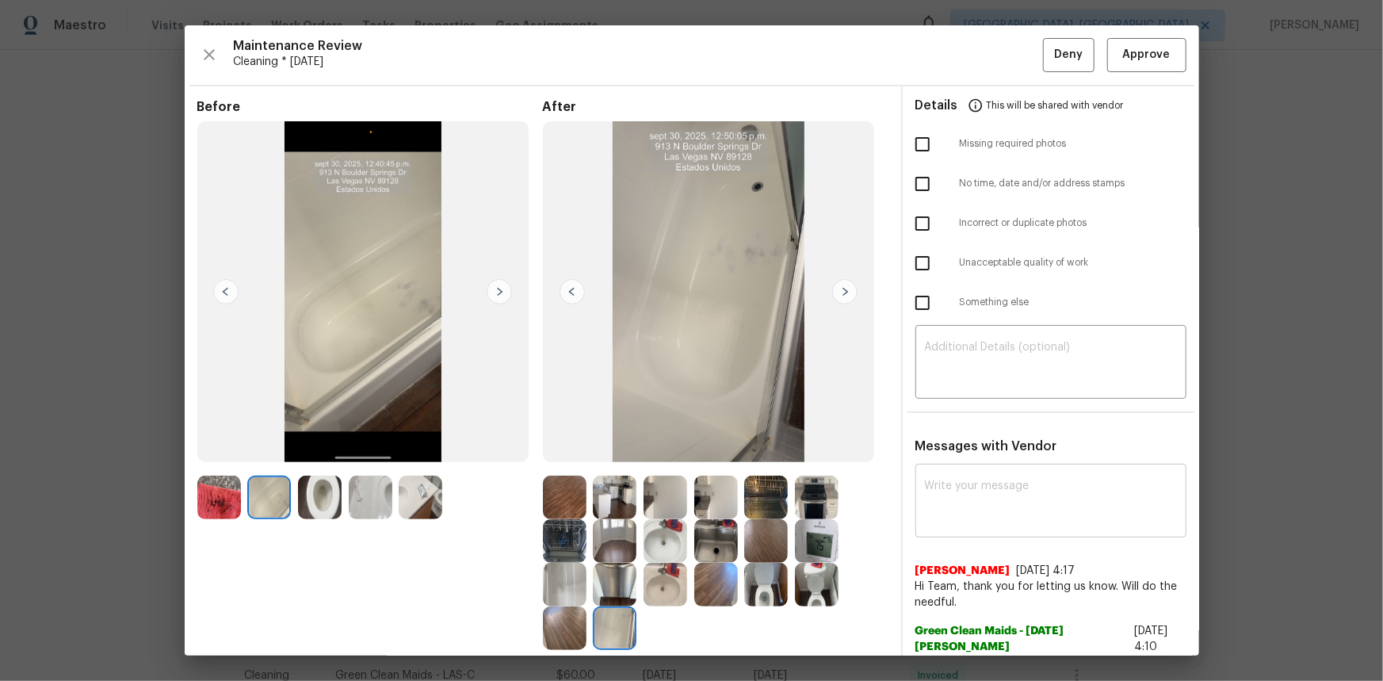
drag, startPoint x: 967, startPoint y: 540, endPoint x: 970, endPoint y: 523, distance: 16.9
click at [970, 455] on div "x ​" at bounding box center [1050, 503] width 271 height 70
paste textarea "Maintenance Audit Team: Hello! After further review, the visit (09/30/2025) has…"
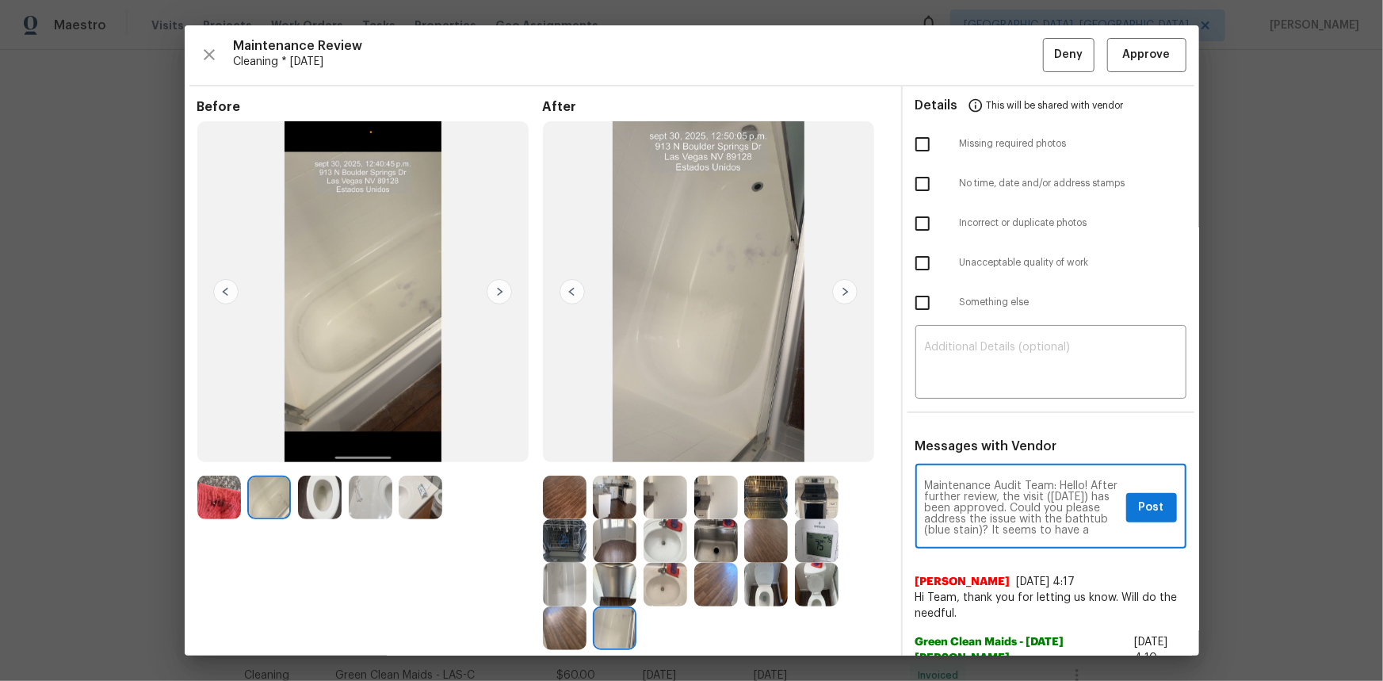
type textarea "Maintenance Audit Team: Hello! After further review, the visit (09/30/2025) has…"
drag, startPoint x: 1136, startPoint y: 499, endPoint x: 1125, endPoint y: 508, distance: 13.5
click at [983, 455] on span "Post" at bounding box center [1151, 508] width 25 height 20
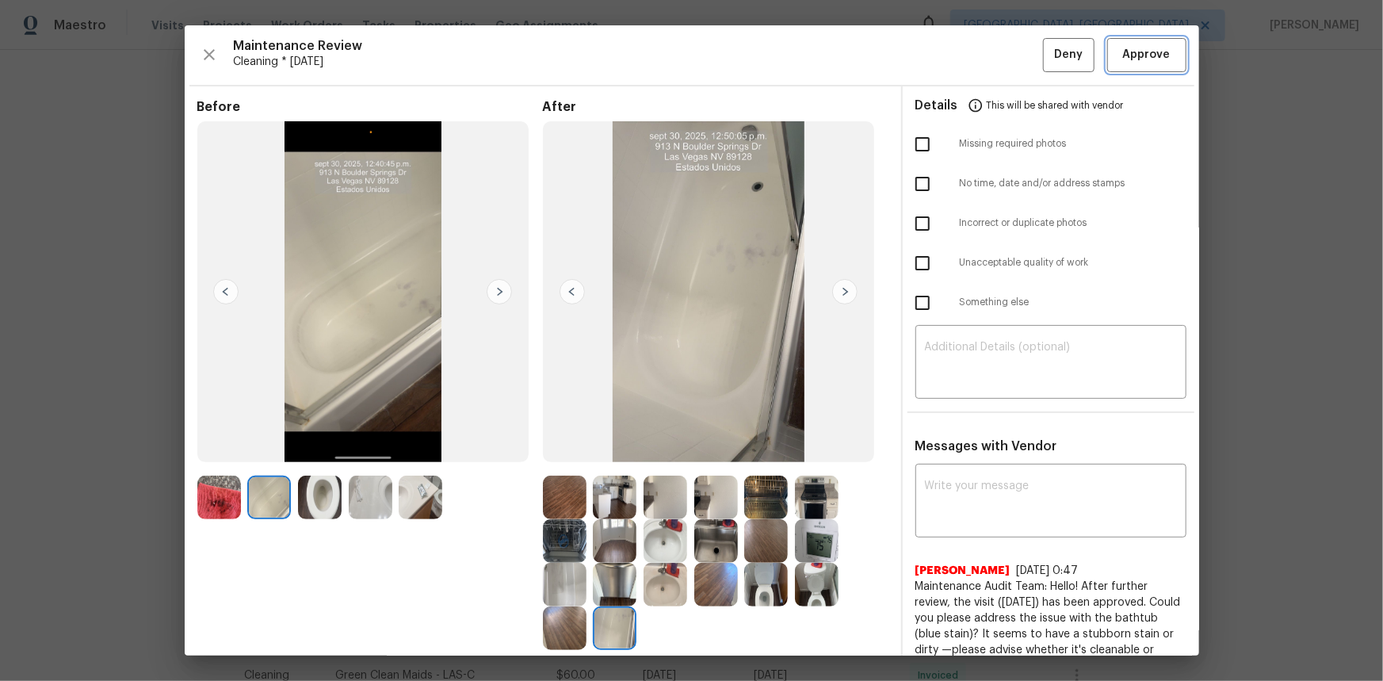
click at [983, 52] on span "Approve" at bounding box center [1147, 55] width 48 height 20
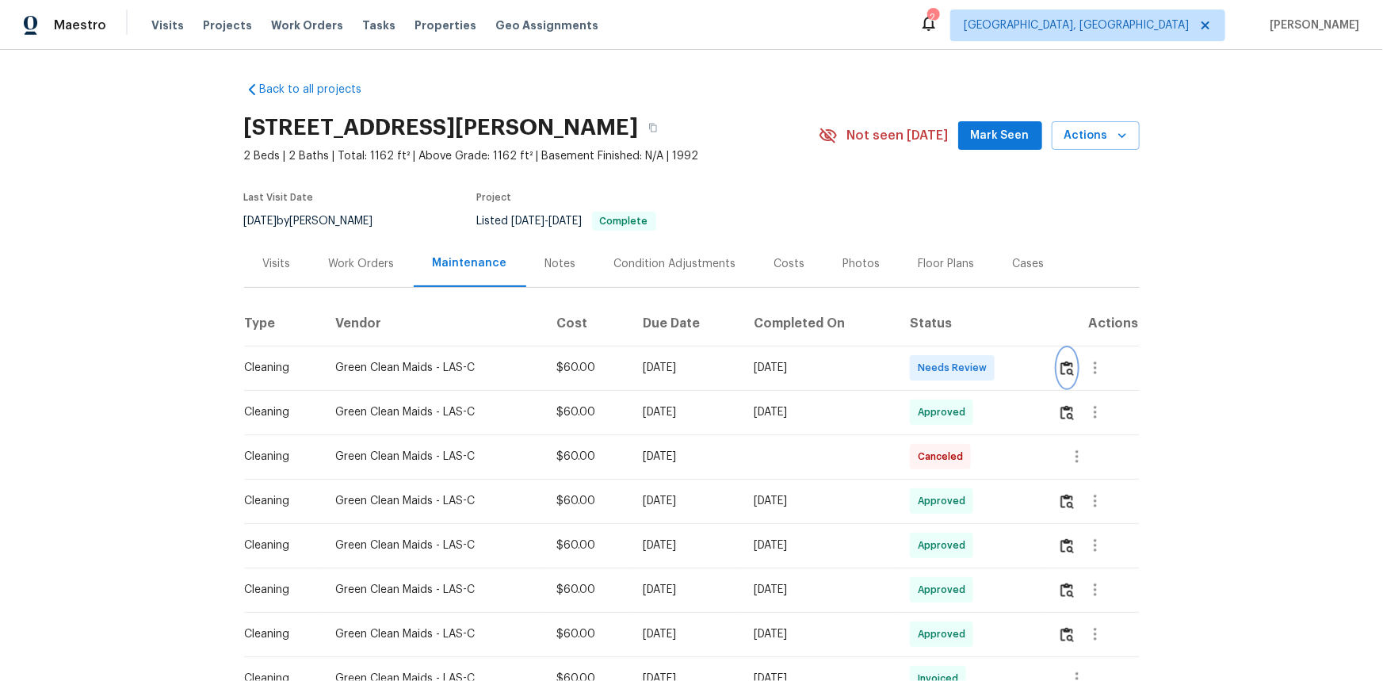
click at [983, 376] on img "button" at bounding box center [1066, 368] width 13 height 15
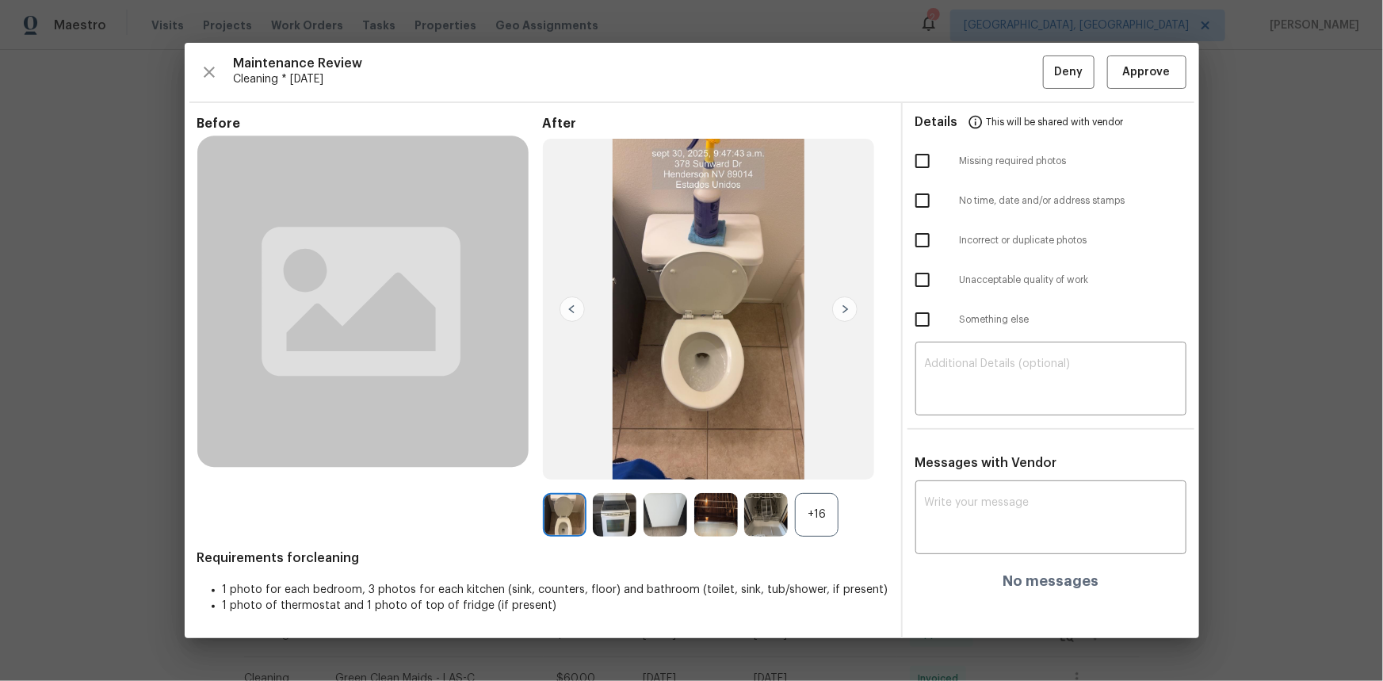
click at [827, 455] on div "+16" at bounding box center [817, 515] width 44 height 44
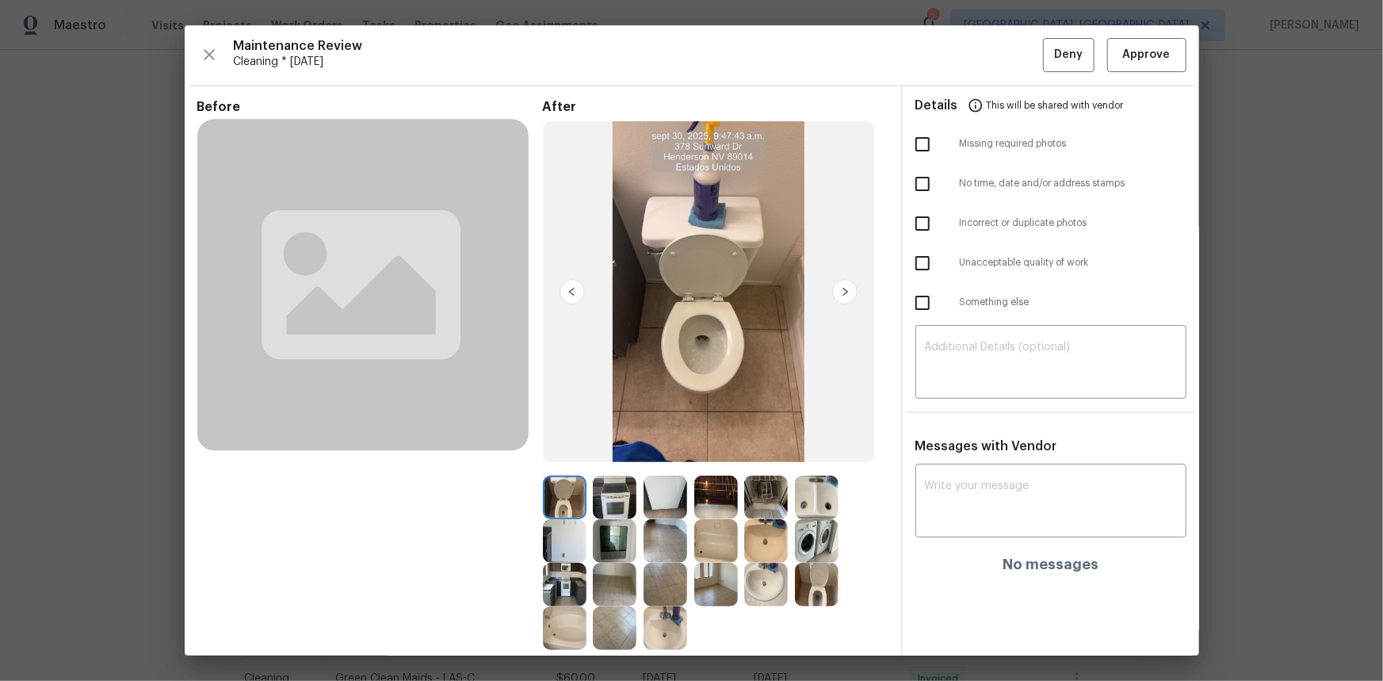
click at [624, 455] on img at bounding box center [615, 541] width 44 height 44
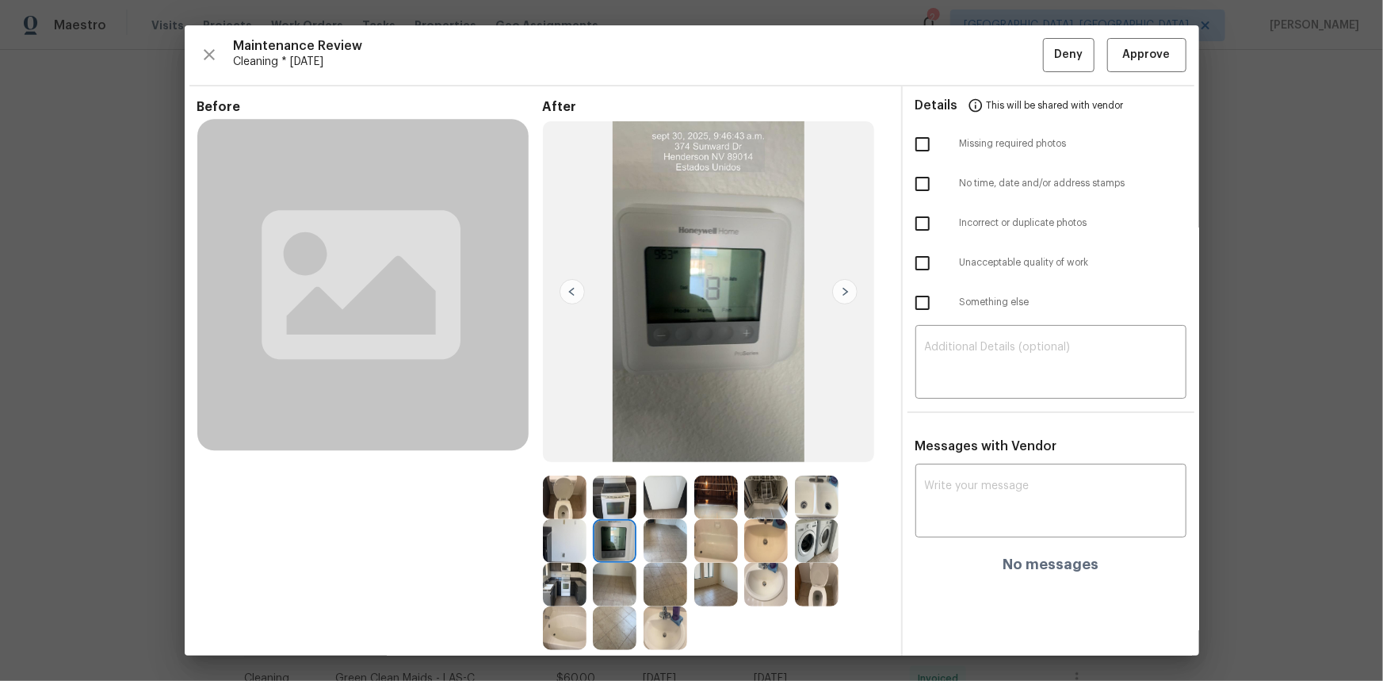
click at [617, 455] on img at bounding box center [615, 541] width 44 height 44
click at [983, 61] on span "Approve" at bounding box center [1147, 55] width 48 height 20
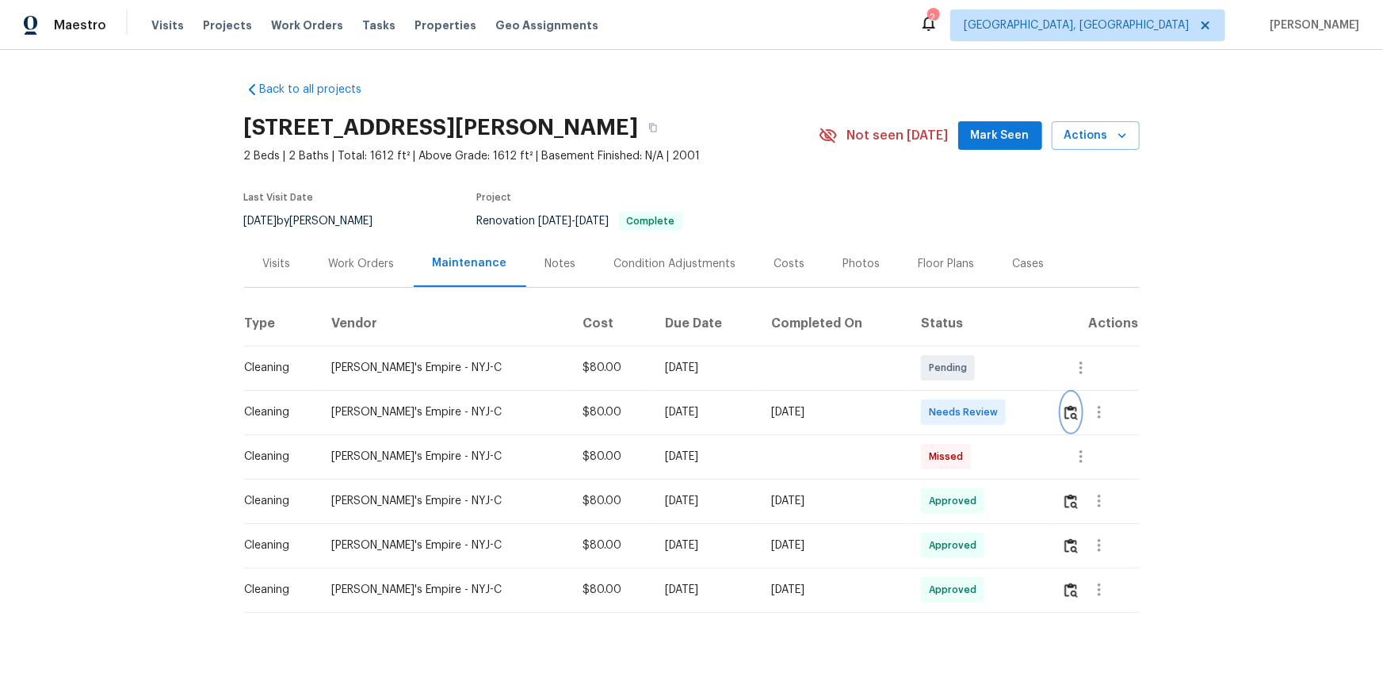
click at [983, 415] on img "button" at bounding box center [1070, 412] width 13 height 15
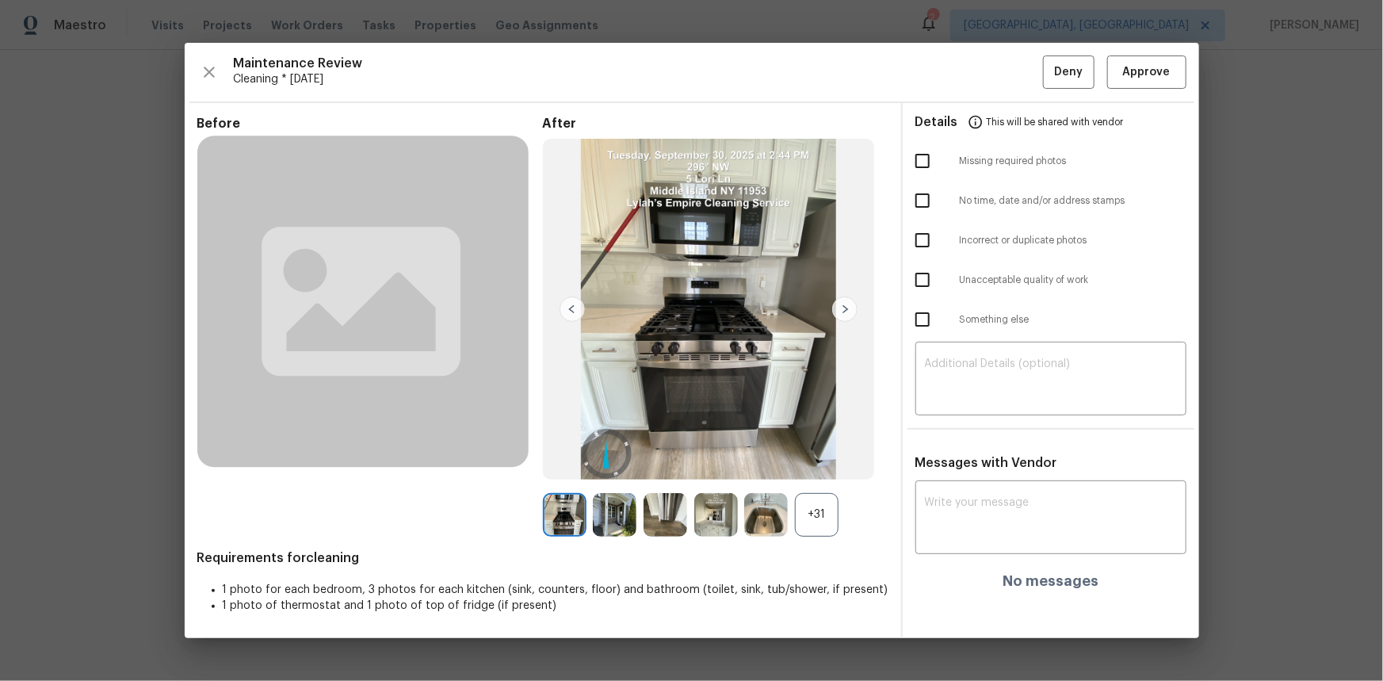
click at [813, 455] on div "+31" at bounding box center [817, 515] width 44 height 44
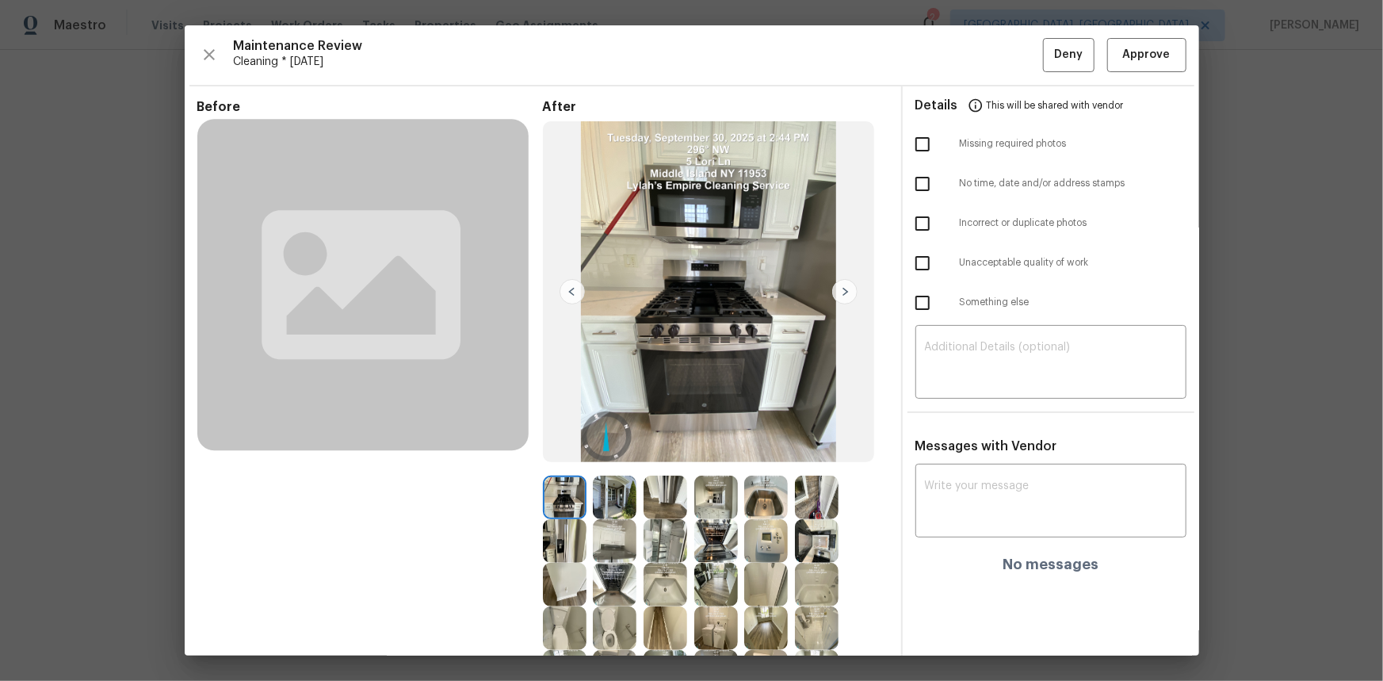
click at [769, 455] on img at bounding box center [766, 541] width 44 height 44
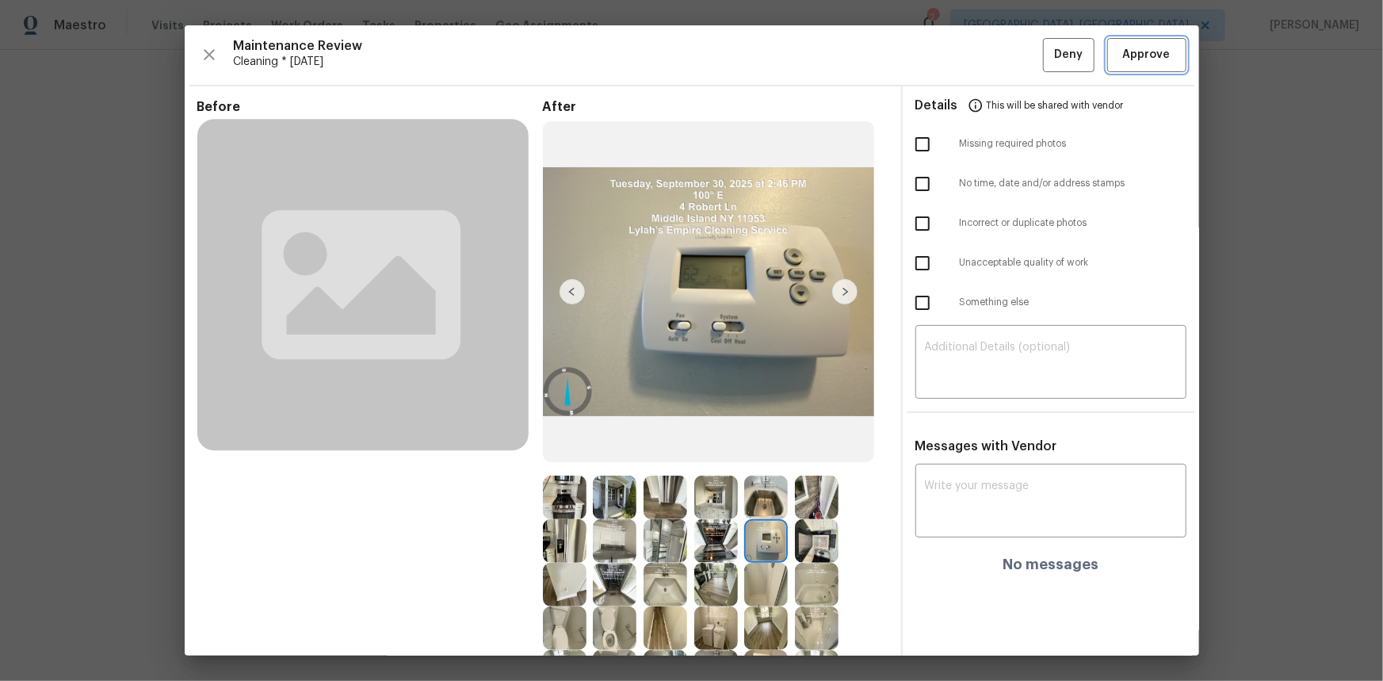
click at [983, 43] on button "Approve" at bounding box center [1146, 55] width 79 height 34
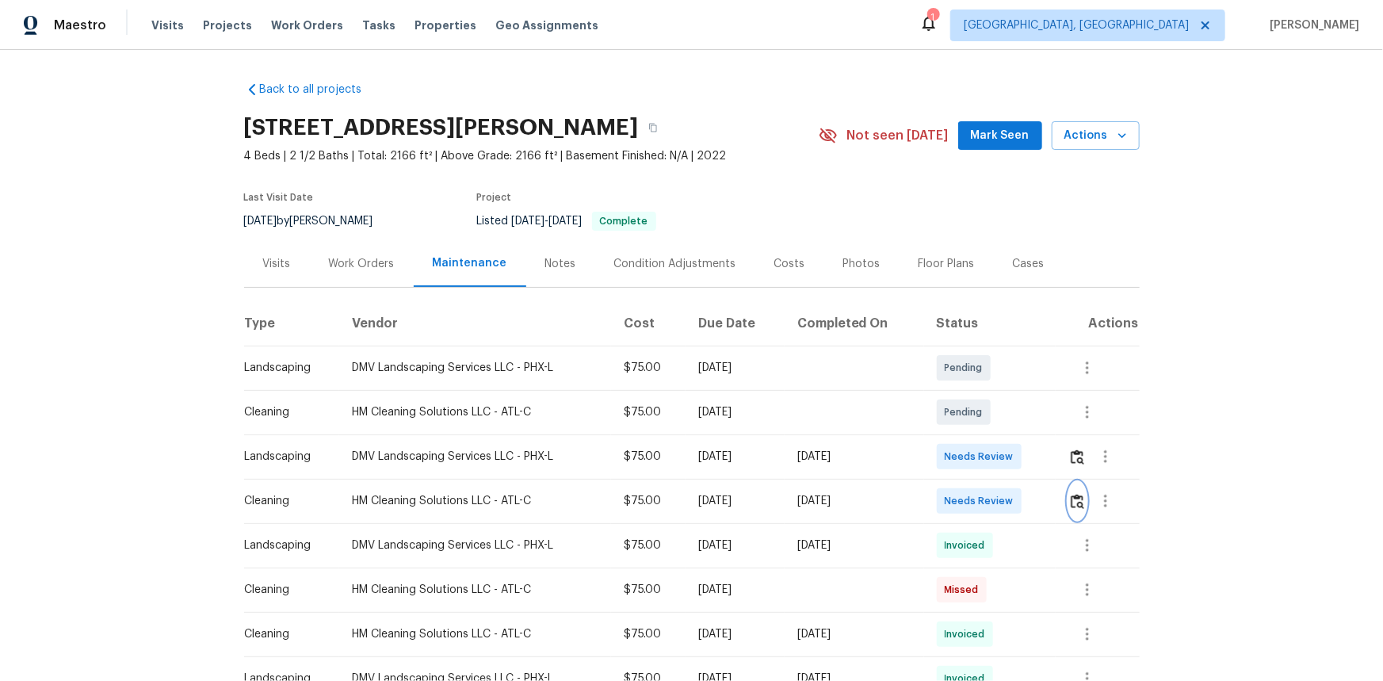
click at [983, 455] on img "button" at bounding box center [1077, 501] width 13 height 15
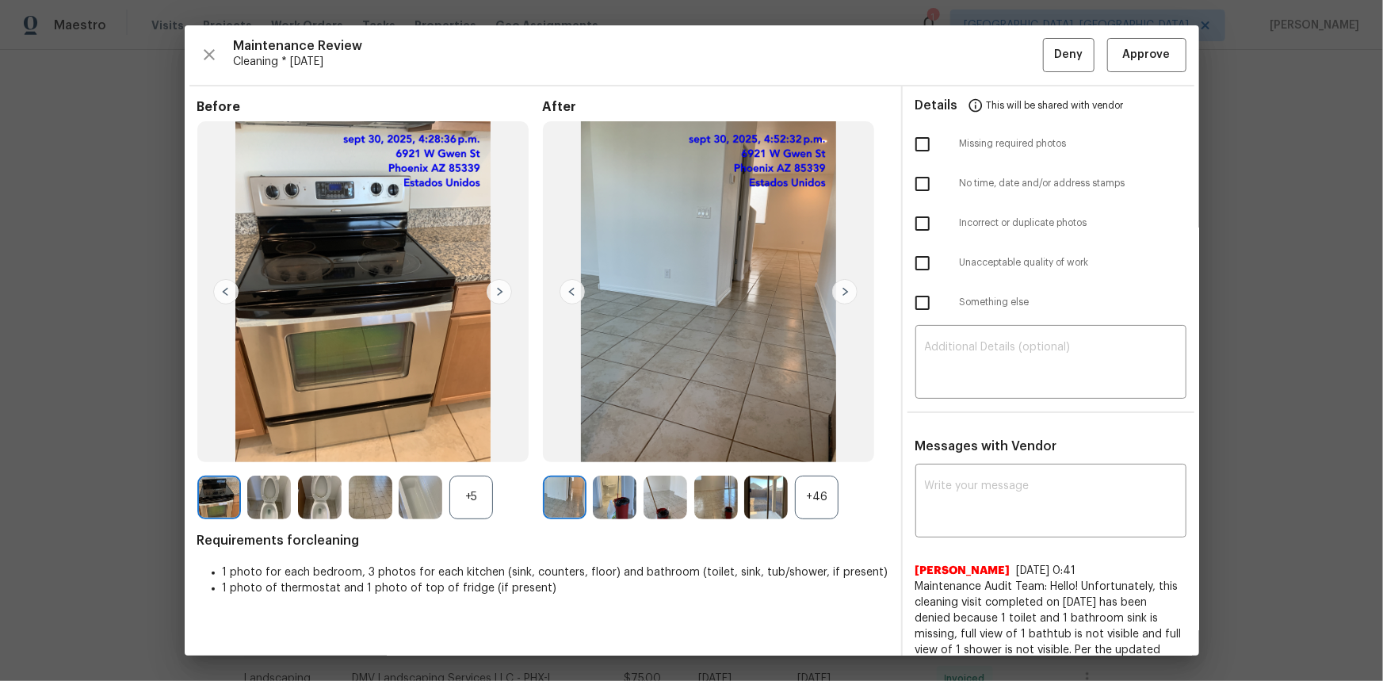
click at [808, 455] on div "+46" at bounding box center [817, 498] width 44 height 44
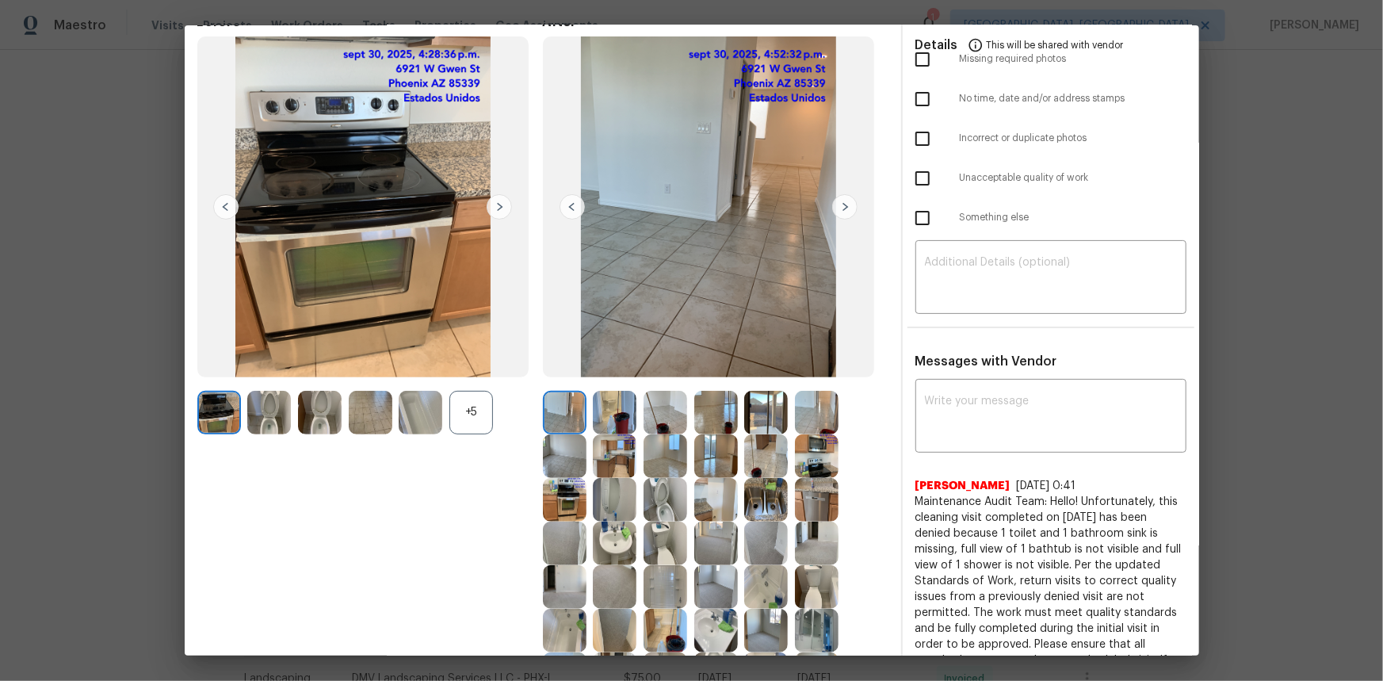
scroll to position [71, 0]
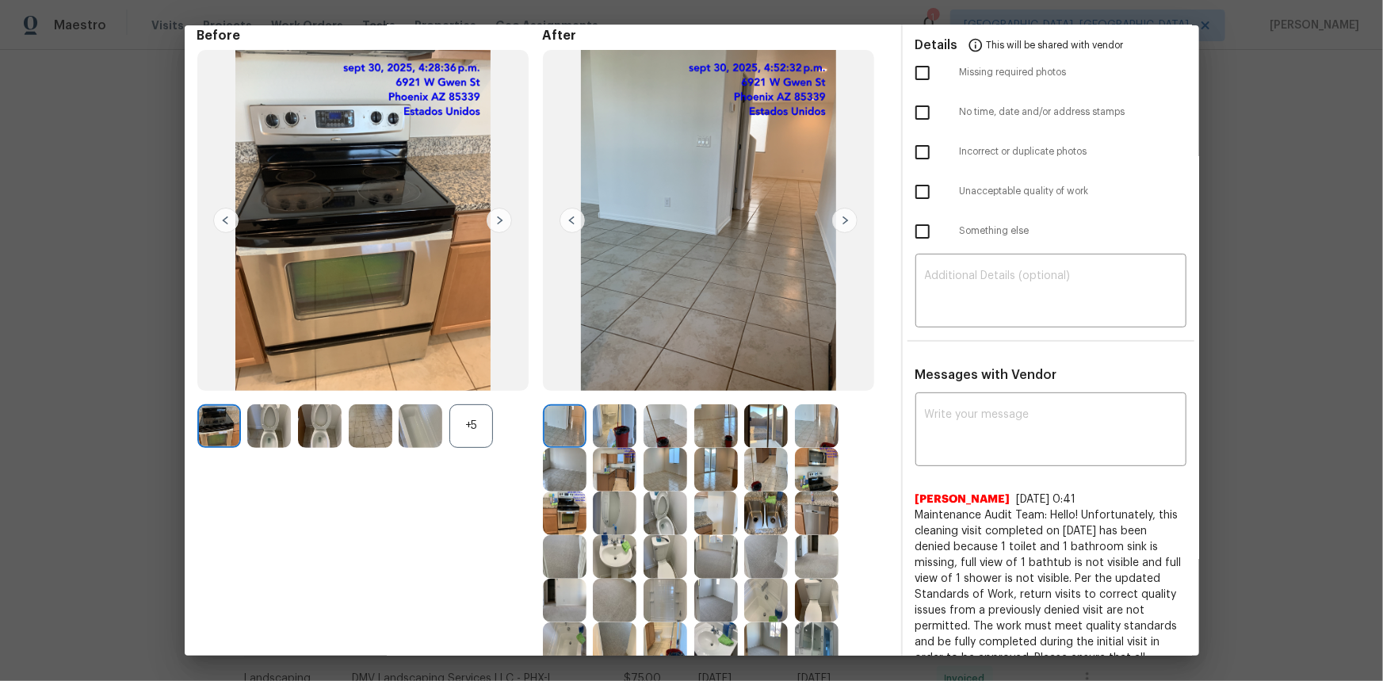
click at [481, 425] on div "+5" at bounding box center [471, 426] width 44 height 44
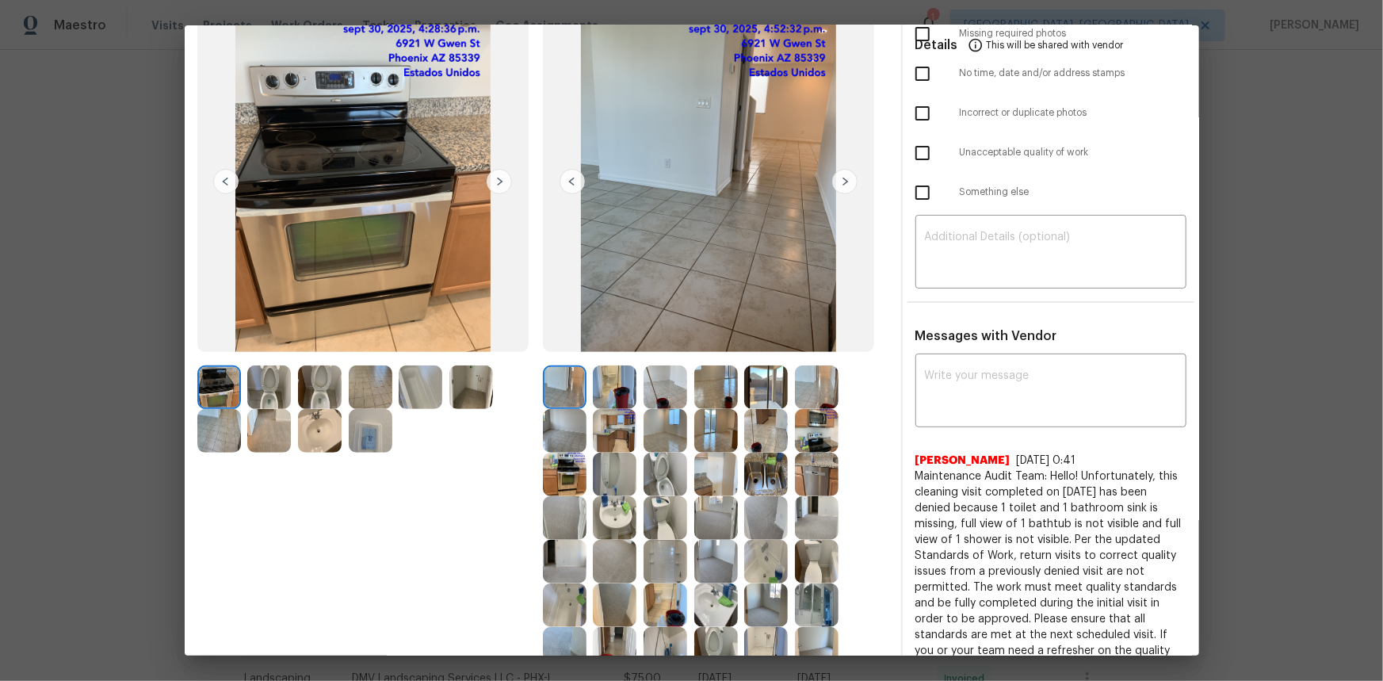
scroll to position [216, 0]
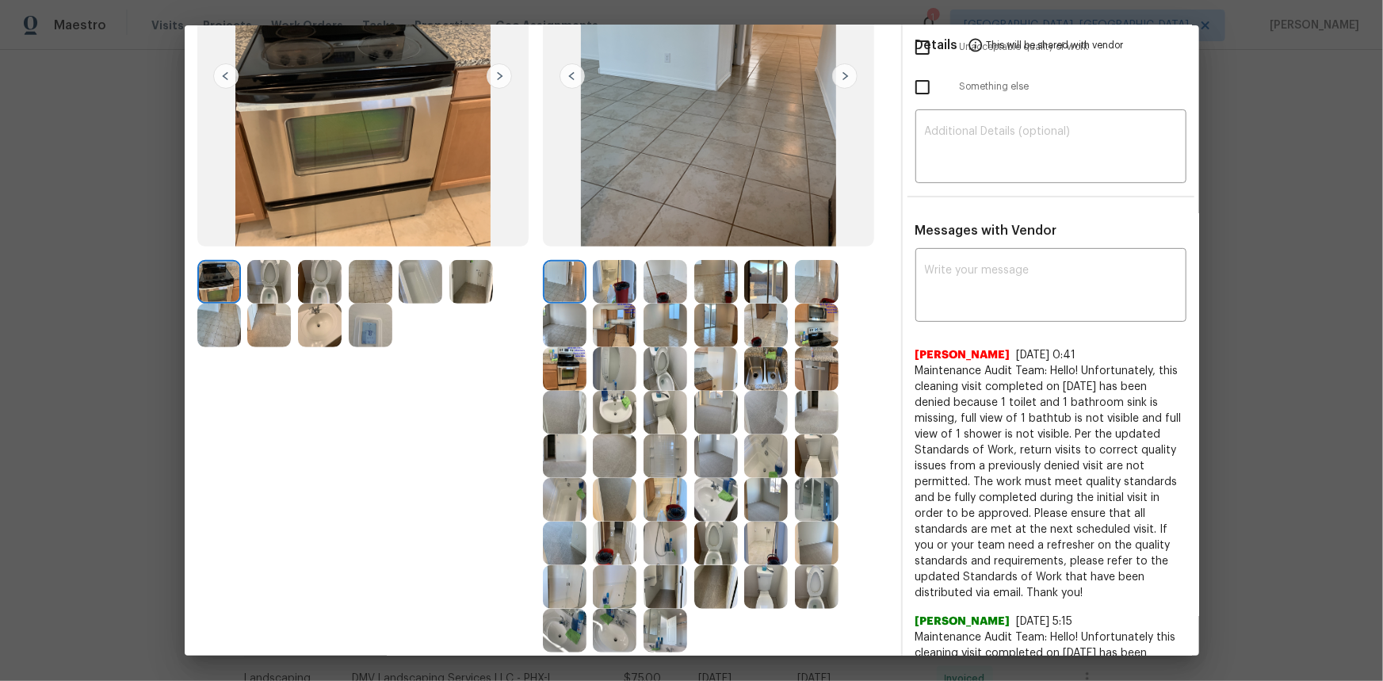
click at [365, 338] on img at bounding box center [371, 326] width 44 height 44
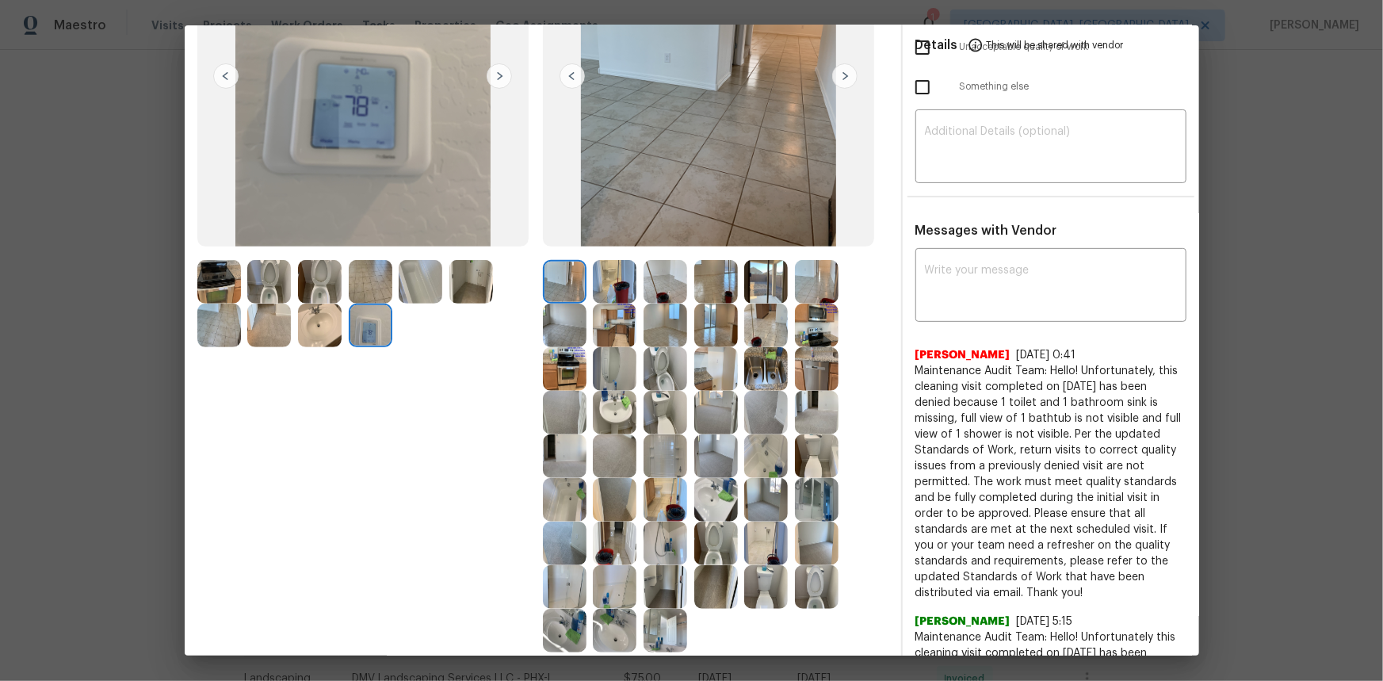
click at [365, 338] on img at bounding box center [371, 326] width 44 height 44
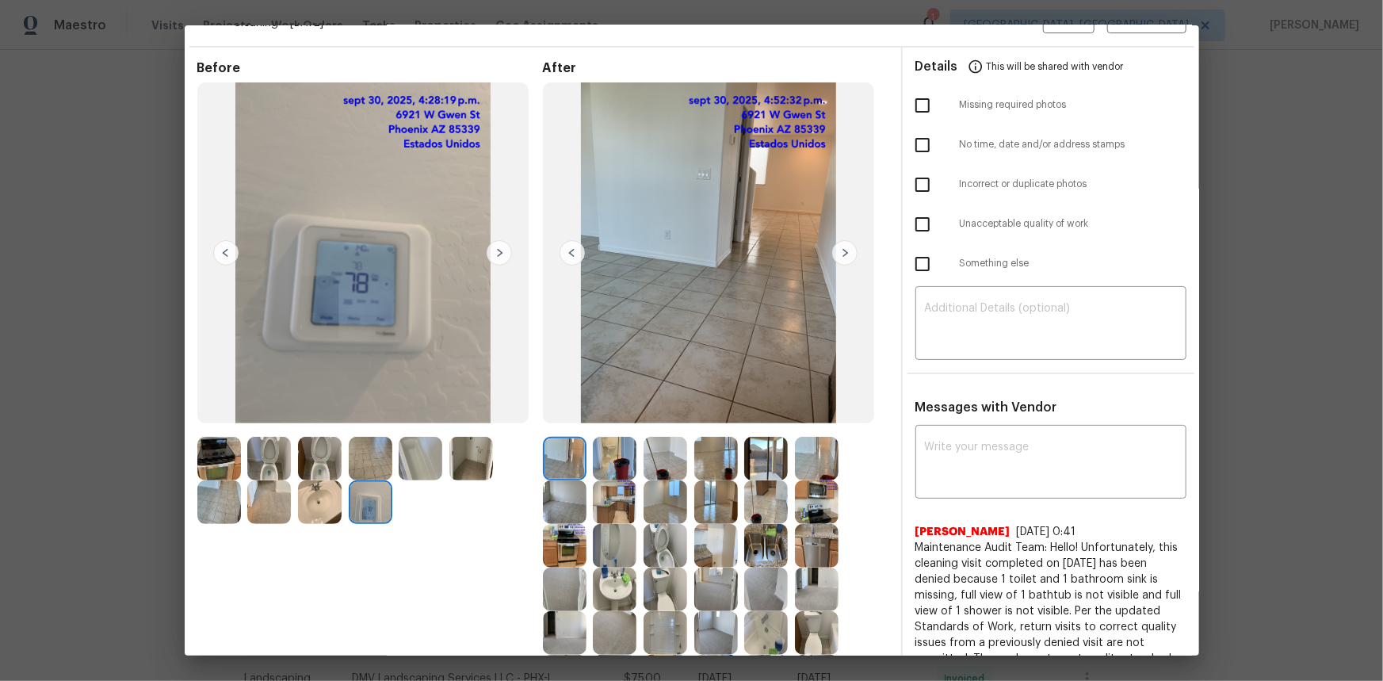
scroll to position [0, 0]
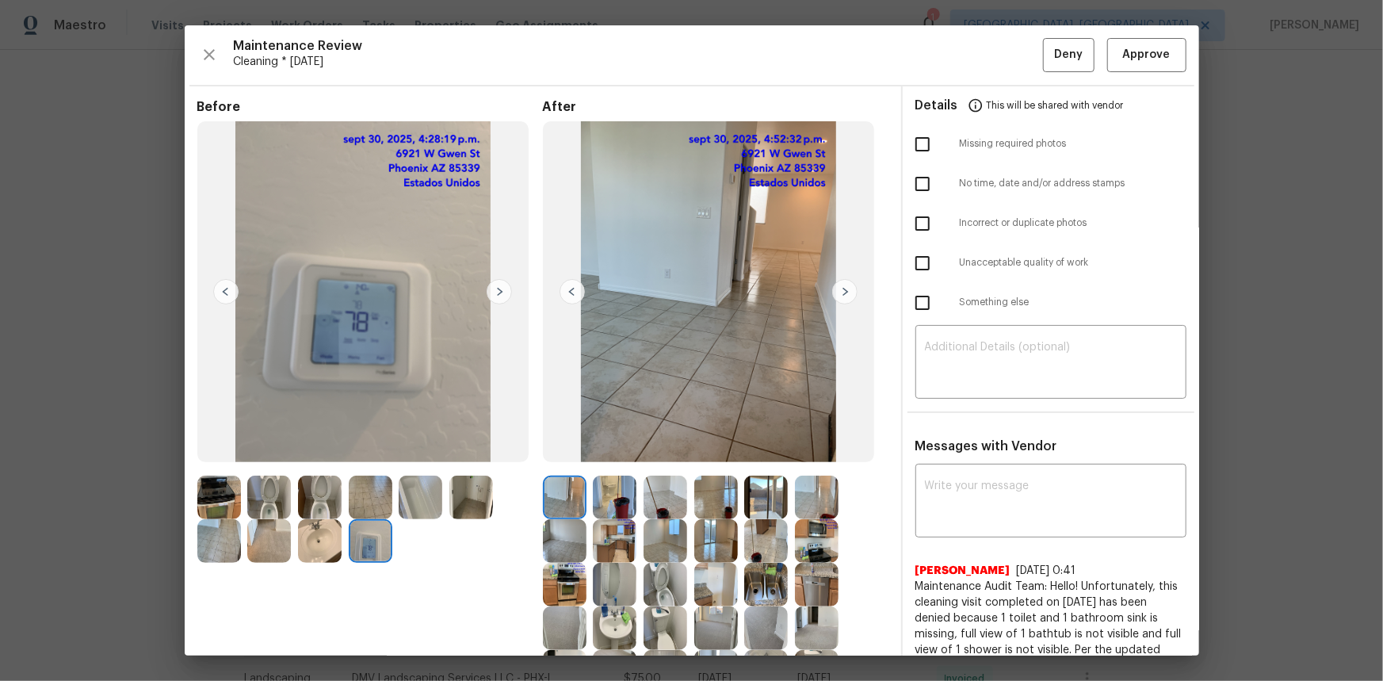
click at [376, 455] on img at bounding box center [371, 541] width 44 height 44
click at [357, 455] on img at bounding box center [371, 541] width 44 height 44
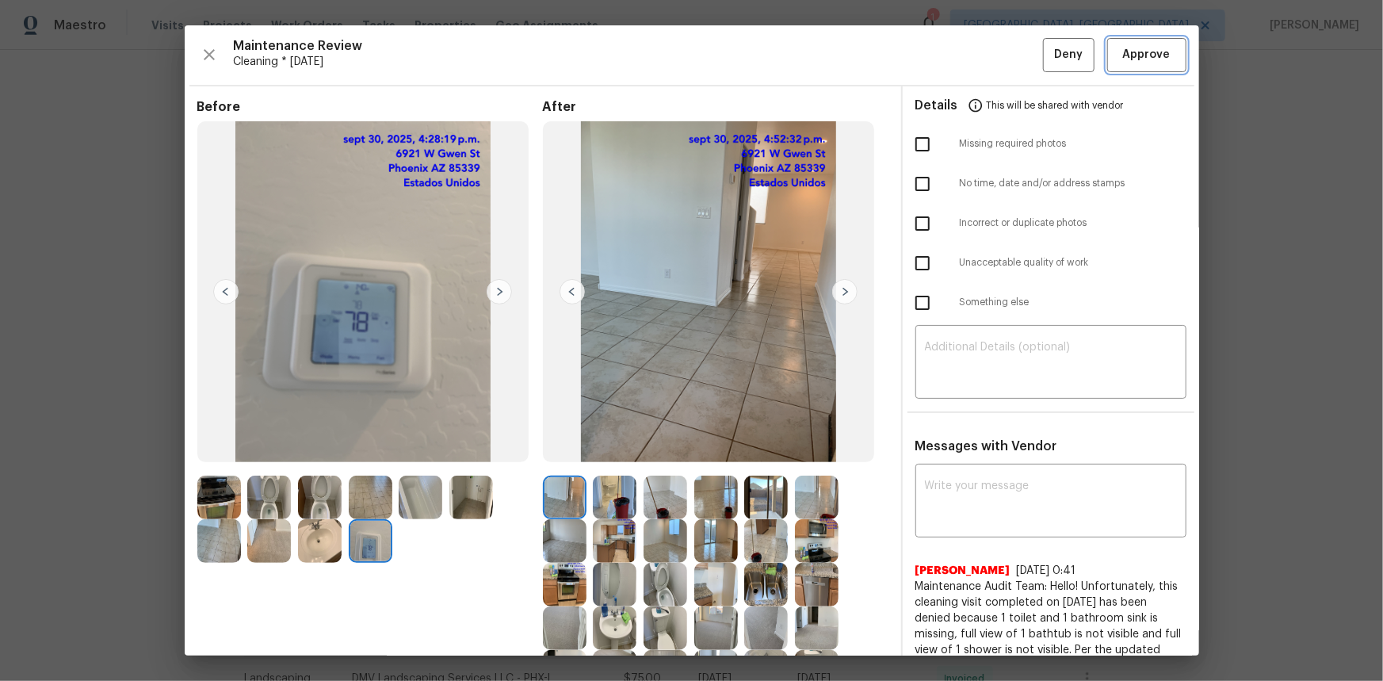
click at [983, 55] on span "Approve" at bounding box center [1147, 55] width 48 height 20
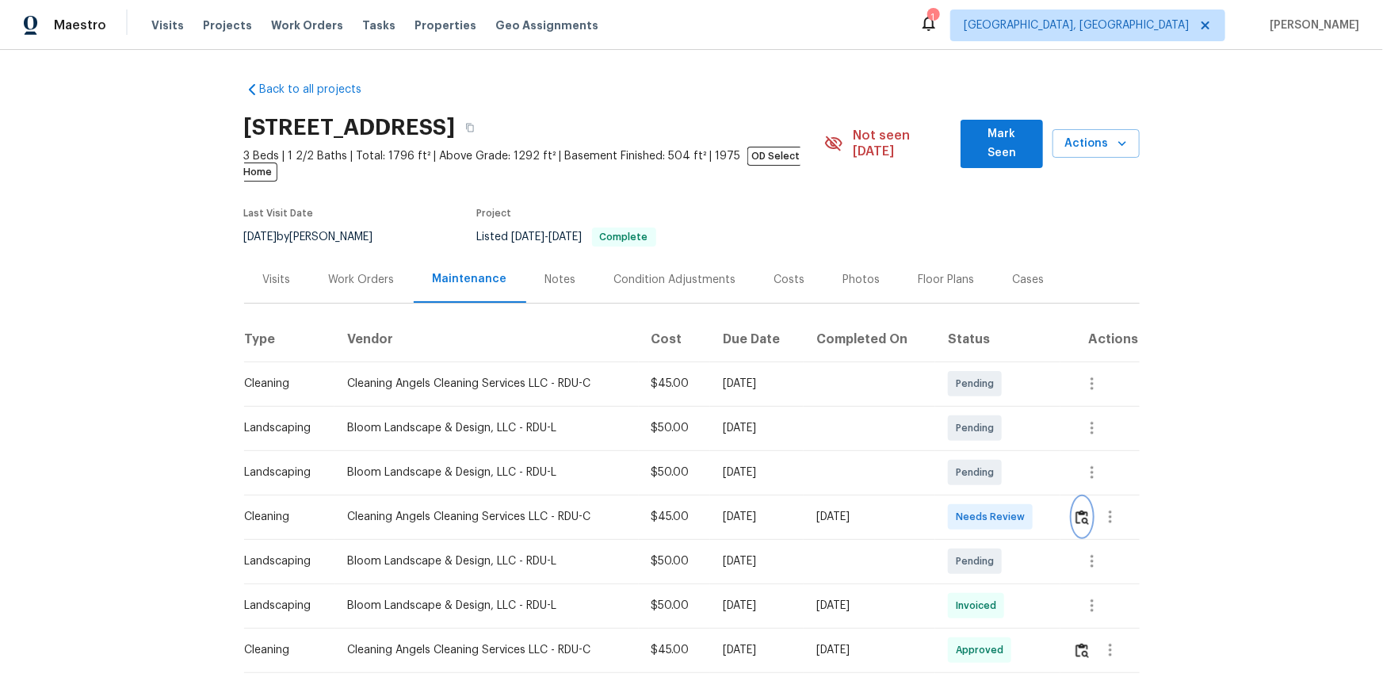
click at [983, 455] on button "button" at bounding box center [1082, 517] width 18 height 38
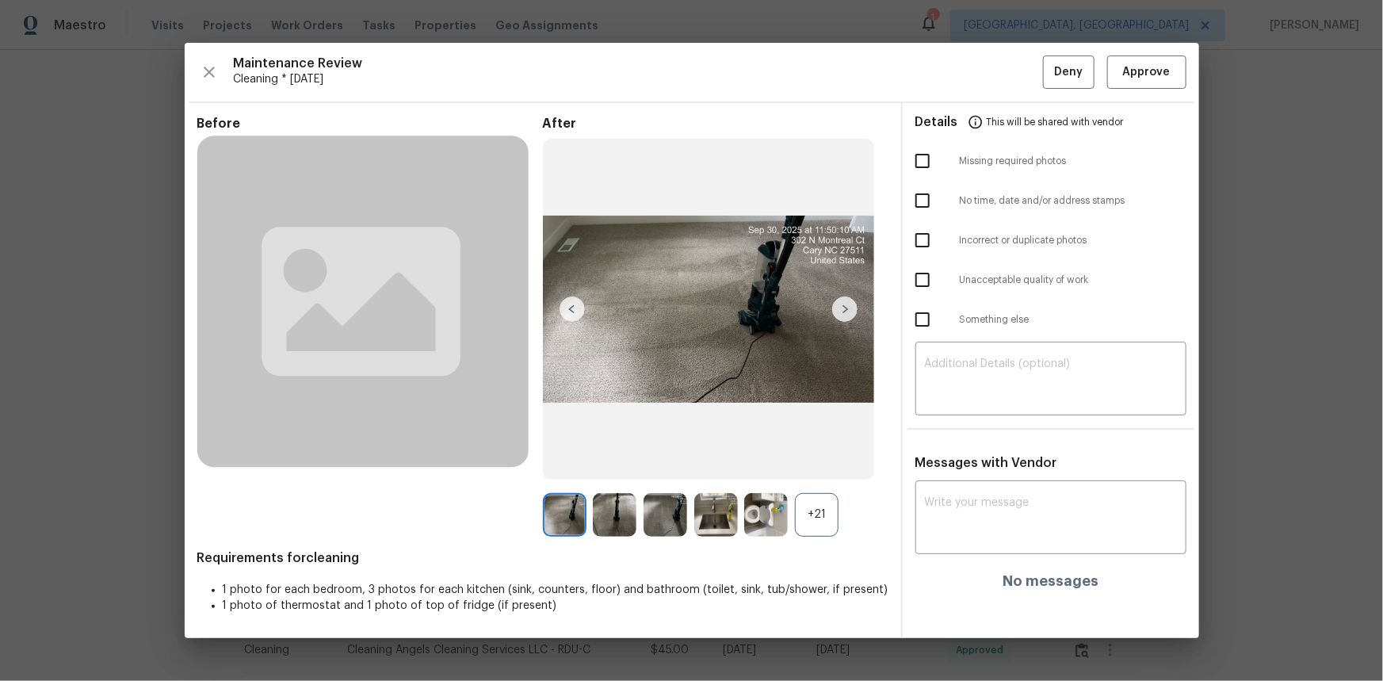
click at [816, 455] on div "+21" at bounding box center [817, 515] width 44 height 44
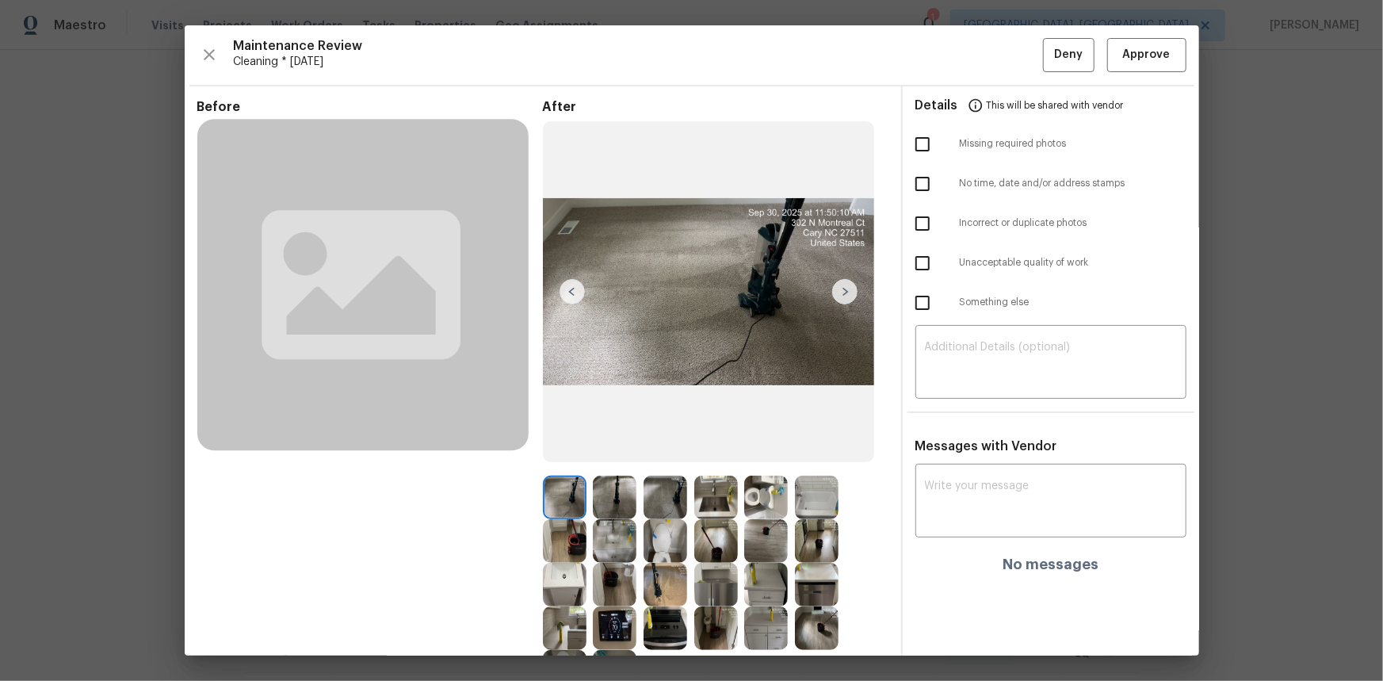
click at [610, 455] on img at bounding box center [615, 628] width 44 height 44
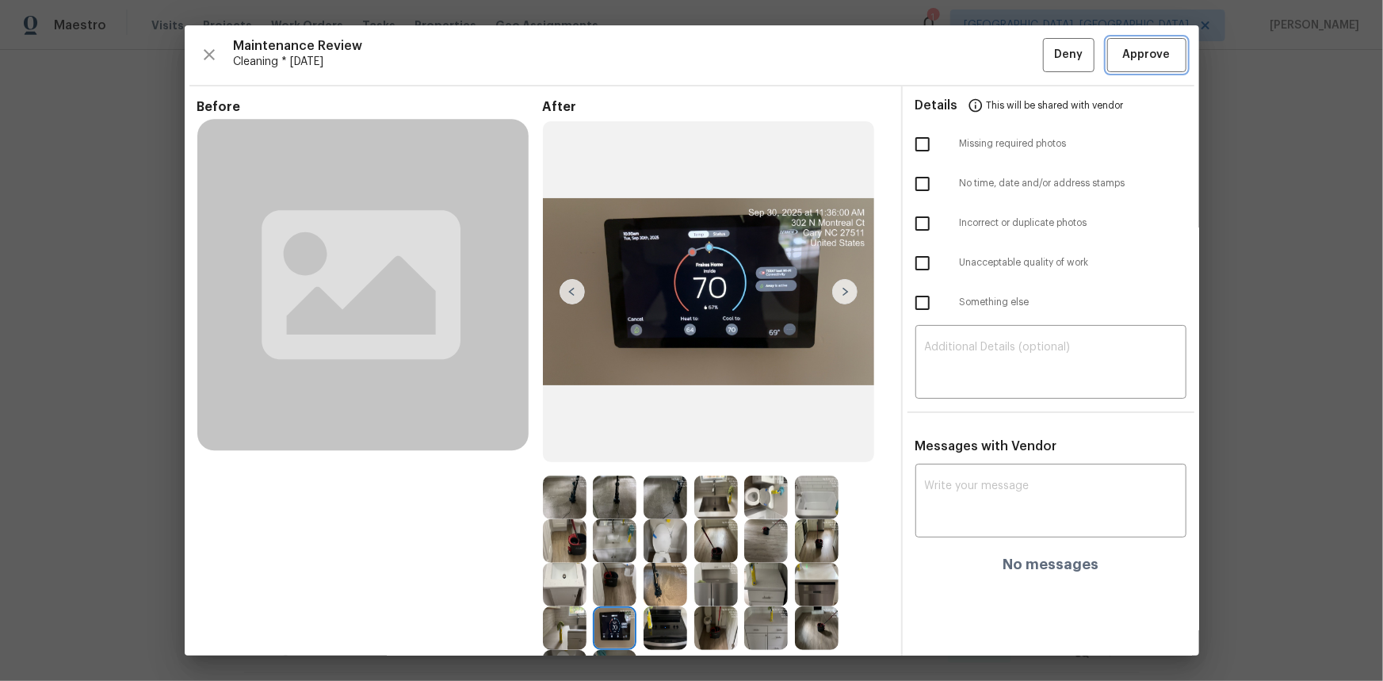
click at [983, 48] on span "Approve" at bounding box center [1147, 55] width 48 height 20
